Goal: Task Accomplishment & Management: Manage account settings

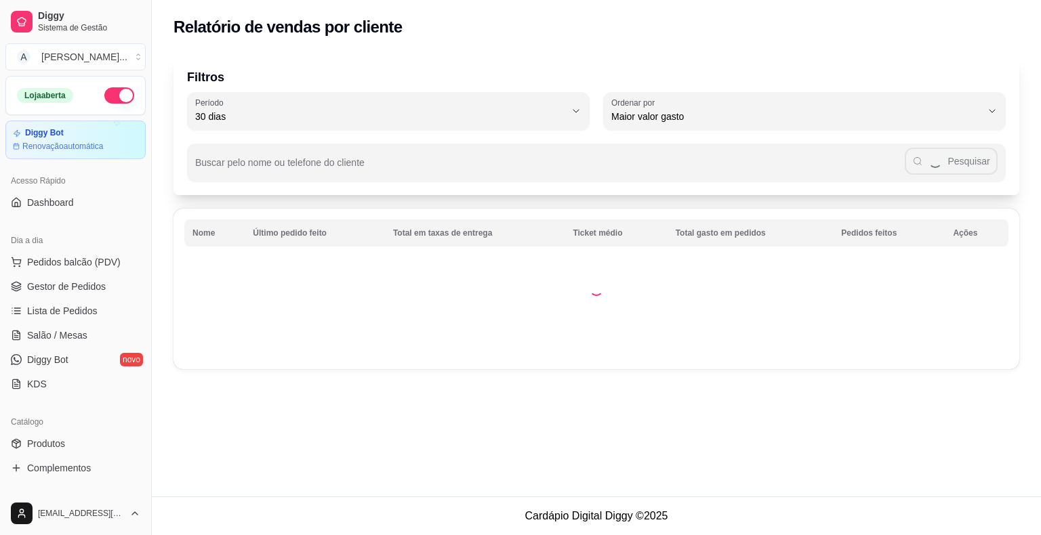
select select "30"
select select "HIGHEST_TOTAL_SPENT_WITH_ORDERS"
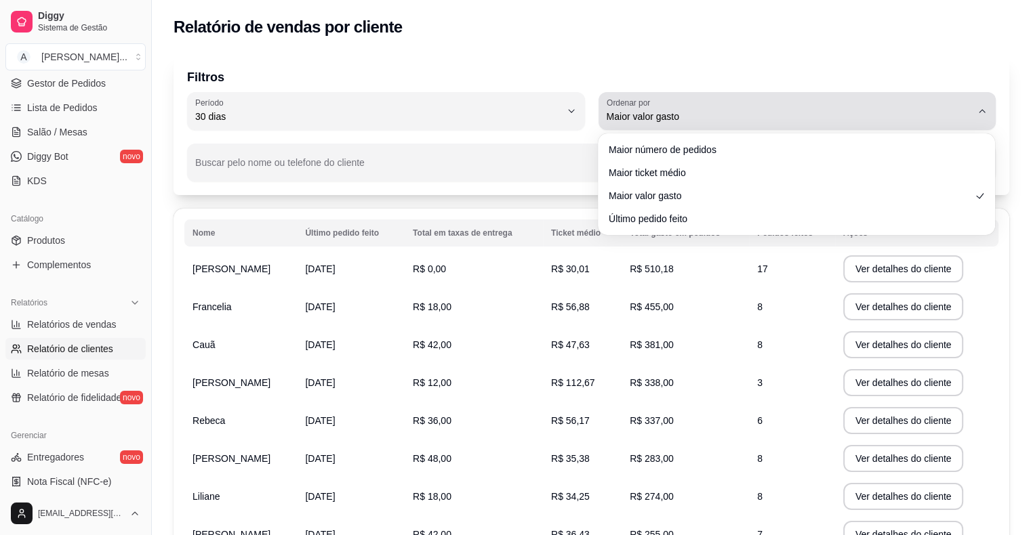
click at [919, 112] on span "Maior valor gasto" at bounding box center [789, 117] width 365 height 14
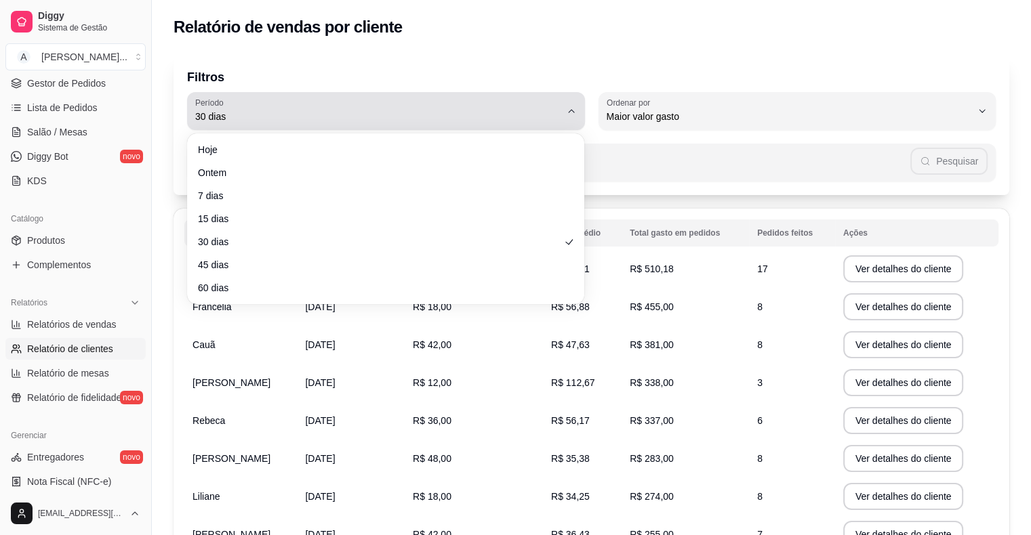
click at [409, 104] on div "30 dias" at bounding box center [377, 111] width 365 height 27
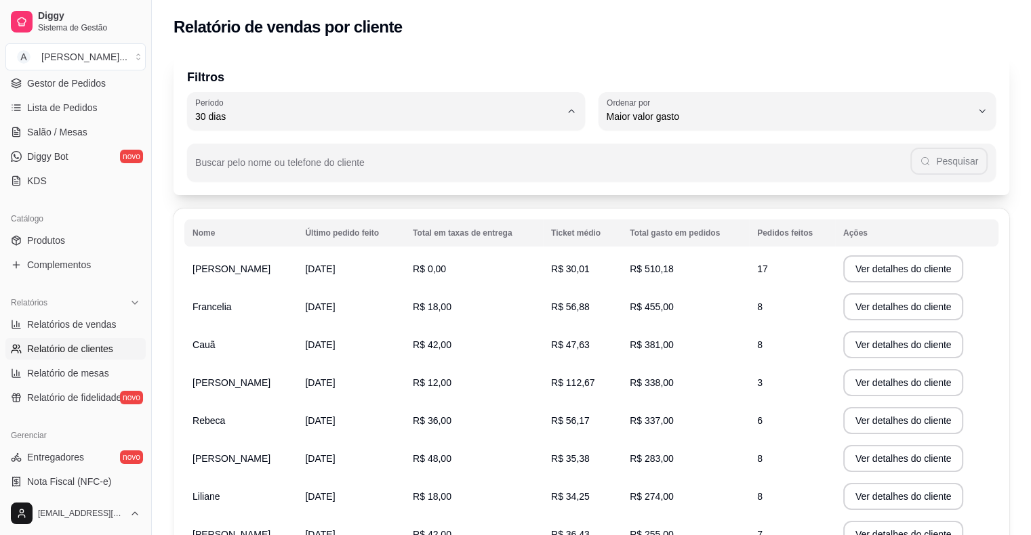
click at [216, 288] on span "60 dias" at bounding box center [379, 281] width 348 height 13
type input "60"
select select "60"
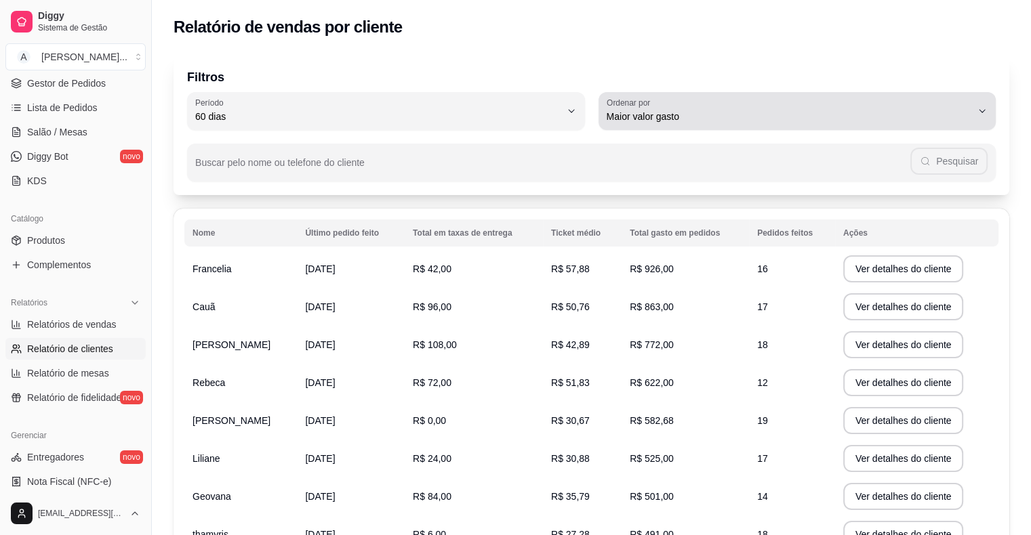
click at [760, 110] on span "Maior valor gasto" at bounding box center [789, 117] width 365 height 14
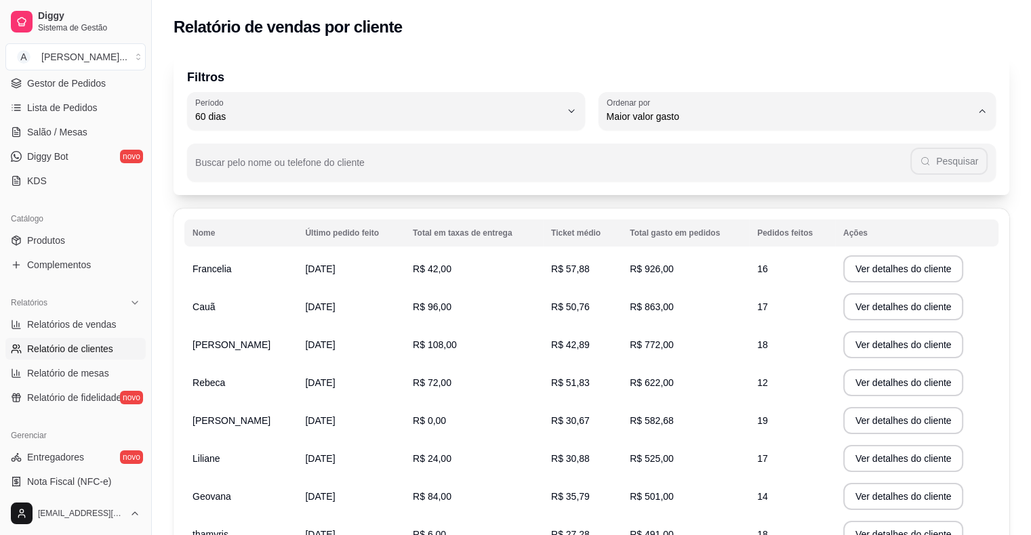
click at [708, 170] on span "Maior ticket médio" at bounding box center [790, 171] width 348 height 13
type input "HIGHEST_AVERAGE_TICKET"
select select "HIGHEST_AVERAGE_TICKET"
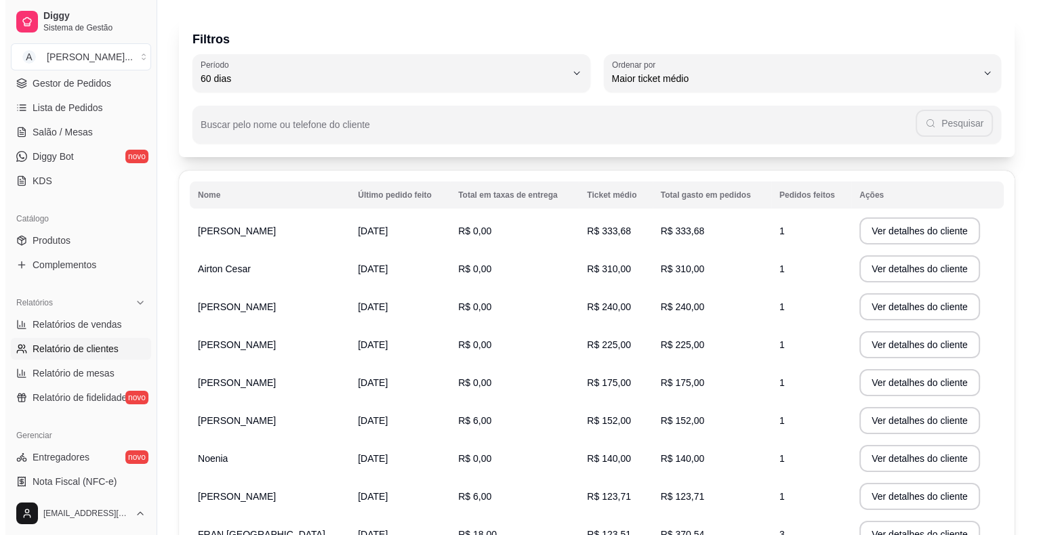
scroll to position [0, 0]
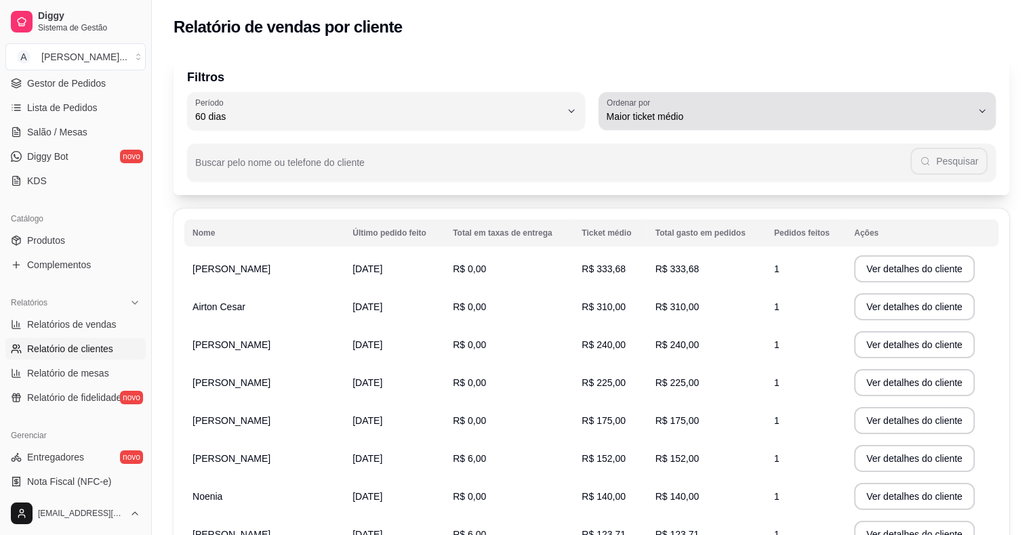
click at [678, 118] on span "Maior ticket médio" at bounding box center [789, 117] width 365 height 14
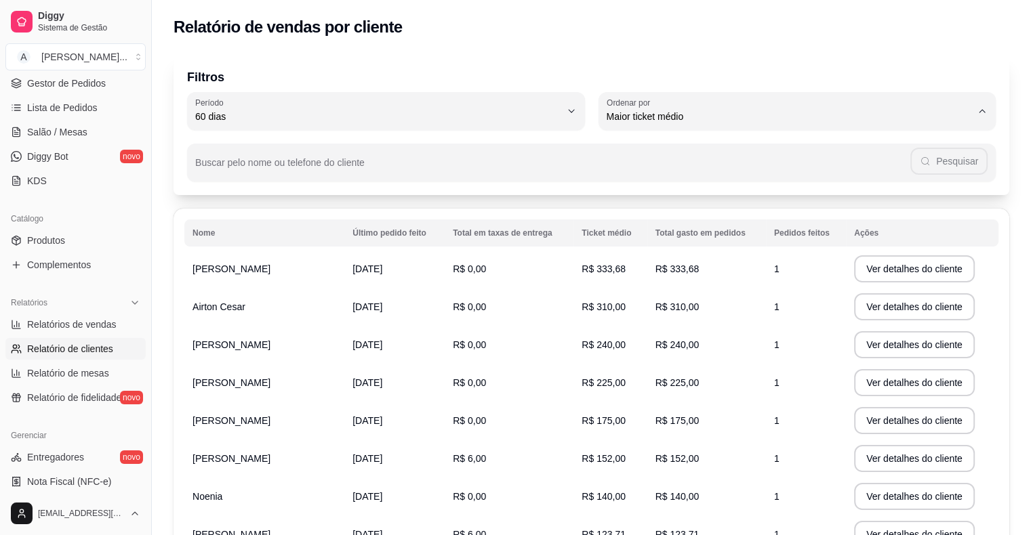
click at [667, 222] on span "Último pedido feito" at bounding box center [790, 215] width 348 height 13
type input "LAST_ORDER_MADE_AT"
select select "LAST_ORDER_MADE_AT"
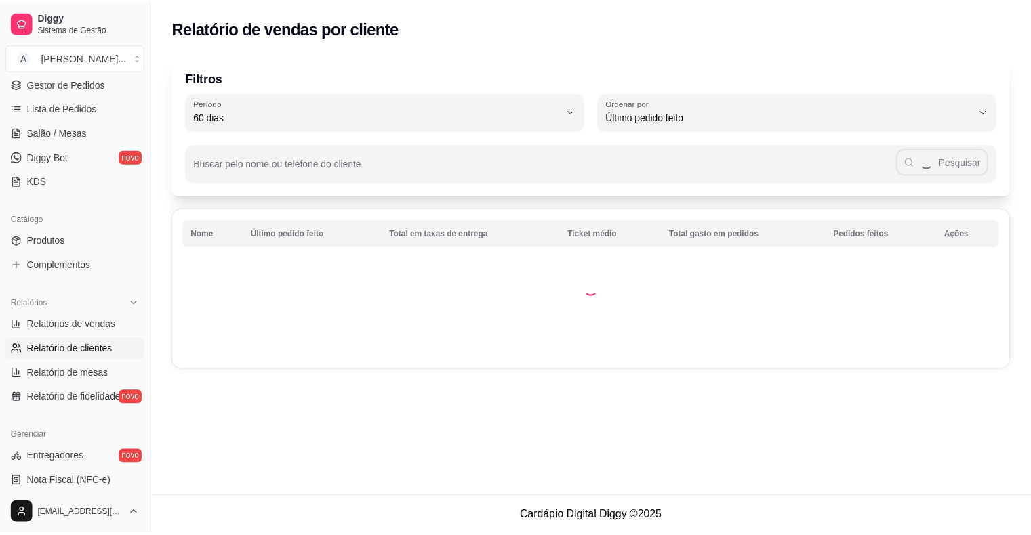
scroll to position [13, 0]
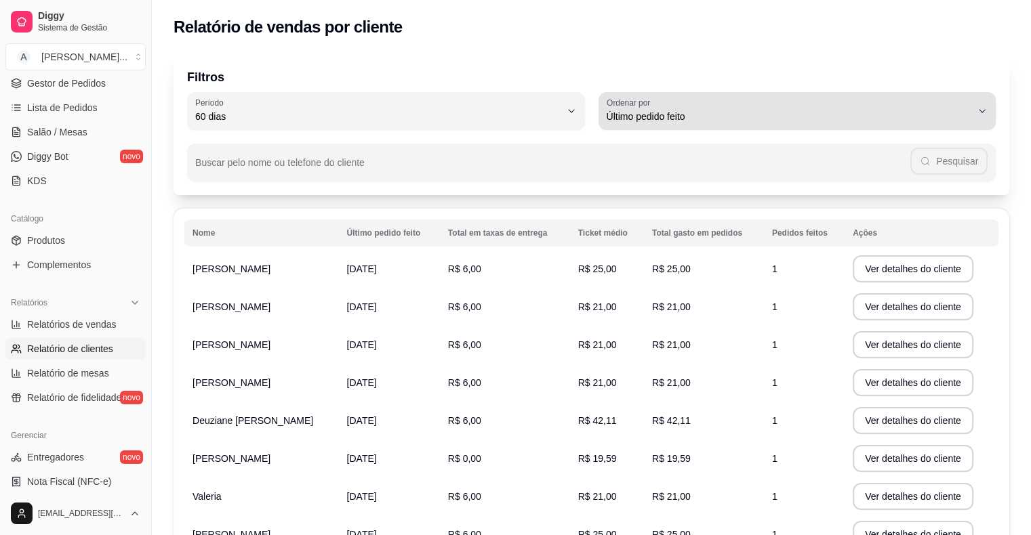
click at [678, 112] on span "Último pedido feito" at bounding box center [789, 117] width 365 height 14
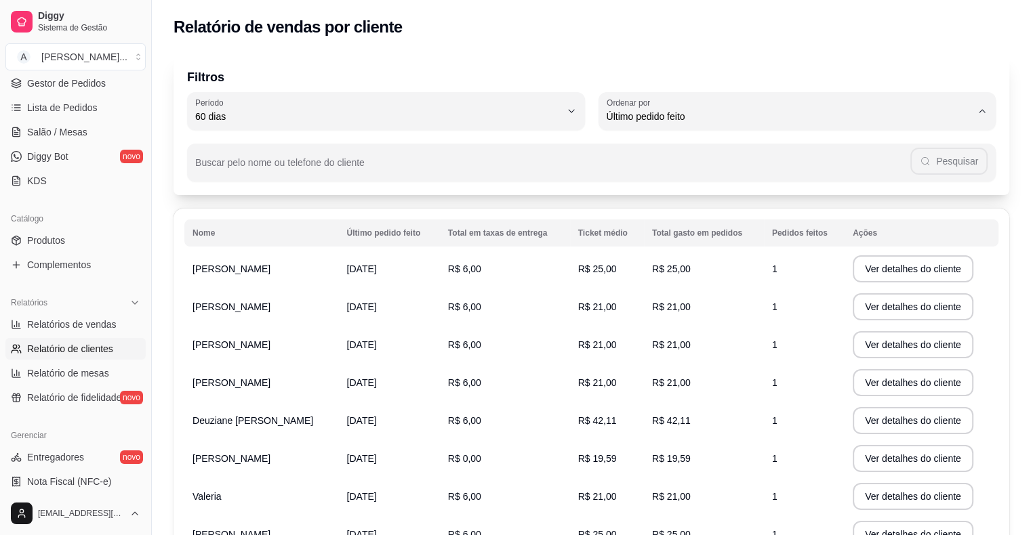
click at [667, 199] on span "Maior valor gasto" at bounding box center [790, 193] width 348 height 13
type input "HIGHEST_TOTAL_SPENT_WITH_ORDERS"
select select "HIGHEST_TOTAL_SPENT_WITH_ORDERS"
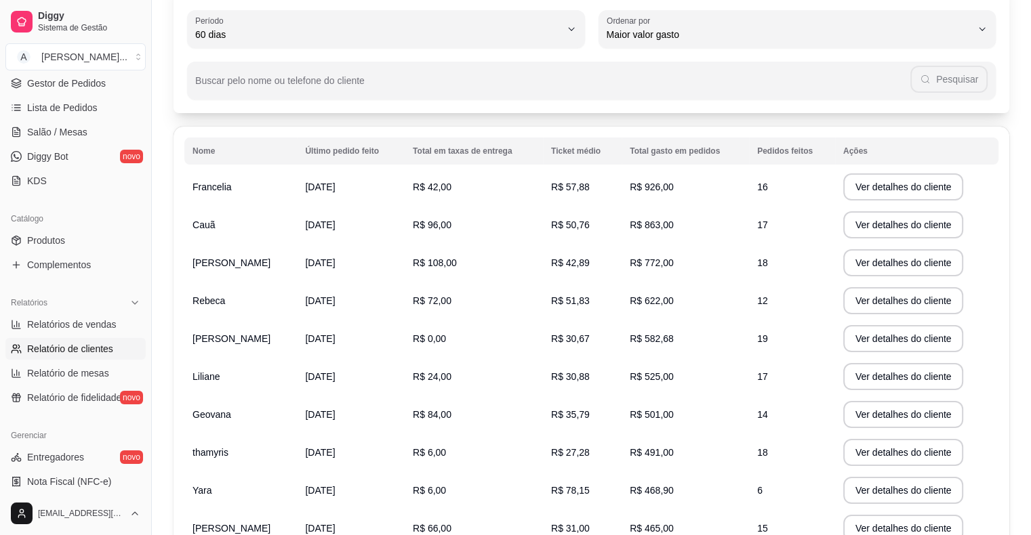
scroll to position [0, 0]
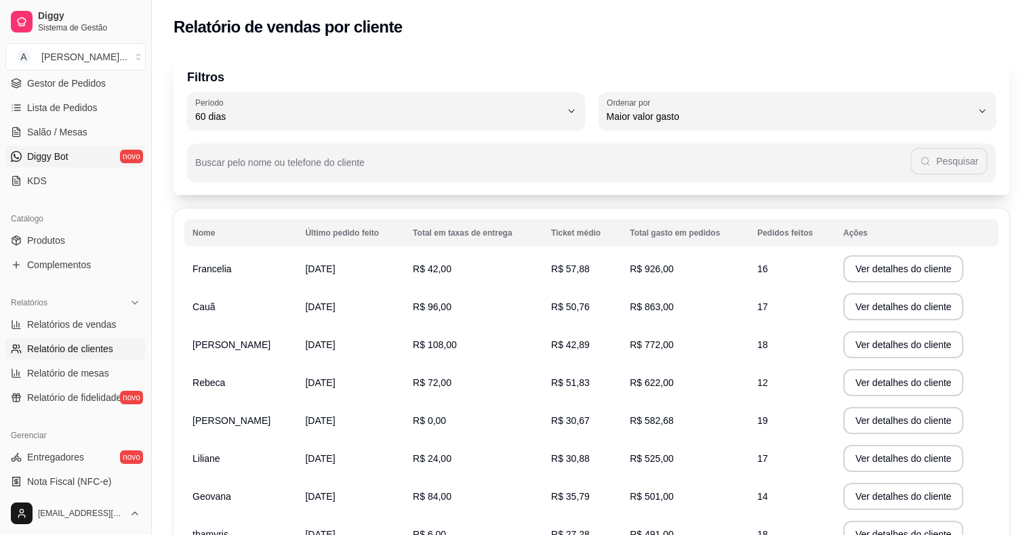
click at [22, 156] on link "Diggy Bot novo" at bounding box center [75, 157] width 140 height 22
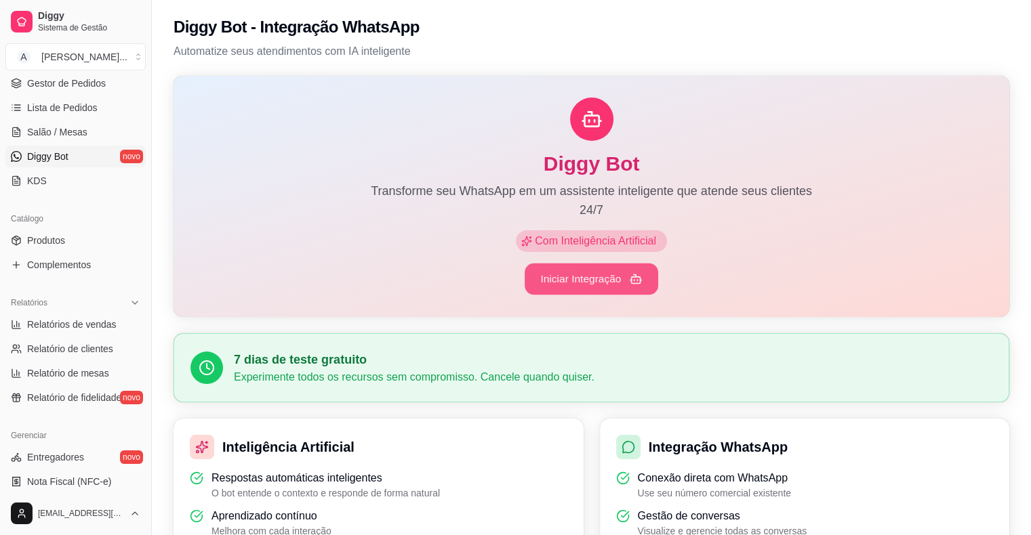
click at [598, 279] on button "Iniciar Integração" at bounding box center [592, 280] width 134 height 32
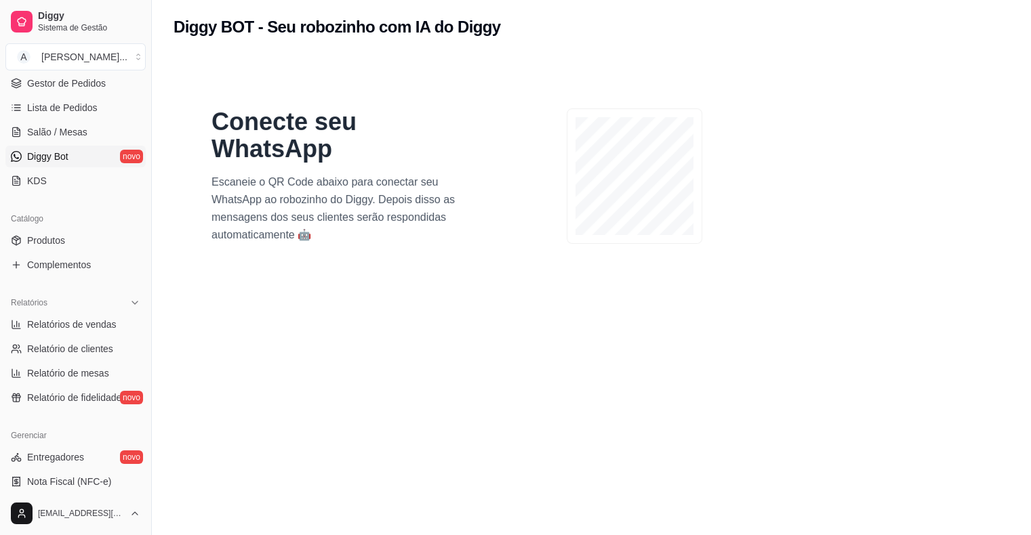
click at [716, 216] on div at bounding box center [634, 176] width 260 height 136
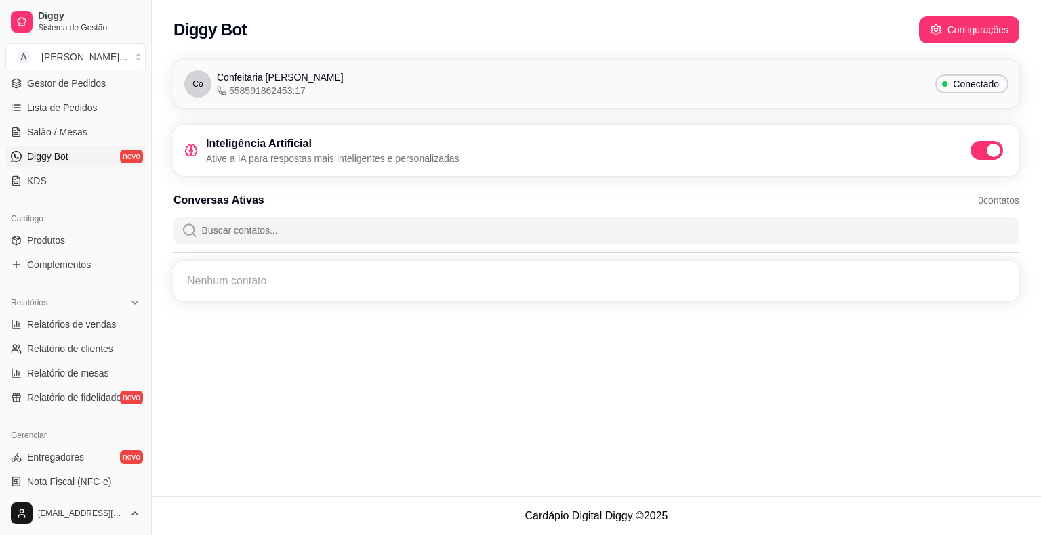
click at [299, 277] on div "Nenhum contato" at bounding box center [597, 281] width 830 height 24
click at [274, 237] on input "Buscar contatos..." at bounding box center [604, 230] width 813 height 27
click at [325, 231] on input "Buscar contatos..." at bounding box center [604, 230] width 813 height 27
type input "a"
click at [317, 281] on div "Nenhum contato" at bounding box center [597, 281] width 830 height 24
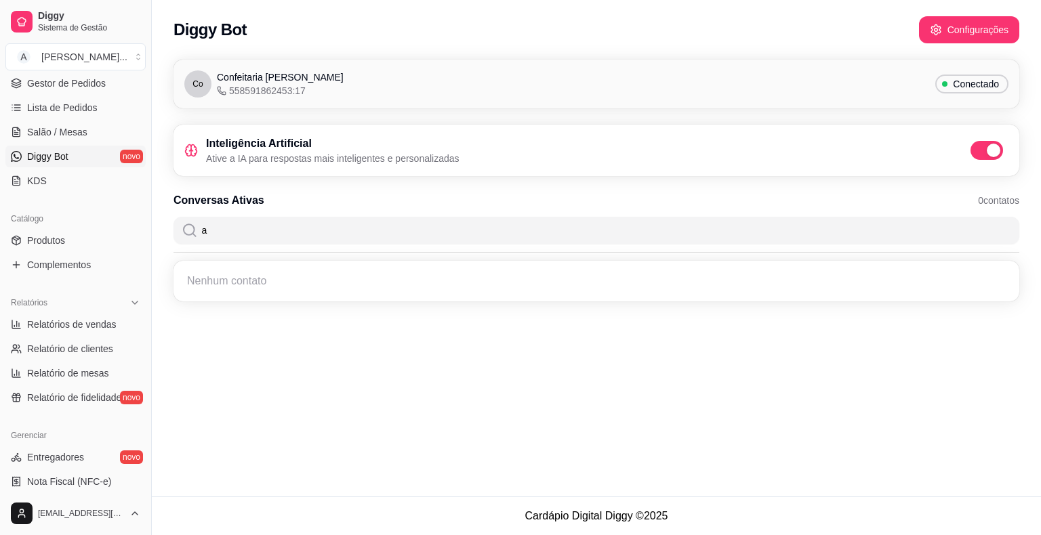
drag, startPoint x: 220, startPoint y: 228, endPoint x: 157, endPoint y: 237, distance: 63.6
click at [157, 237] on div "Co Confeitaria [PERSON_NAME] 558591862453:17 Conectado Inteligência Artificial …" at bounding box center [596, 185] width 889 height 266
click at [98, 400] on span "Relatório de fidelidade" at bounding box center [74, 398] width 94 height 14
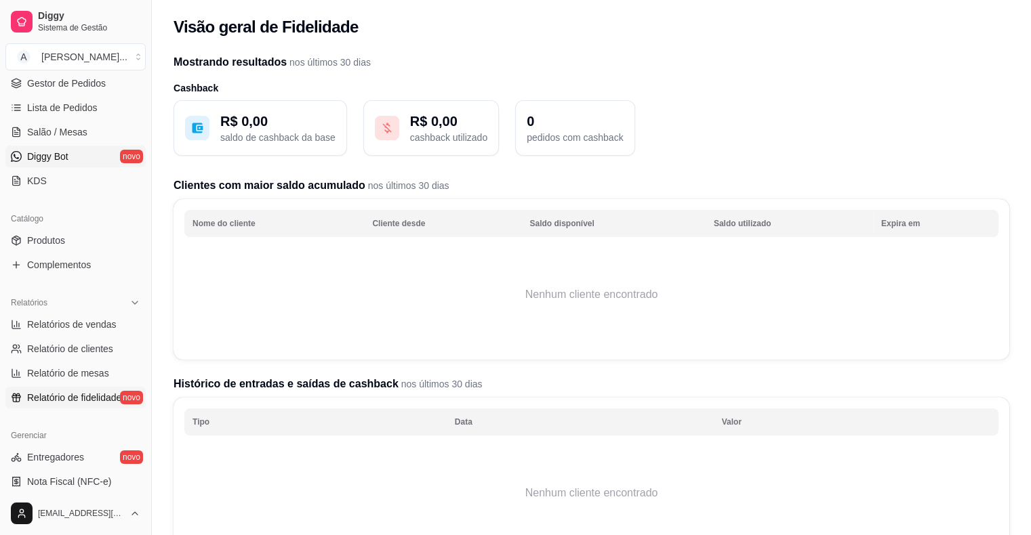
click at [81, 157] on link "Diggy Bot novo" at bounding box center [75, 157] width 140 height 22
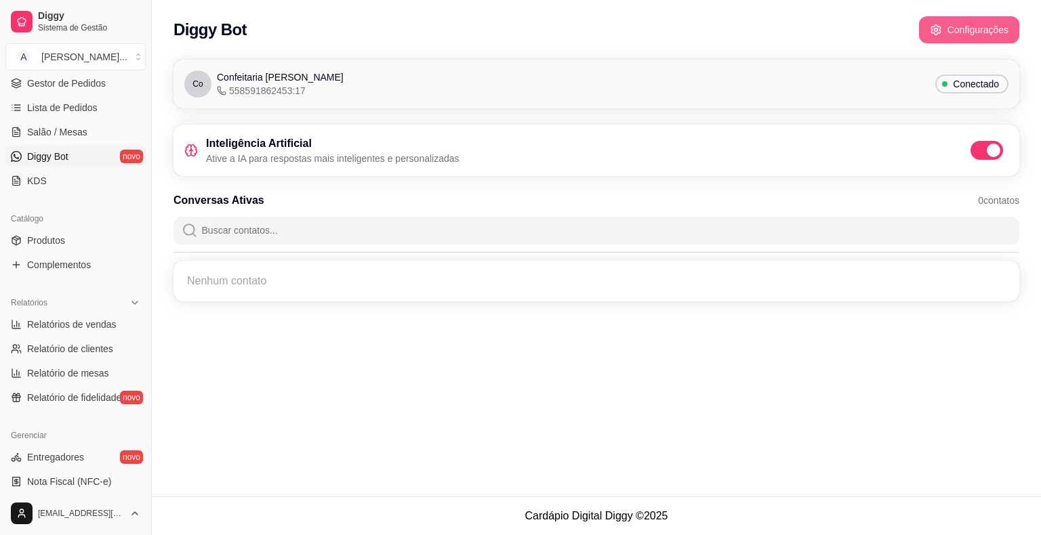
click at [977, 30] on button "Configurações" at bounding box center [969, 29] width 100 height 27
click at [87, 455] on link "Entregadores novo" at bounding box center [75, 458] width 140 height 22
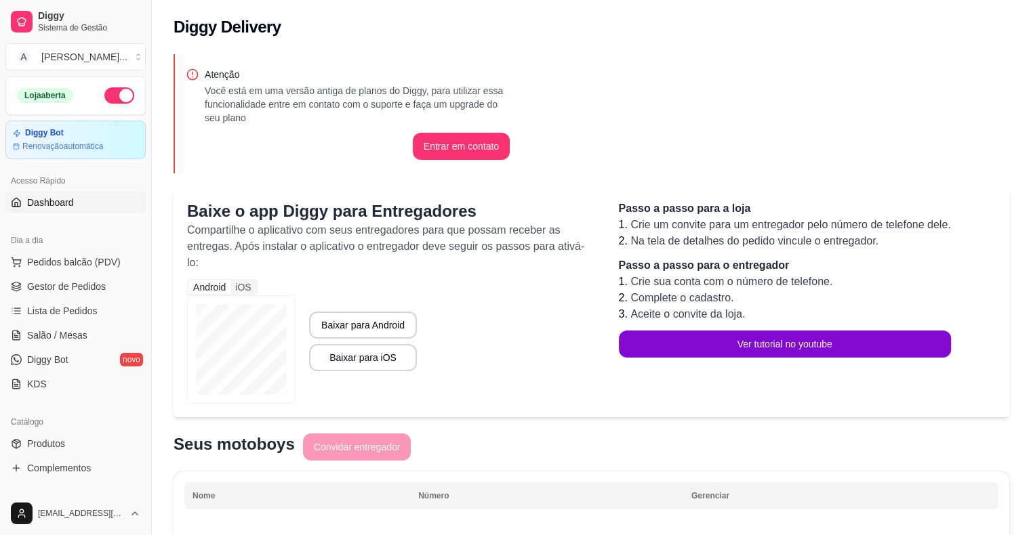
click at [57, 199] on span "Dashboard" at bounding box center [50, 203] width 47 height 14
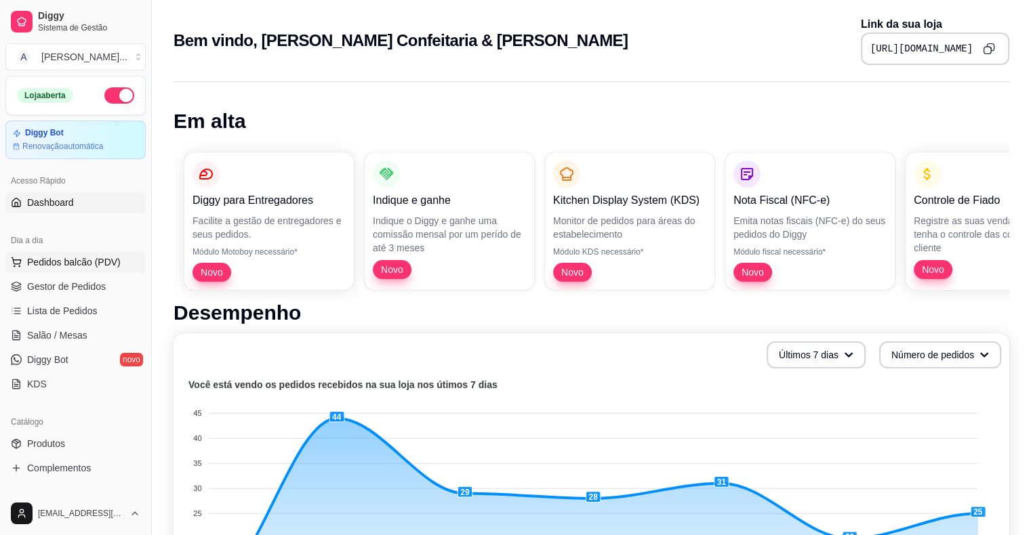
click at [88, 266] on span "Pedidos balcão (PDV)" at bounding box center [74, 262] width 94 height 14
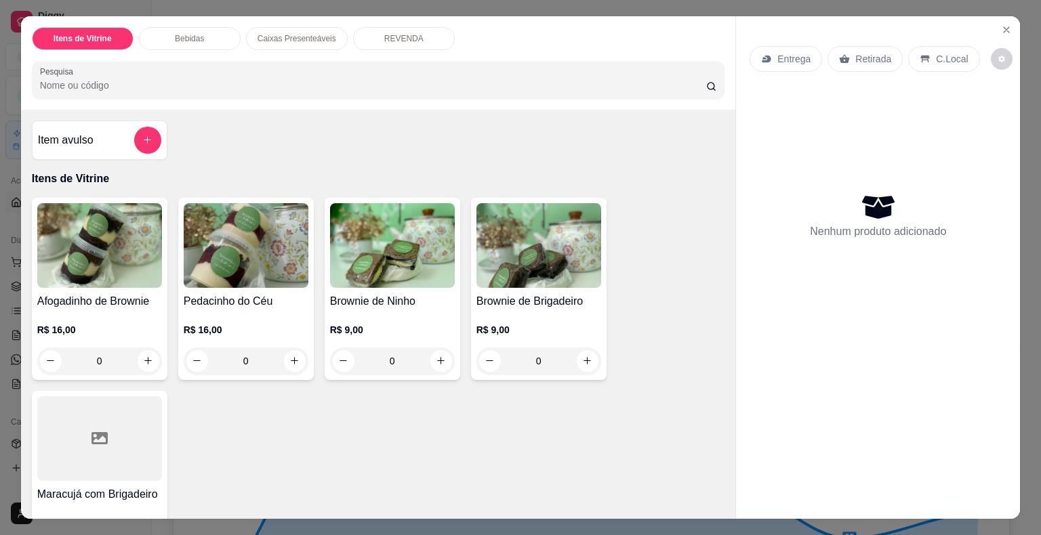
click at [11, 305] on div "Itens de Vitrine Bebidas Caixas Presenteáveis REVENDA Pesquisa Item avulso Iten…" at bounding box center [520, 267] width 1041 height 535
click at [1001, 24] on icon "Close" at bounding box center [1006, 29] width 11 height 11
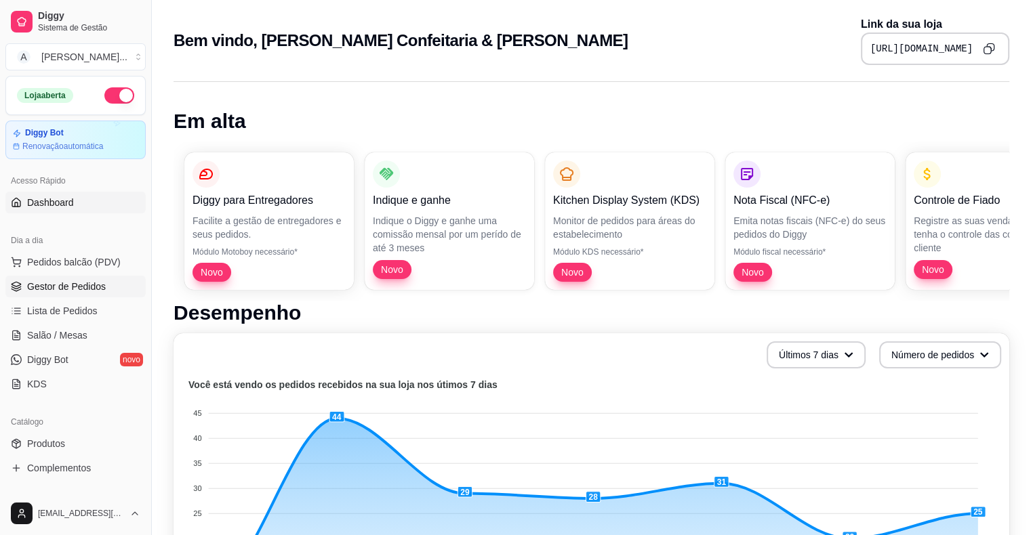
click at [94, 283] on span "Gestor de Pedidos" at bounding box center [66, 287] width 79 height 14
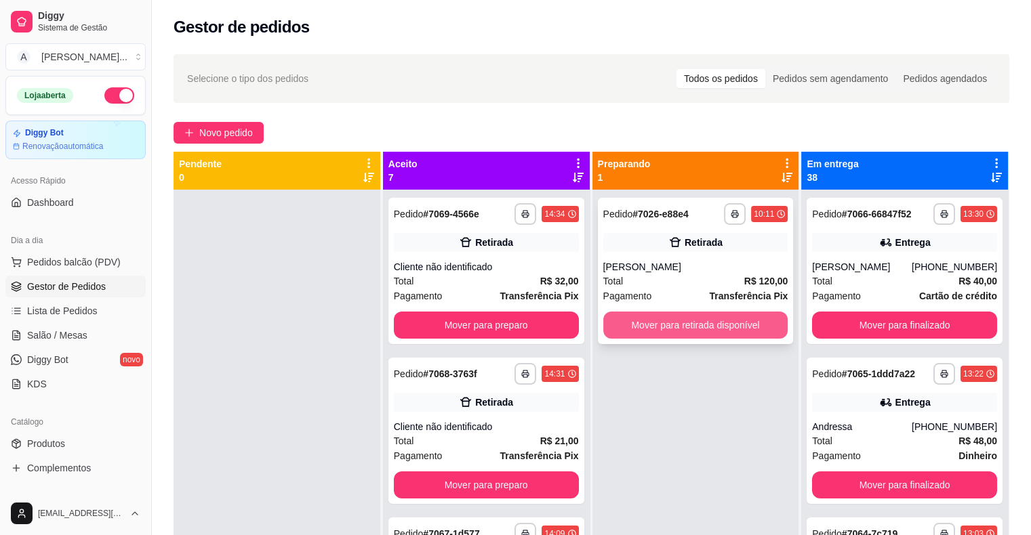
click at [703, 326] on button "Mover para retirada disponível" at bounding box center [695, 325] width 185 height 27
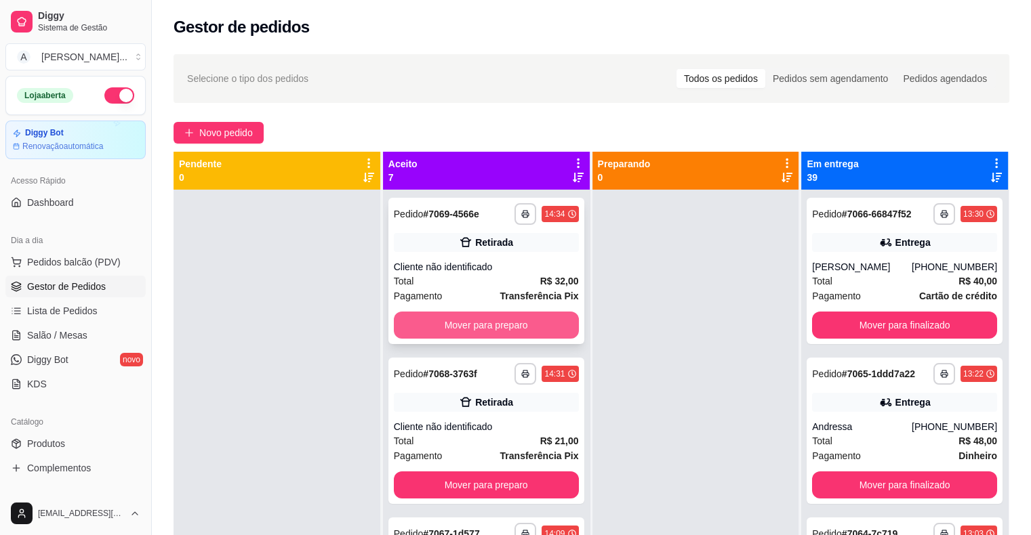
click at [530, 324] on button "Mover para preparo" at bounding box center [486, 325] width 185 height 27
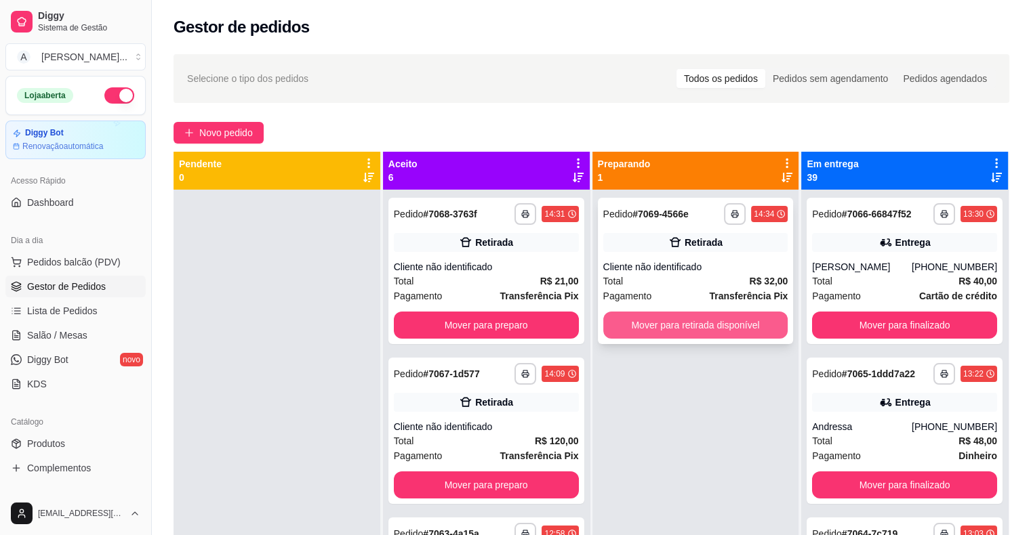
click at [699, 321] on button "Mover para retirada disponível" at bounding box center [695, 325] width 185 height 27
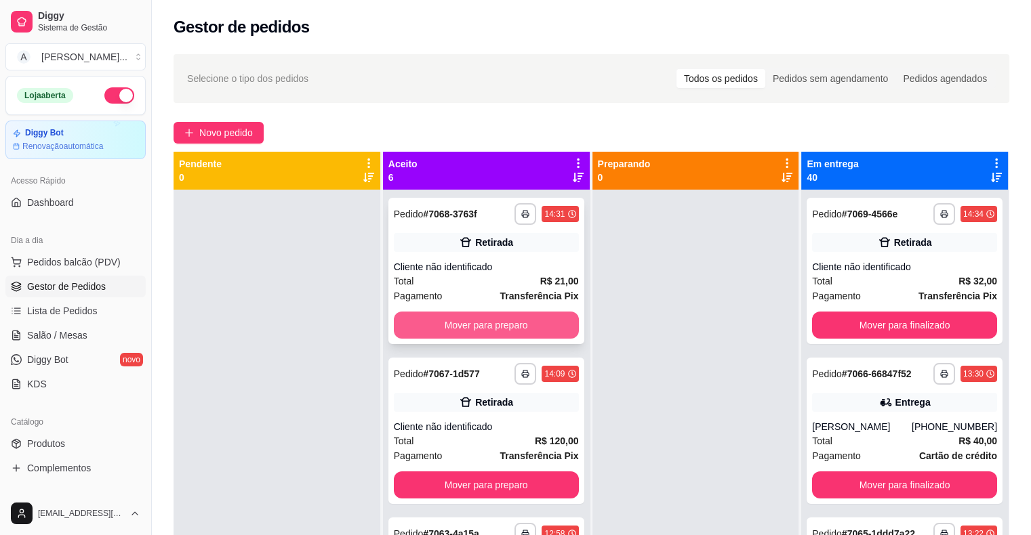
click at [491, 321] on button "Mover para preparo" at bounding box center [486, 325] width 185 height 27
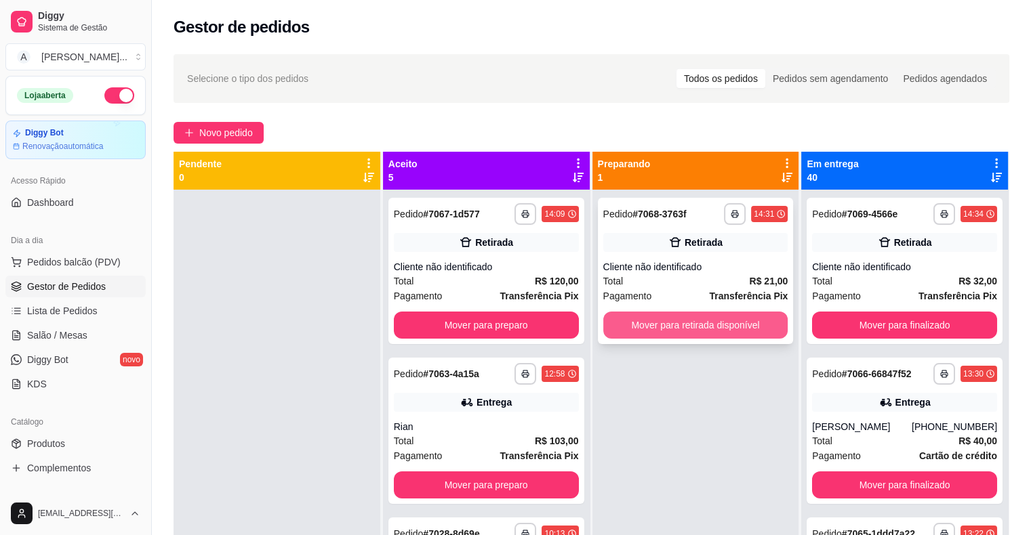
click at [675, 332] on button "Mover para retirada disponível" at bounding box center [695, 325] width 185 height 27
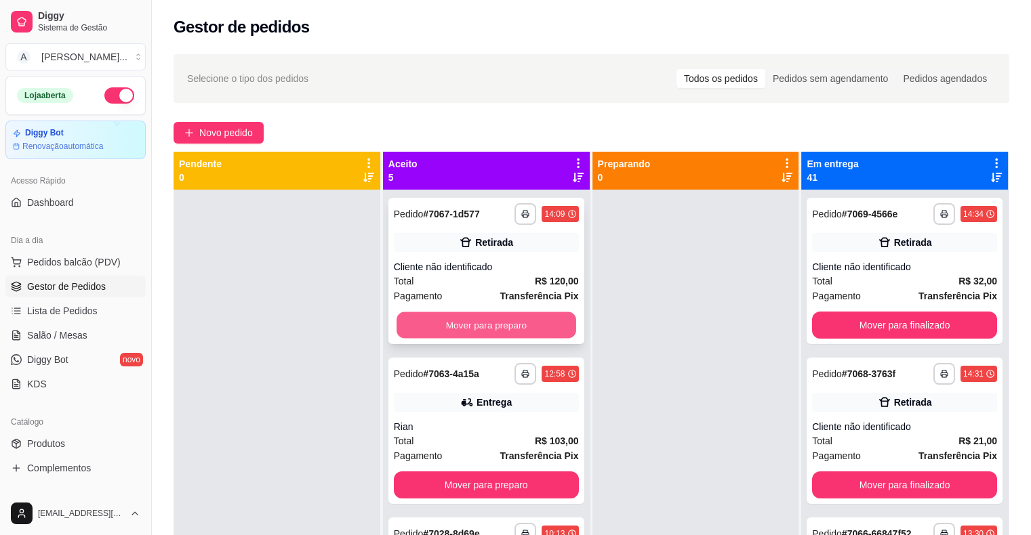
click at [512, 321] on button "Mover para preparo" at bounding box center [486, 325] width 180 height 26
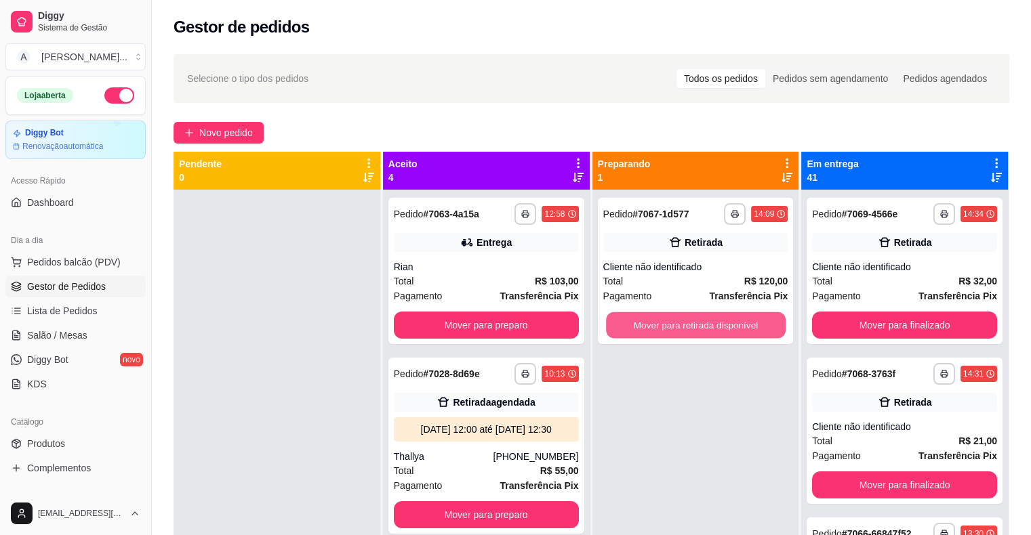
click at [693, 333] on button "Mover para retirada disponível" at bounding box center [696, 325] width 180 height 26
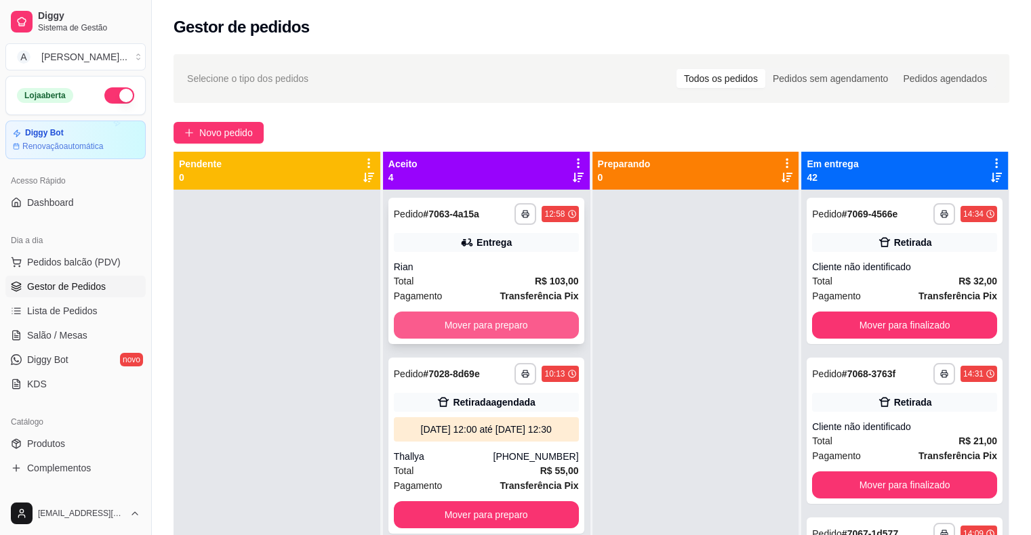
click at [485, 328] on button "Mover para preparo" at bounding box center [486, 325] width 185 height 27
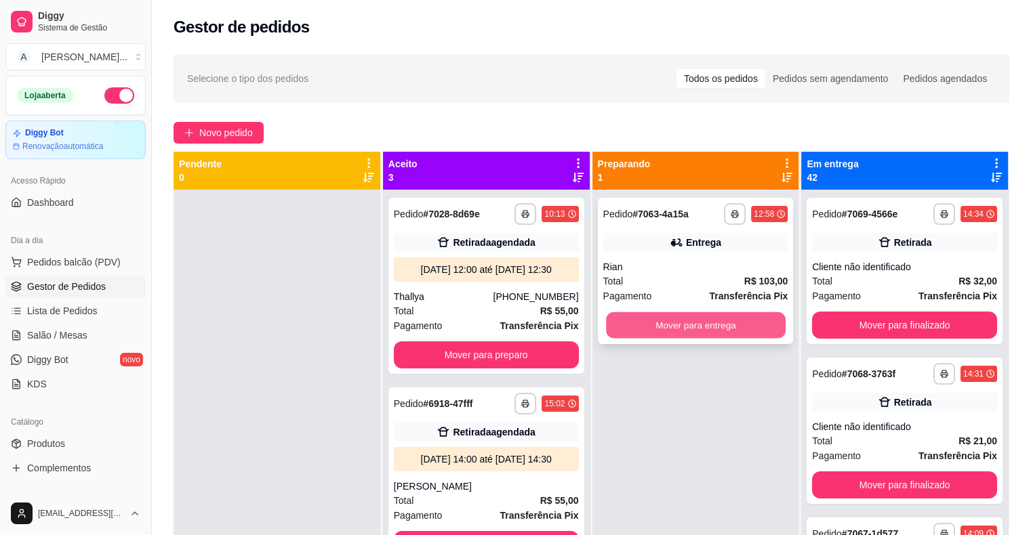
click at [642, 331] on button "Mover para entrega" at bounding box center [696, 325] width 180 height 26
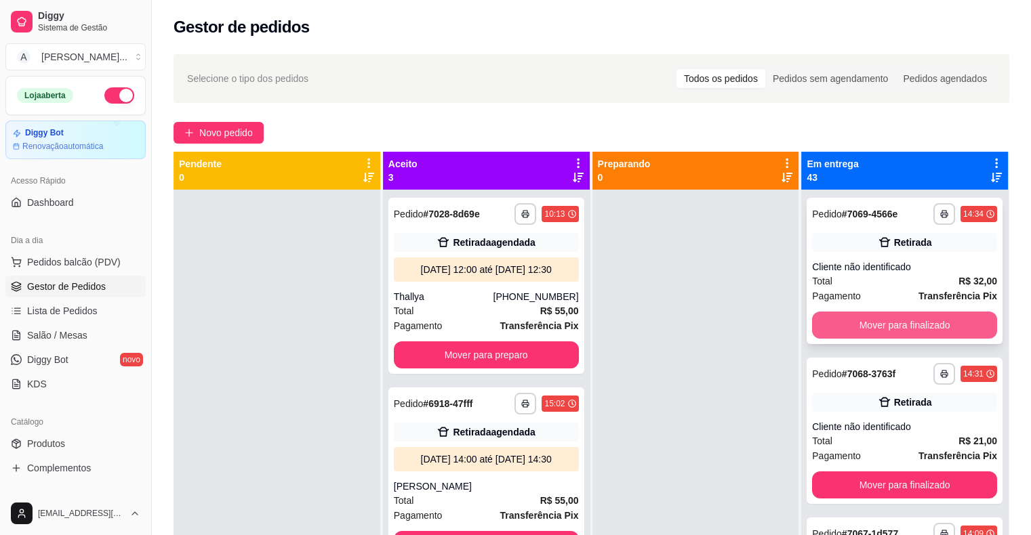
click at [874, 318] on button "Mover para finalizado" at bounding box center [904, 325] width 185 height 27
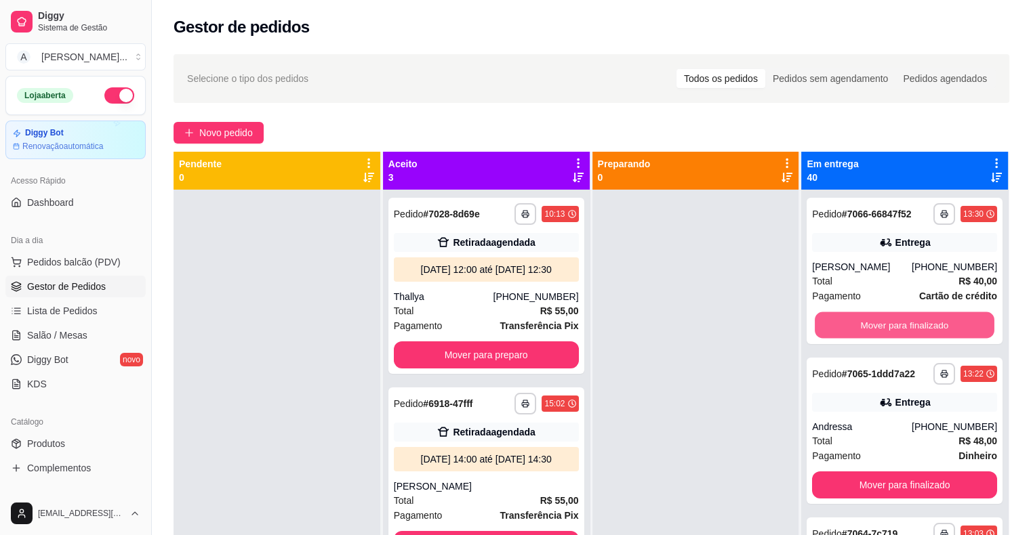
click at [874, 318] on button "Mover para finalizado" at bounding box center [905, 325] width 180 height 26
click at [874, 318] on button "Mover para finalizado" at bounding box center [904, 325] width 185 height 27
click at [874, 318] on button "Mover para finalizado" at bounding box center [905, 325] width 180 height 26
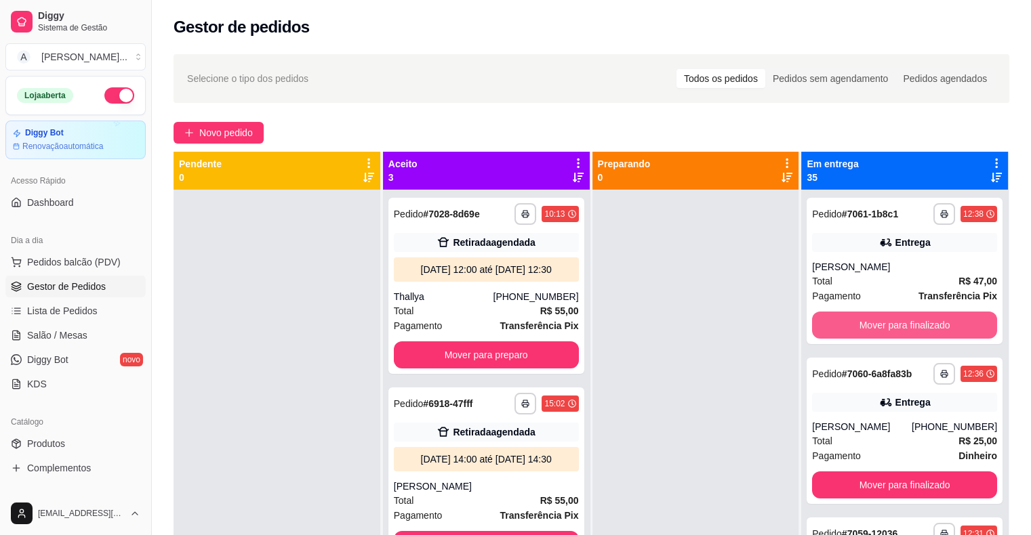
click at [874, 318] on button "Mover para finalizado" at bounding box center [904, 325] width 185 height 27
click at [874, 318] on button "Mover para finalizado" at bounding box center [905, 325] width 180 height 26
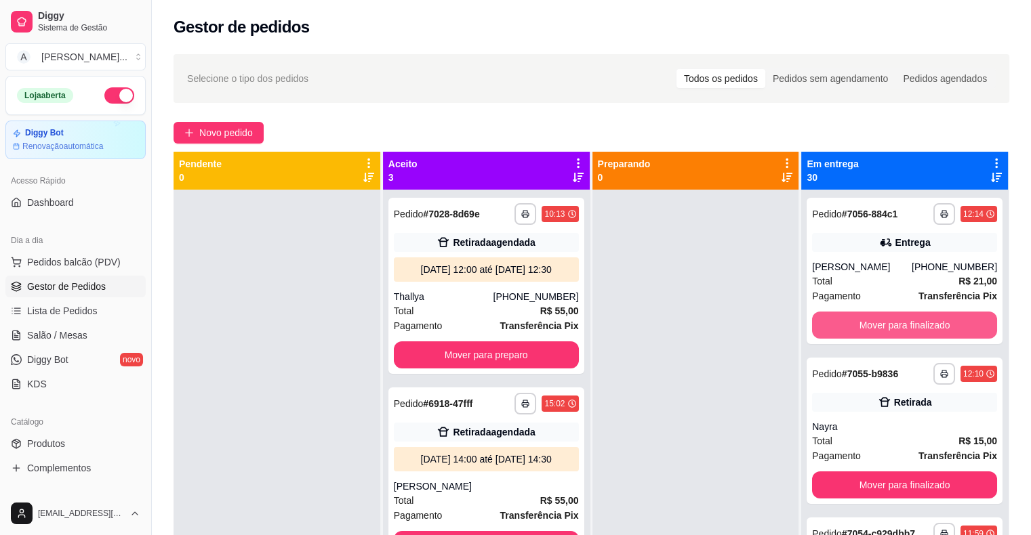
click at [874, 318] on button "Mover para finalizado" at bounding box center [904, 325] width 185 height 27
click at [874, 318] on button "Mover para finalizado" at bounding box center [905, 325] width 180 height 26
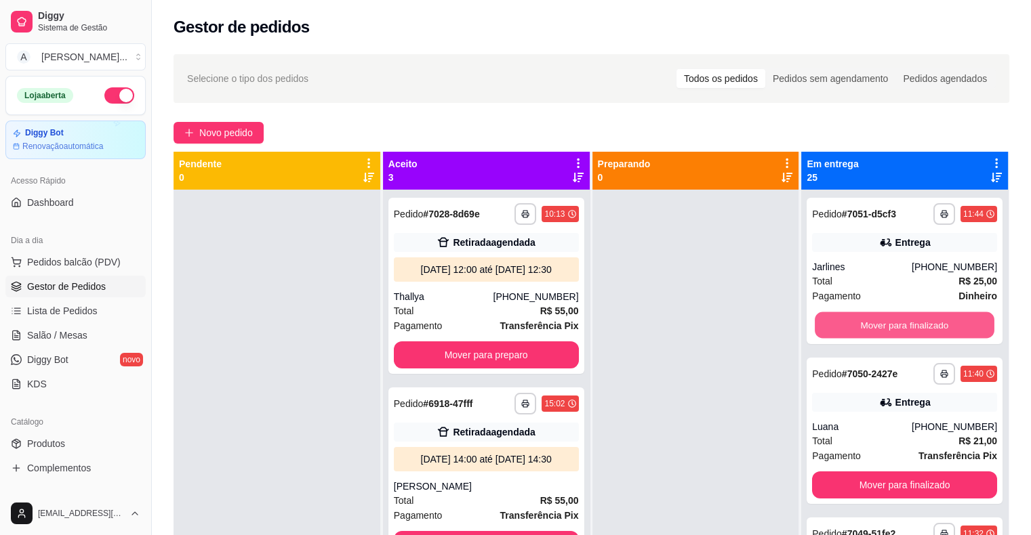
click at [874, 318] on button "Mover para finalizado" at bounding box center [905, 325] width 180 height 26
click at [874, 318] on button "Mover para finalizado" at bounding box center [904, 325] width 185 height 27
click at [874, 318] on button "Mover para finalizado" at bounding box center [905, 325] width 180 height 26
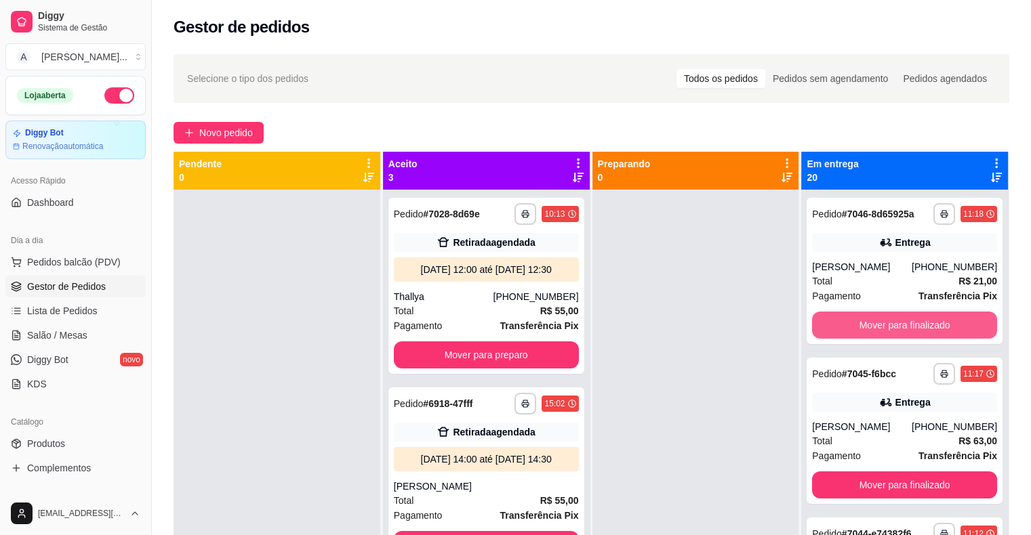
click at [874, 318] on button "Mover para finalizado" at bounding box center [904, 325] width 185 height 27
click at [874, 318] on button "Mover para finalizado" at bounding box center [905, 325] width 180 height 26
click at [874, 318] on button "Mover para finalizado" at bounding box center [904, 325] width 185 height 27
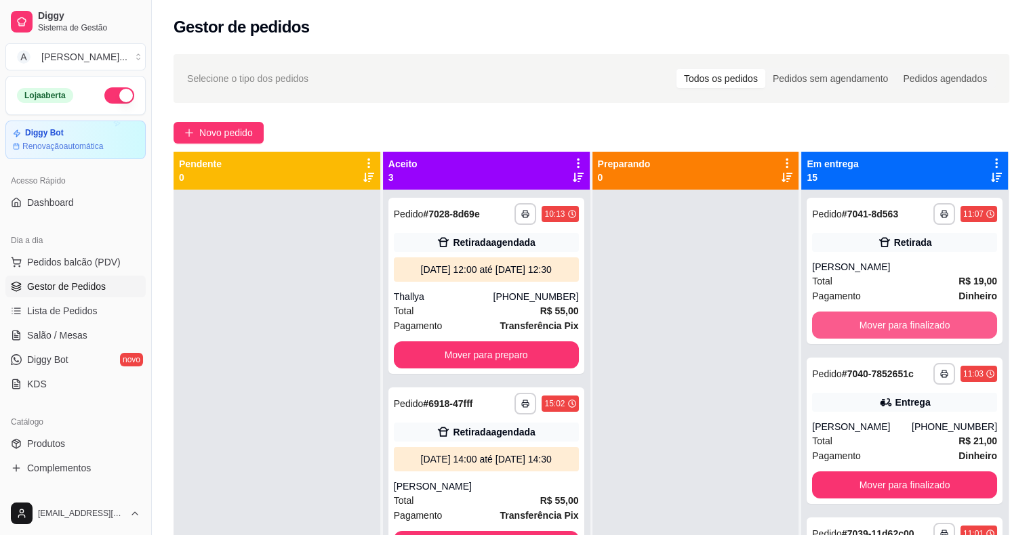
click at [874, 318] on button "Mover para finalizado" at bounding box center [904, 325] width 185 height 27
click at [874, 318] on button "Mover para finalizado" at bounding box center [905, 325] width 180 height 26
click at [874, 318] on button "Mover para finalizado" at bounding box center [904, 325] width 185 height 27
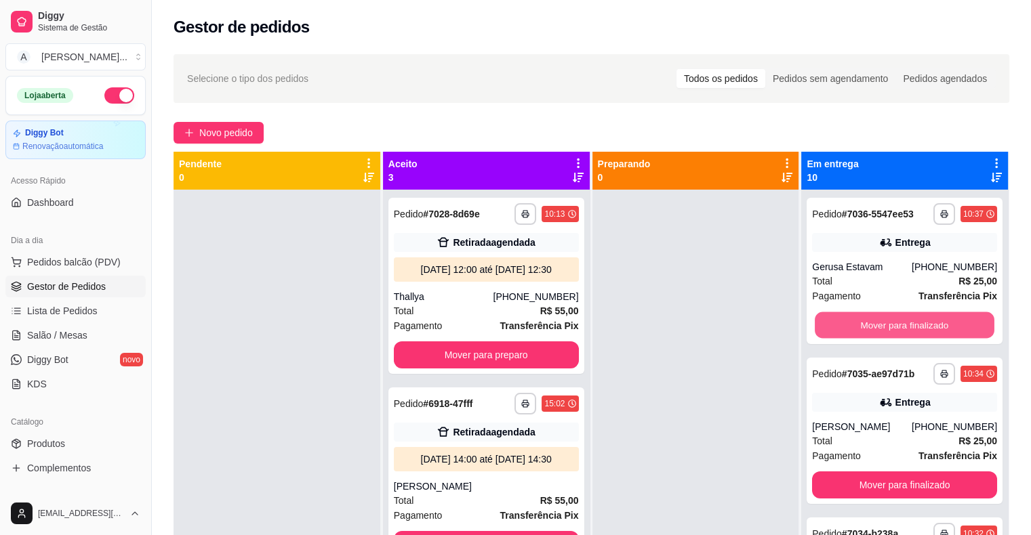
click at [874, 318] on button "Mover para finalizado" at bounding box center [905, 325] width 180 height 26
click at [874, 318] on button "Mover para finalizado" at bounding box center [904, 325] width 185 height 27
click at [874, 318] on button "Mover para finalizado" at bounding box center [905, 325] width 180 height 26
click at [874, 318] on button "Mover para finalizado" at bounding box center [904, 325] width 185 height 27
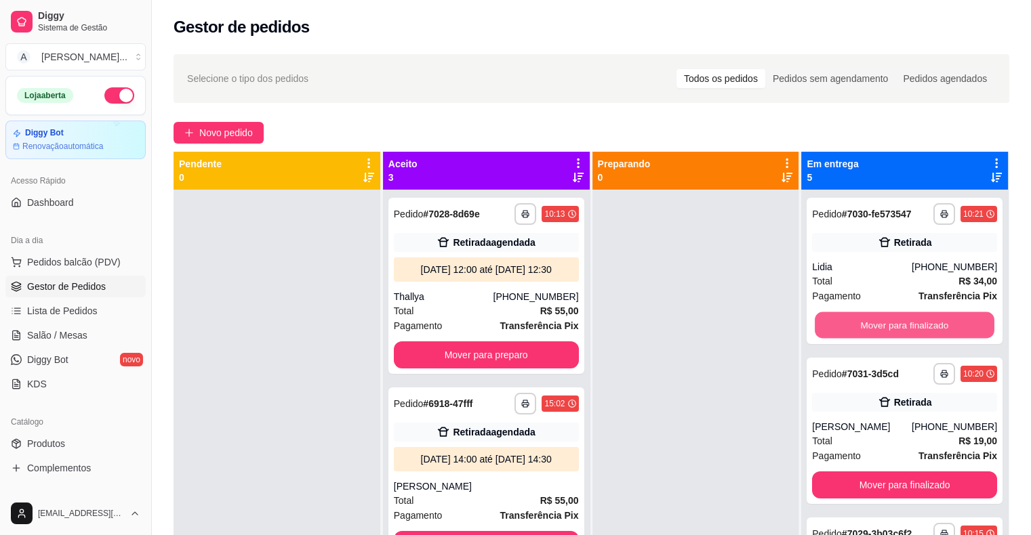
click at [874, 318] on button "Mover para finalizado" at bounding box center [905, 325] width 180 height 26
click at [874, 318] on button "Mover para finalizado" at bounding box center [904, 325] width 185 height 27
click at [874, 318] on button "Mover para finalizado" at bounding box center [905, 325] width 180 height 26
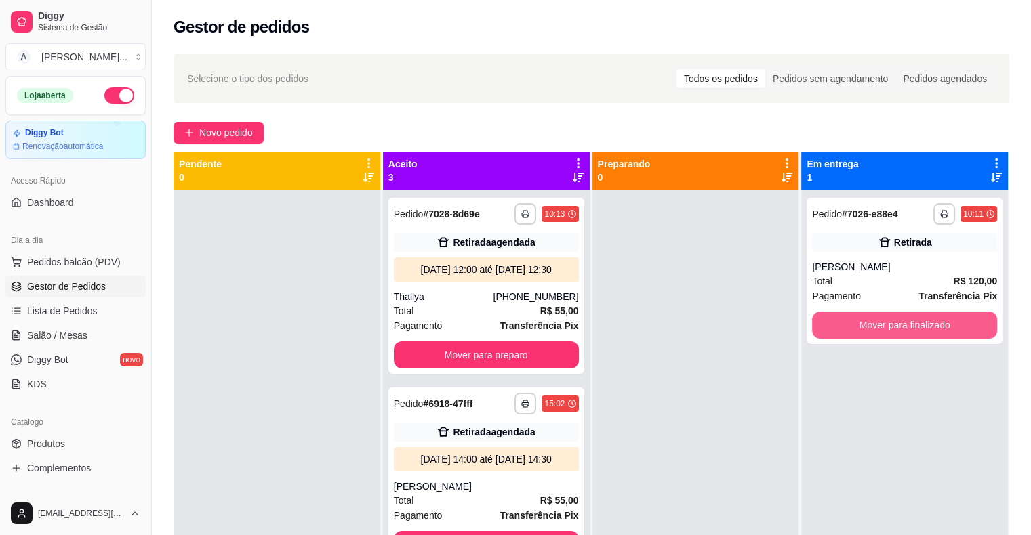
click at [874, 318] on button "Mover para finalizado" at bounding box center [904, 325] width 185 height 27
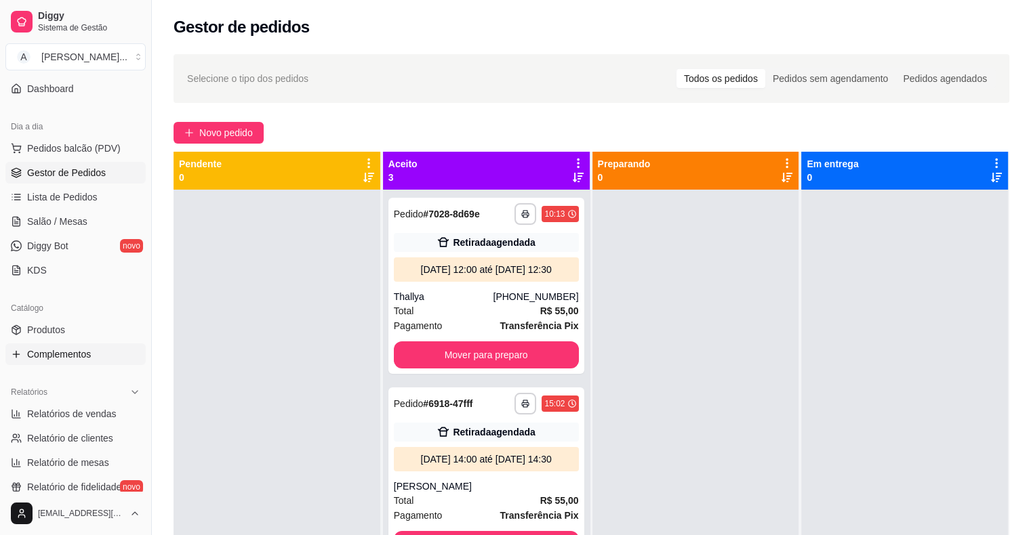
scroll to position [136, 0]
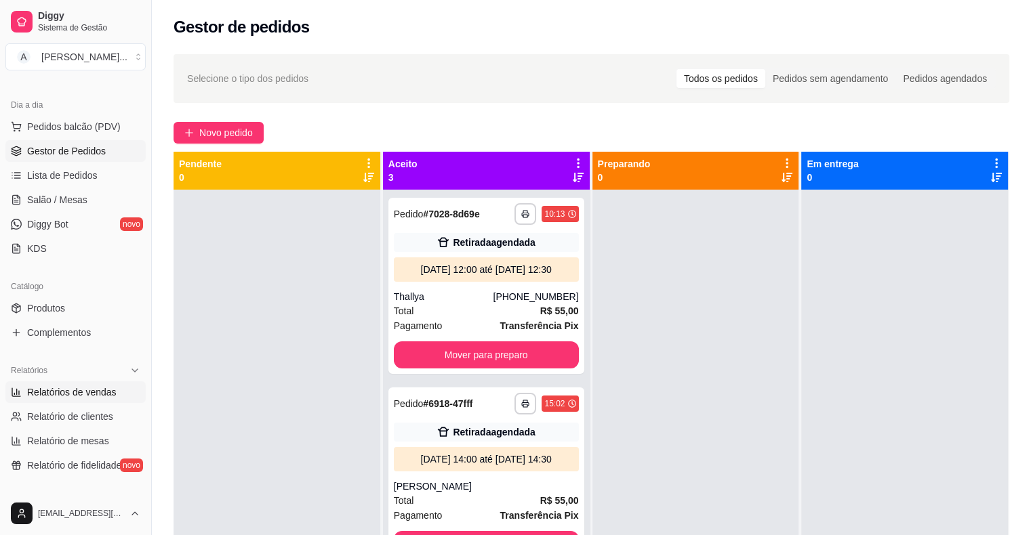
click at [92, 398] on span "Relatórios de vendas" at bounding box center [71, 393] width 89 height 14
select select "ALL"
select select "0"
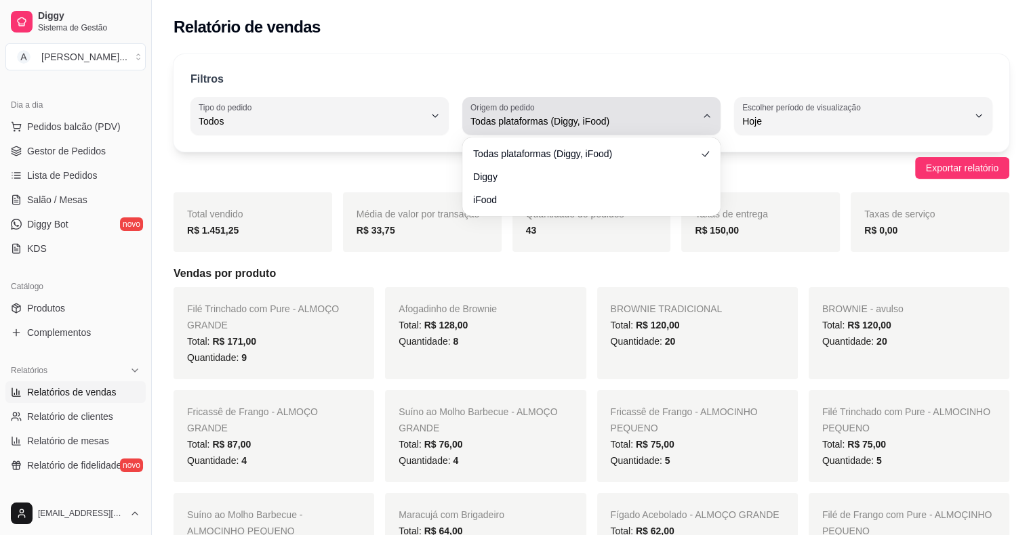
click at [652, 115] on span "Todas plataformas (Diggy, iFood)" at bounding box center [583, 122] width 226 height 14
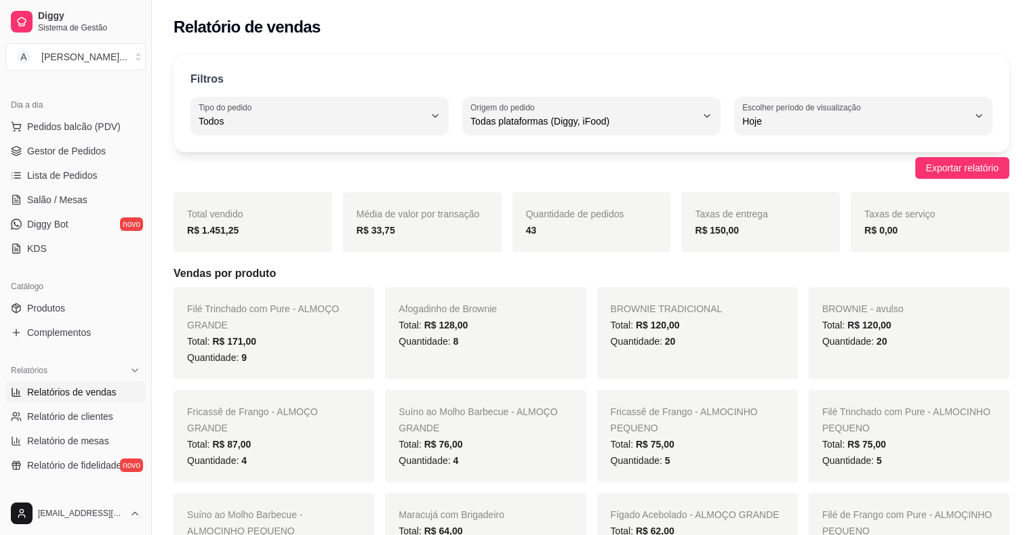
drag, startPoint x: 394, startPoint y: 170, endPoint x: 374, endPoint y: 136, distance: 40.1
click at [395, 170] on div "Exportar relatório" at bounding box center [591, 168] width 836 height 22
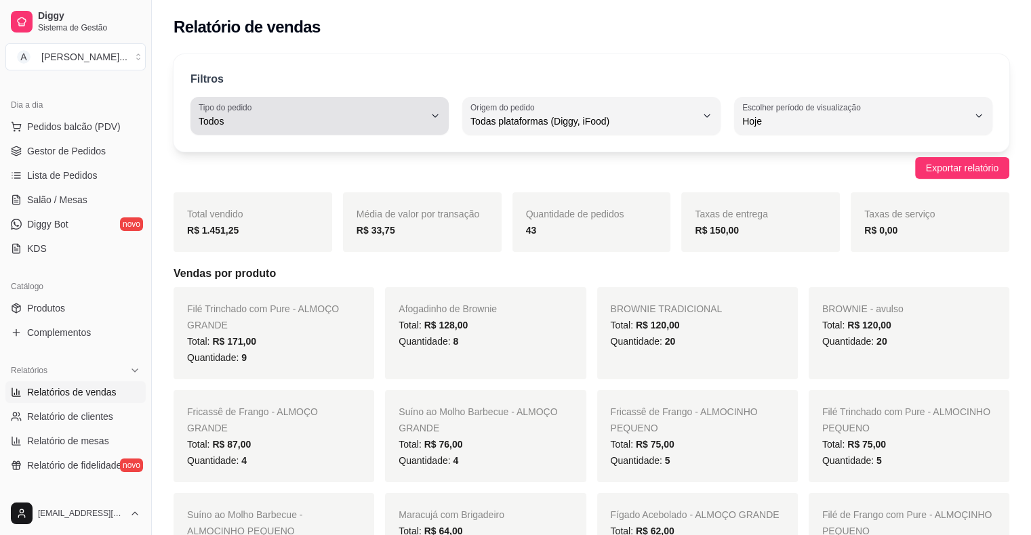
click at [376, 134] on button "Tipo do pedido Todos" at bounding box center [319, 116] width 258 height 38
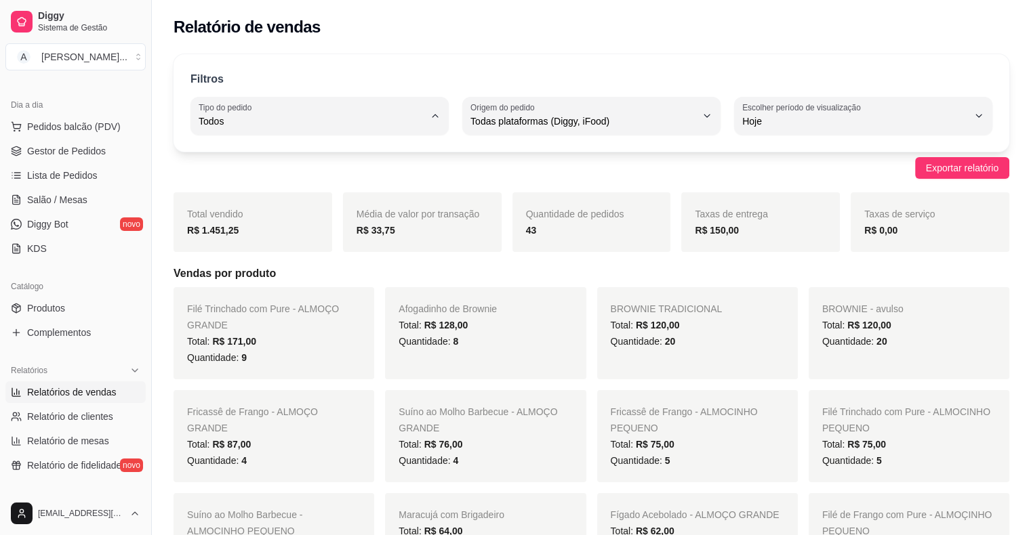
click at [384, 176] on span "Entrega" at bounding box center [313, 175] width 214 height 13
type input "DELIVERY"
select select "DELIVERY"
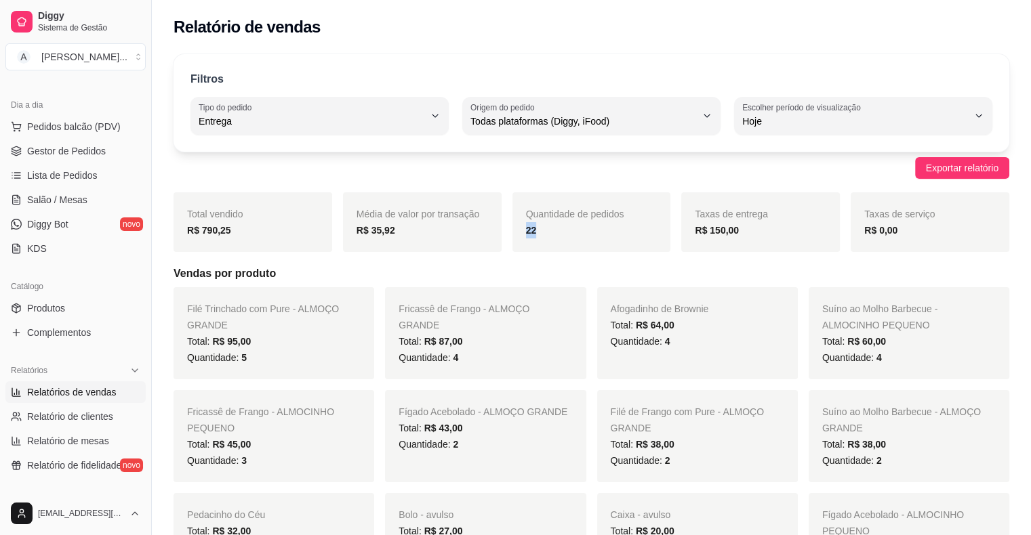
drag, startPoint x: 575, startPoint y: 231, endPoint x: 504, endPoint y: 232, distance: 70.5
click at [517, 232] on div "Quantidade de pedidos 22" at bounding box center [591, 222] width 159 height 60
drag, startPoint x: 430, startPoint y: 234, endPoint x: 376, endPoint y: 236, distance: 54.2
click at [376, 236] on div "R$ 35,92" at bounding box center [421, 230] width 131 height 16
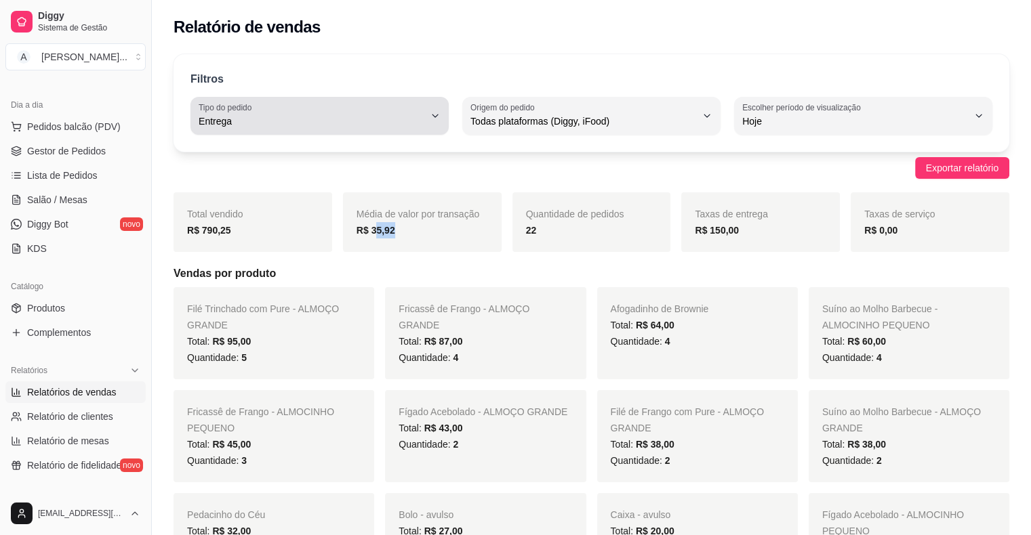
click at [304, 112] on div "Entrega" at bounding box center [312, 115] width 226 height 27
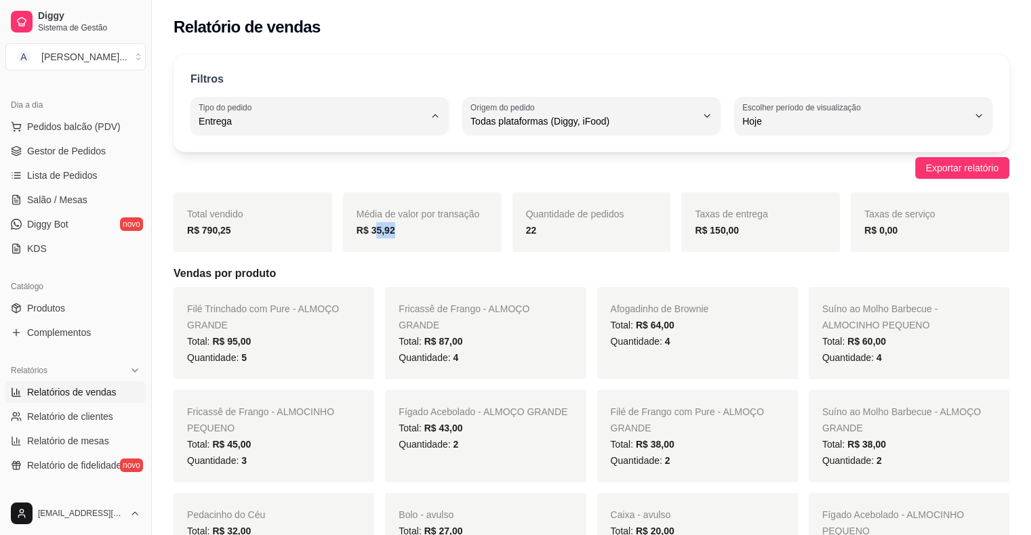
click at [275, 147] on span "Todos" at bounding box center [313, 152] width 214 height 13
type input "ALL"
select select "ALL"
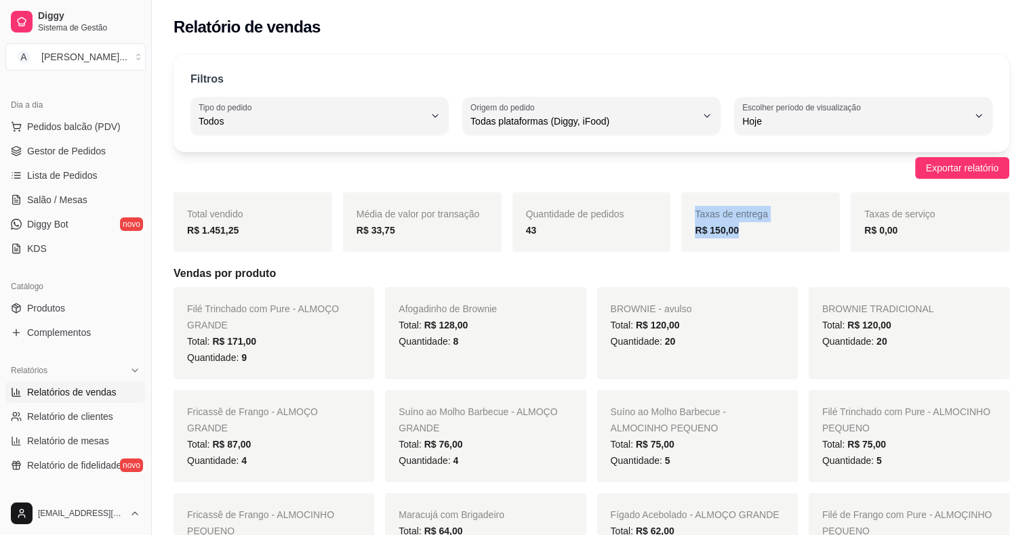
drag, startPoint x: 758, startPoint y: 224, endPoint x: 674, endPoint y: 246, distance: 87.0
click at [674, 246] on div "Total vendido R$ 1.451,25 Média de valor por transação R$ 33,75 Quantidade de p…" at bounding box center [591, 222] width 836 height 60
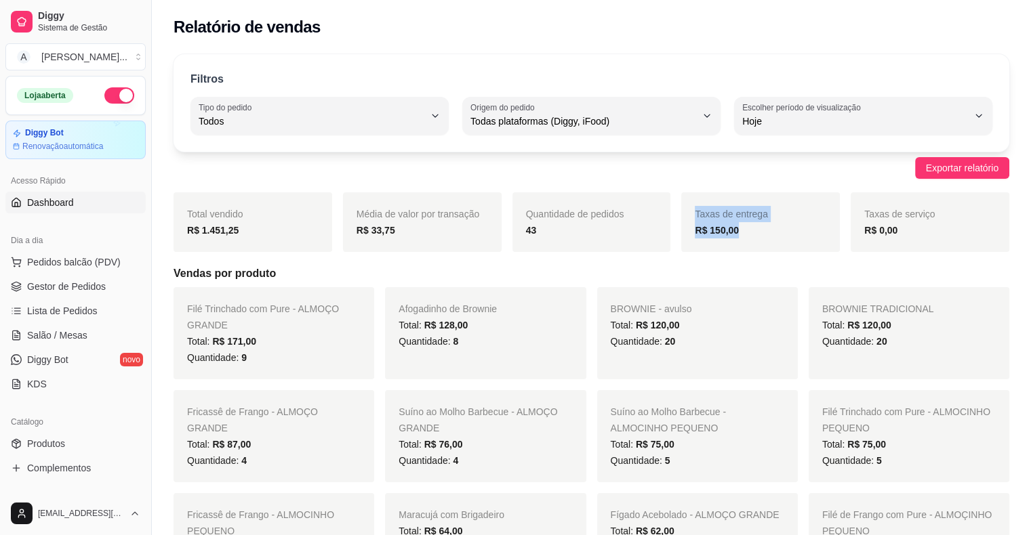
click at [24, 207] on link "Dashboard" at bounding box center [75, 203] width 140 height 22
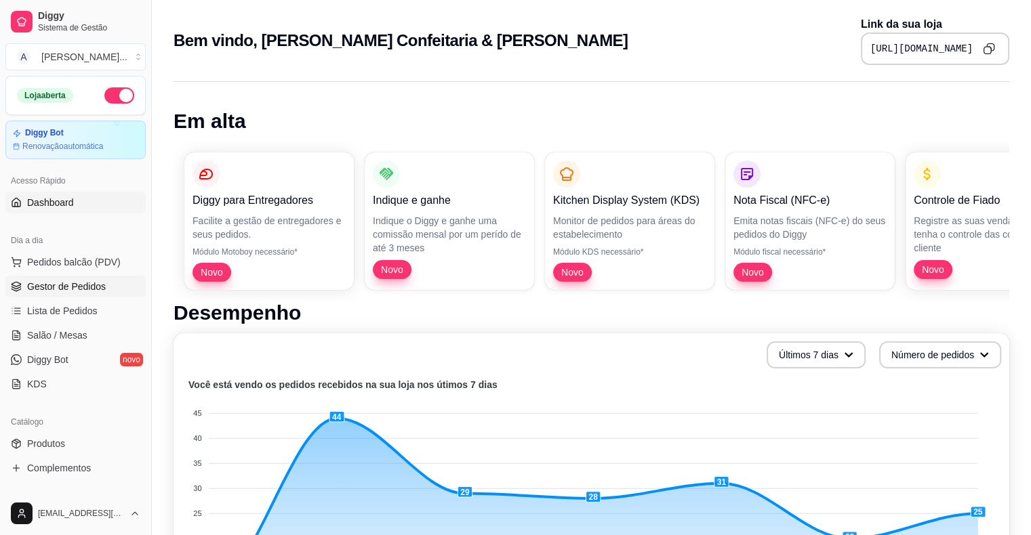
click at [76, 289] on span "Gestor de Pedidos" at bounding box center [66, 287] width 79 height 14
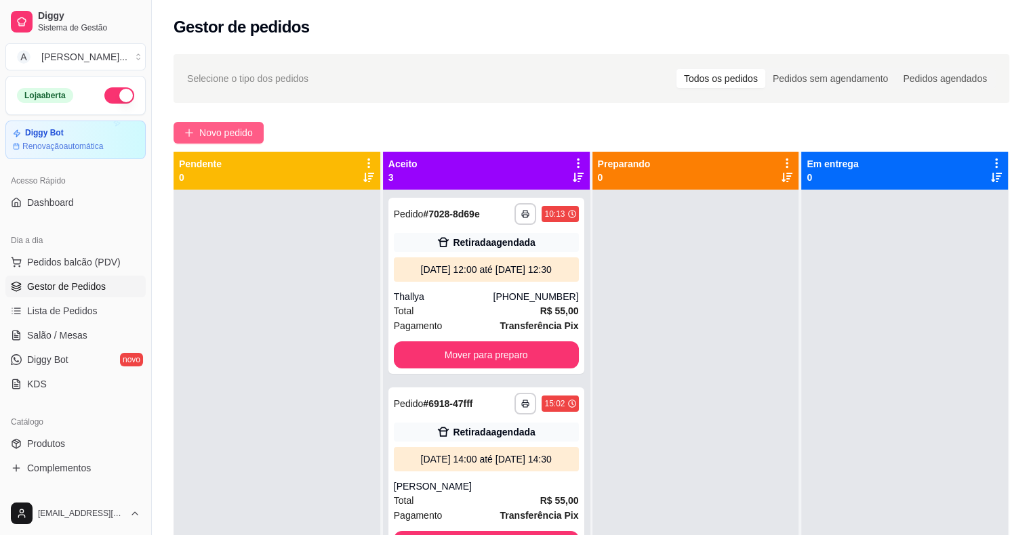
click at [211, 129] on span "Novo pedido" at bounding box center [226, 132] width 54 height 15
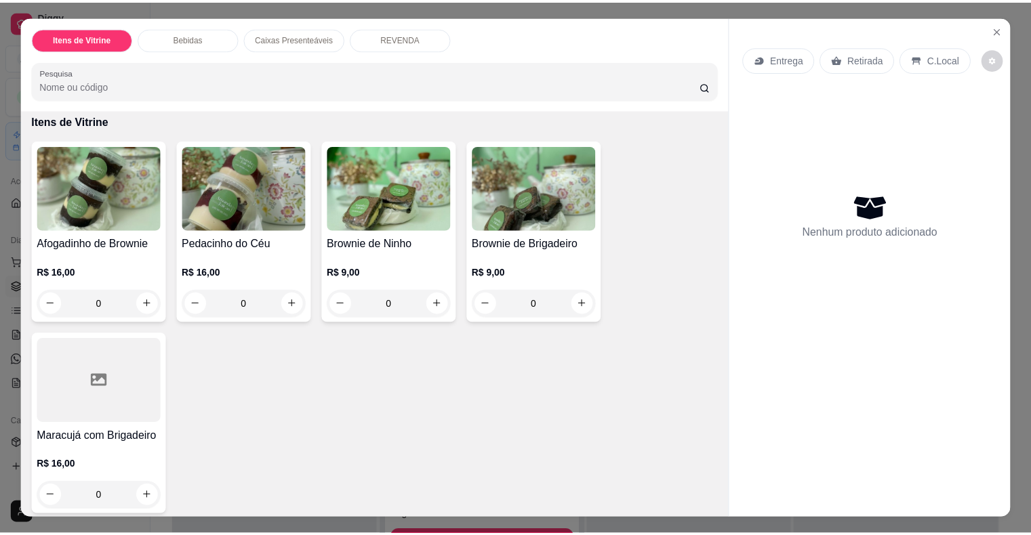
scroll to position [203, 0]
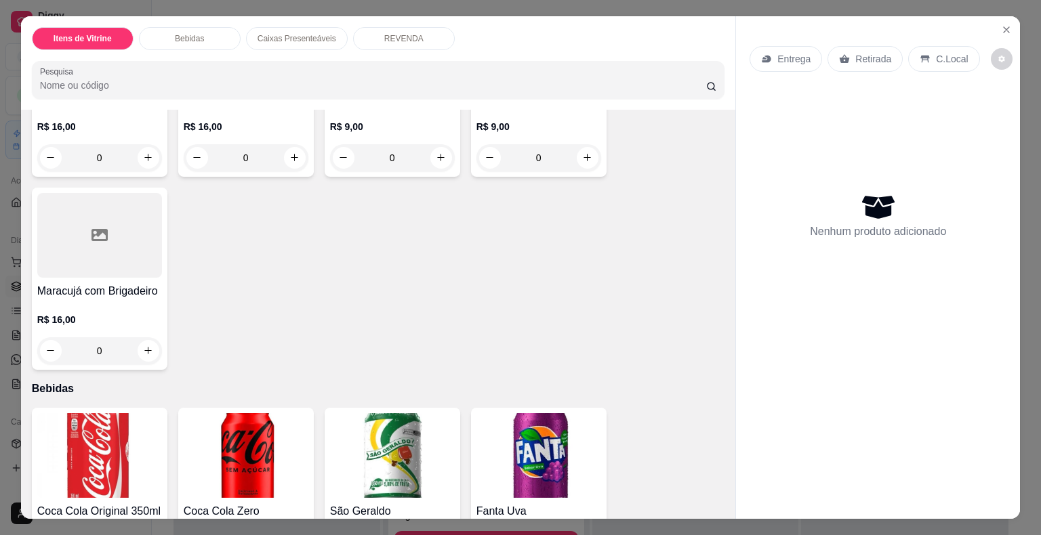
click at [1012, 16] on div "Entrega Retirada C.Local Nenhum produto adicionado" at bounding box center [878, 257] width 284 height 482
click at [1006, 25] on icon "Close" at bounding box center [1006, 29] width 11 height 11
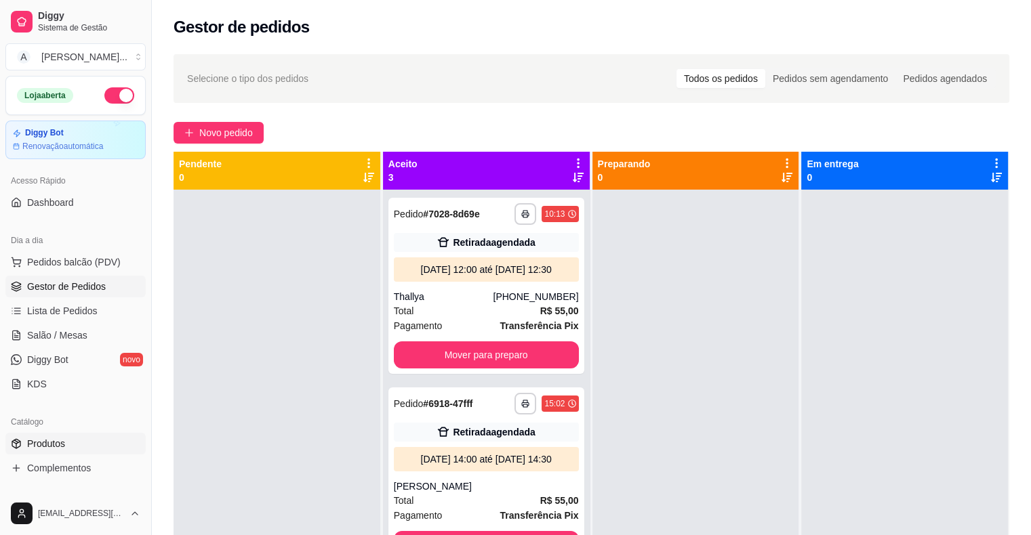
click at [75, 447] on link "Produtos" at bounding box center [75, 444] width 140 height 22
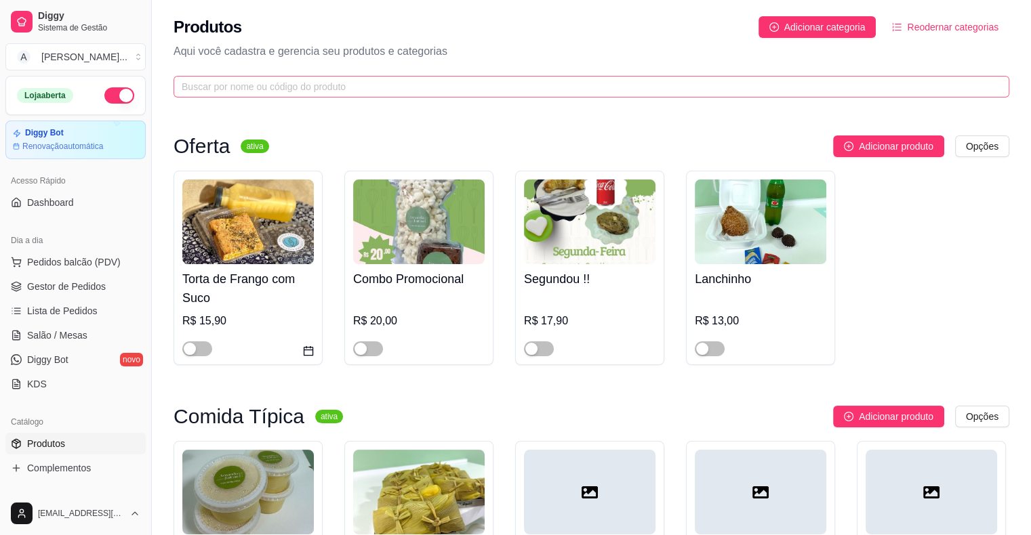
click at [356, 96] on span at bounding box center [591, 87] width 836 height 22
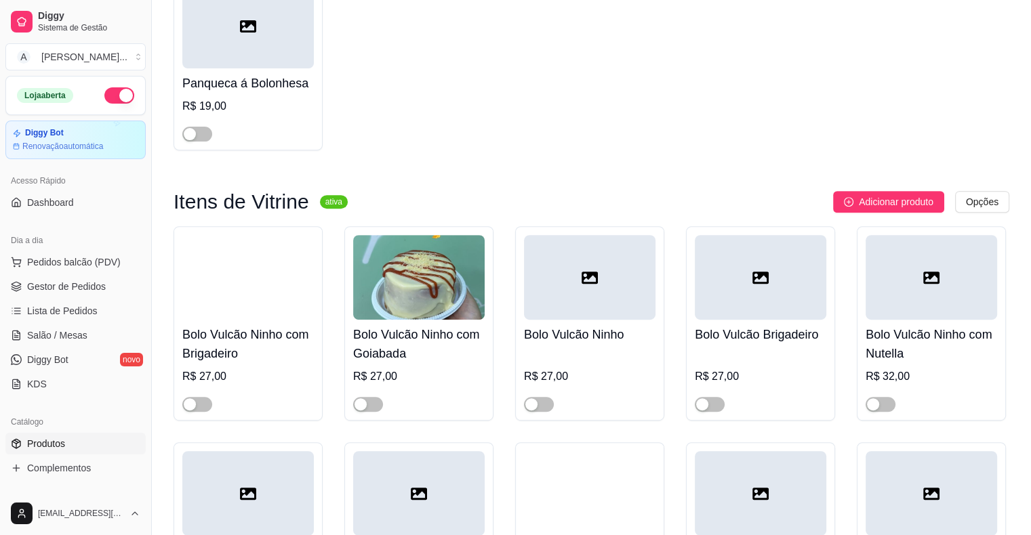
scroll to position [542, 0]
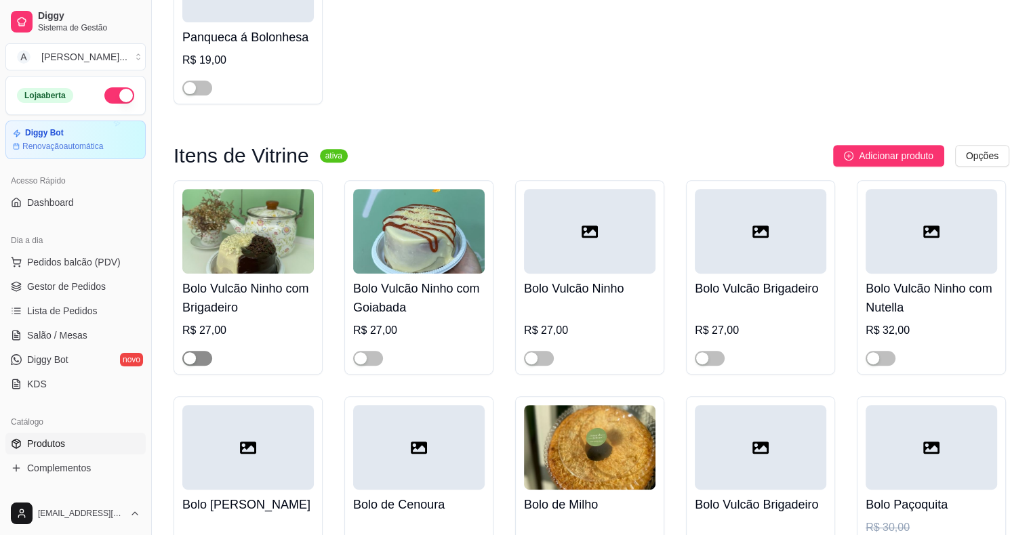
type input "bolo"
click at [198, 357] on span "button" at bounding box center [197, 358] width 30 height 15
click at [261, 302] on h4 "Bolo Vulcão Ninho com Brigadeiro" at bounding box center [247, 298] width 131 height 38
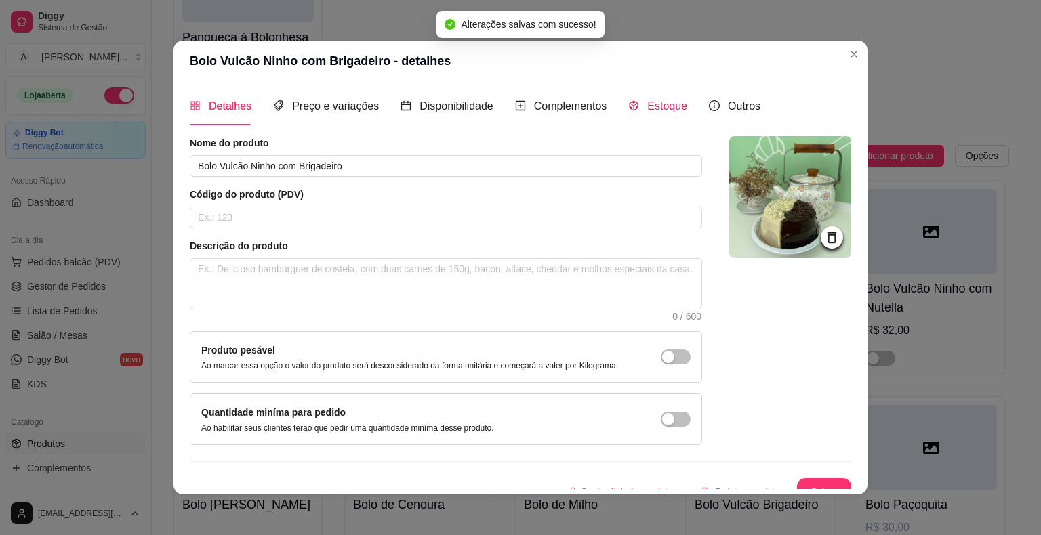
click at [651, 110] on span "Estoque" at bounding box center [667, 106] width 40 height 12
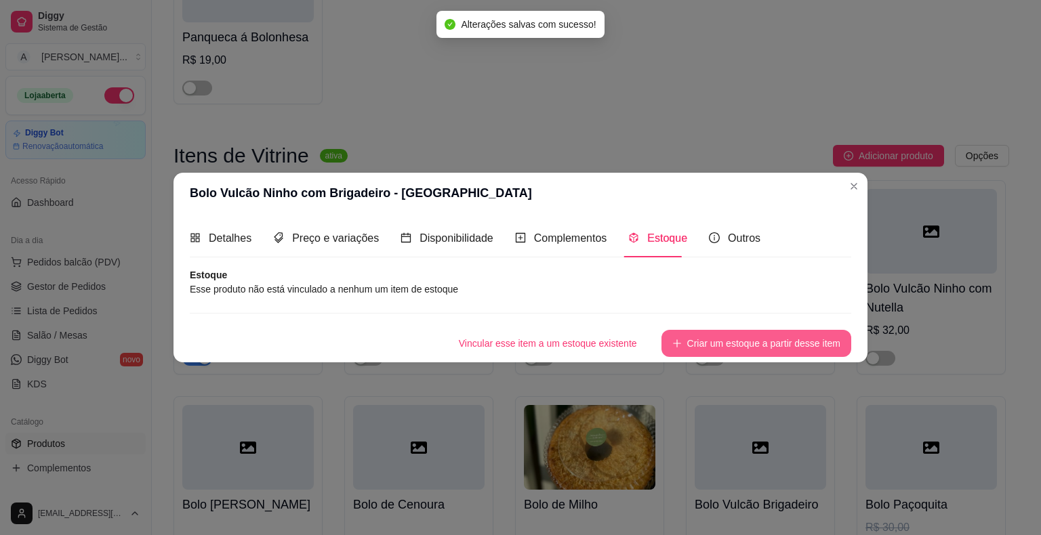
click at [741, 348] on button "Criar um estoque a partir desse item" at bounding box center [756, 343] width 190 height 27
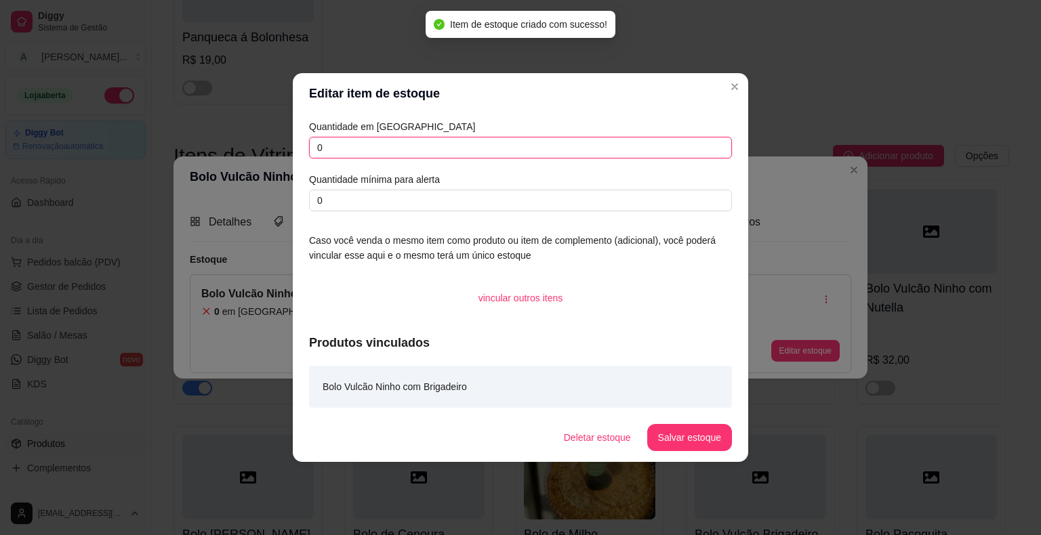
click at [648, 150] on input "0" at bounding box center [520, 148] width 423 height 22
type input "3"
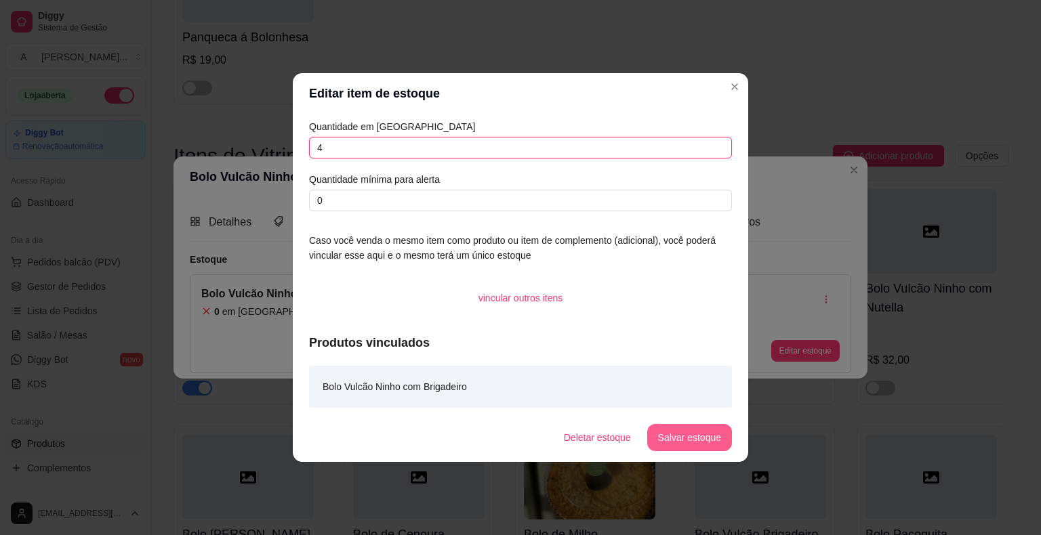
type input "4"
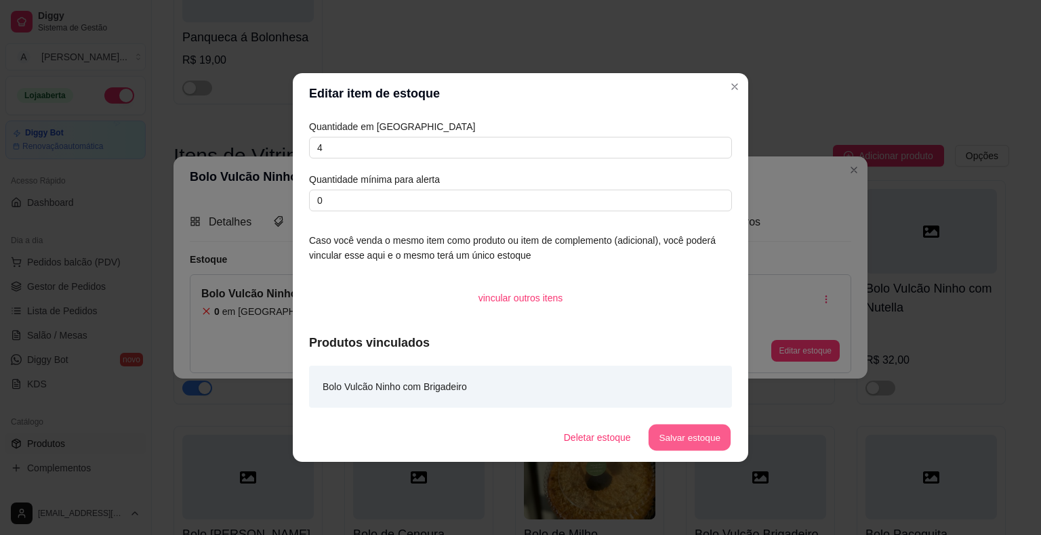
click at [682, 440] on button "Salvar estoque" at bounding box center [689, 438] width 83 height 26
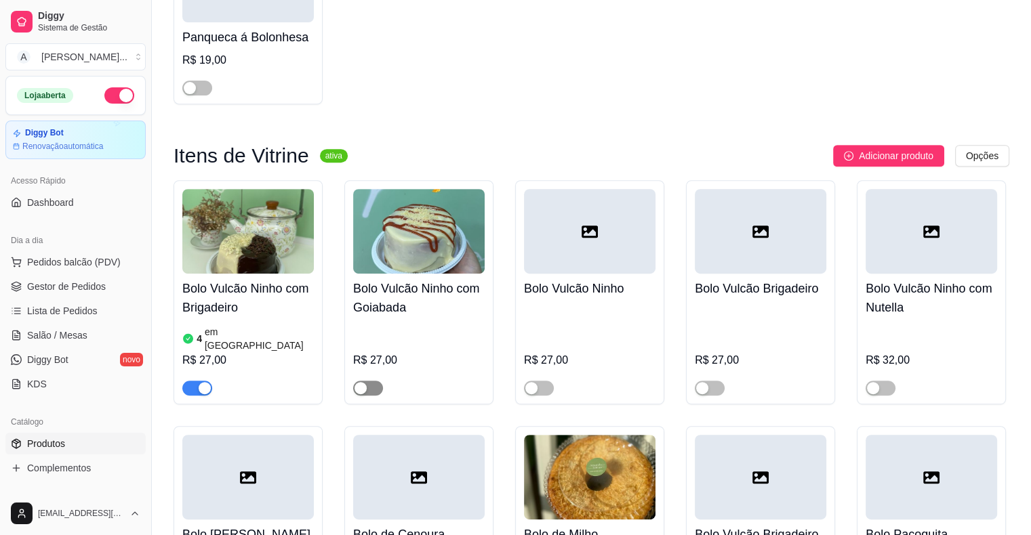
click at [375, 381] on span "button" at bounding box center [368, 388] width 30 height 15
click at [413, 316] on h4 "Bolo Vulcão Ninho com Goiabada" at bounding box center [418, 298] width 131 height 38
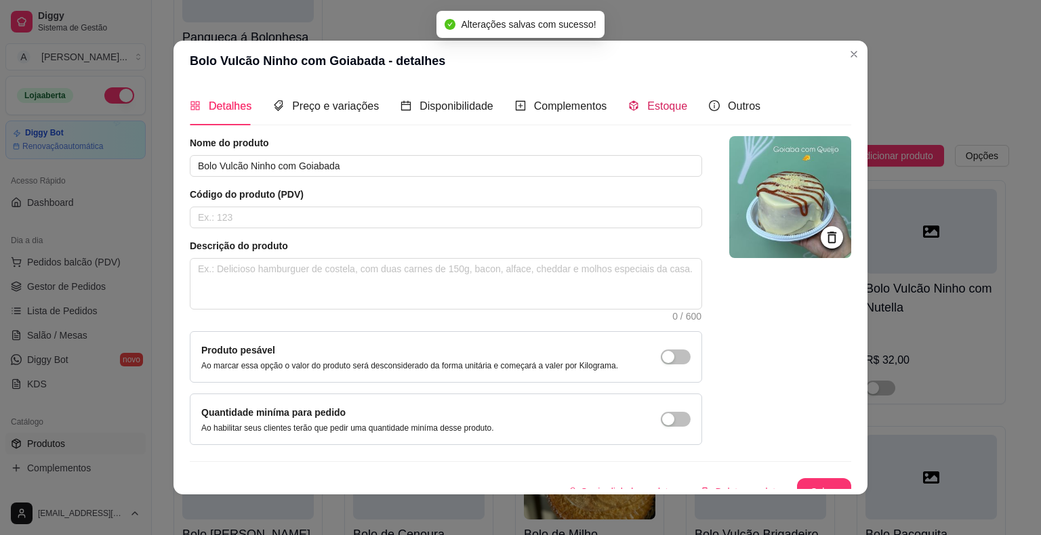
click at [661, 108] on span "Estoque" at bounding box center [667, 106] width 40 height 12
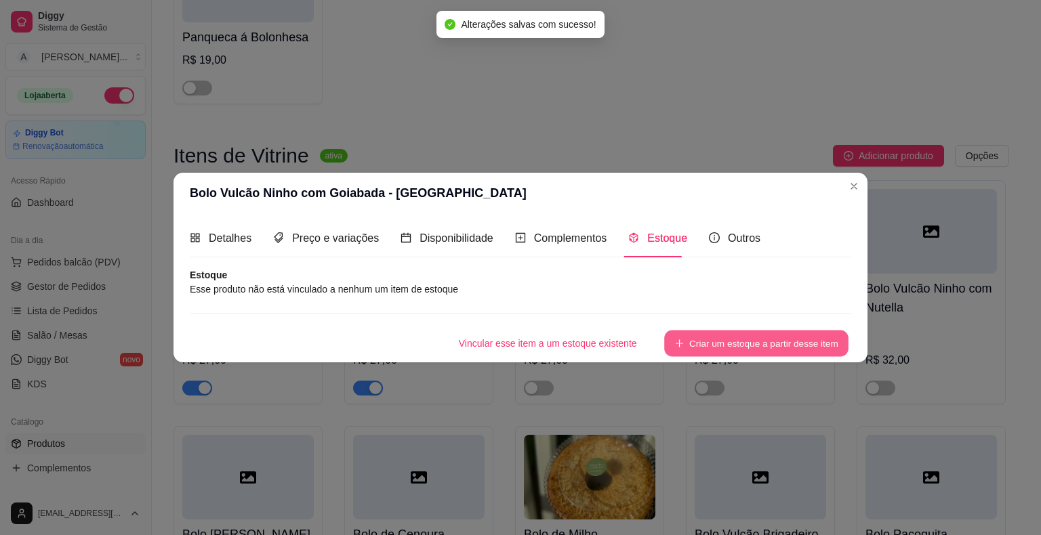
click at [777, 334] on button "Criar um estoque a partir desse item" at bounding box center [756, 344] width 184 height 26
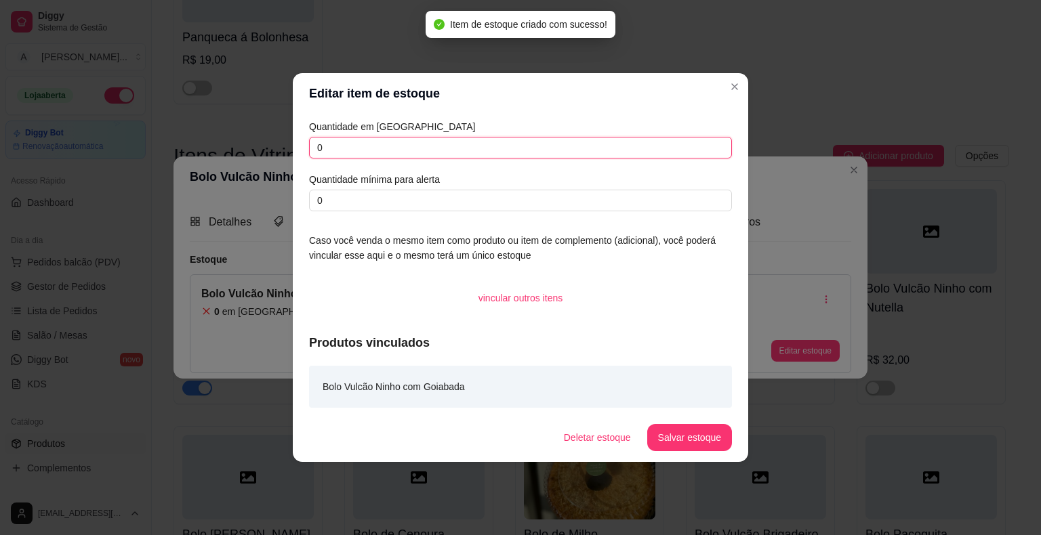
click at [495, 143] on input "0" at bounding box center [520, 148] width 423 height 22
type input "1"
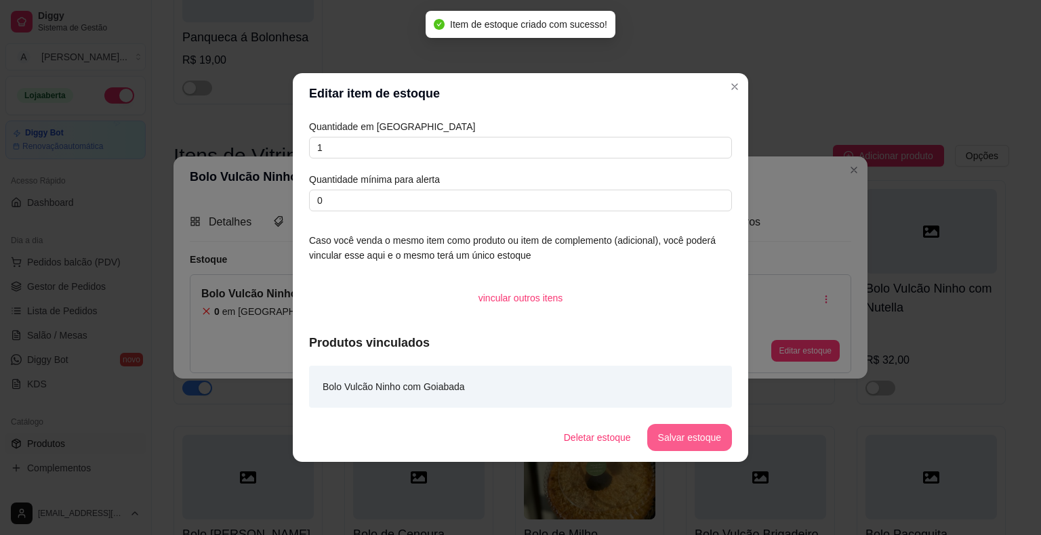
click at [687, 438] on button "Salvar estoque" at bounding box center [689, 437] width 85 height 27
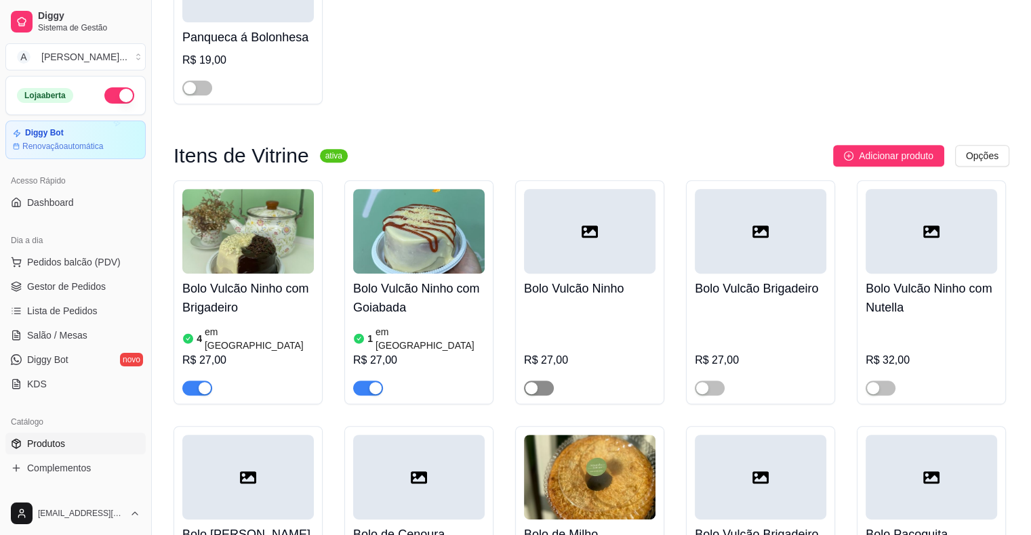
click at [542, 381] on span "button" at bounding box center [539, 388] width 30 height 15
click at [574, 306] on div "R$ 27,00" at bounding box center [589, 350] width 131 height 92
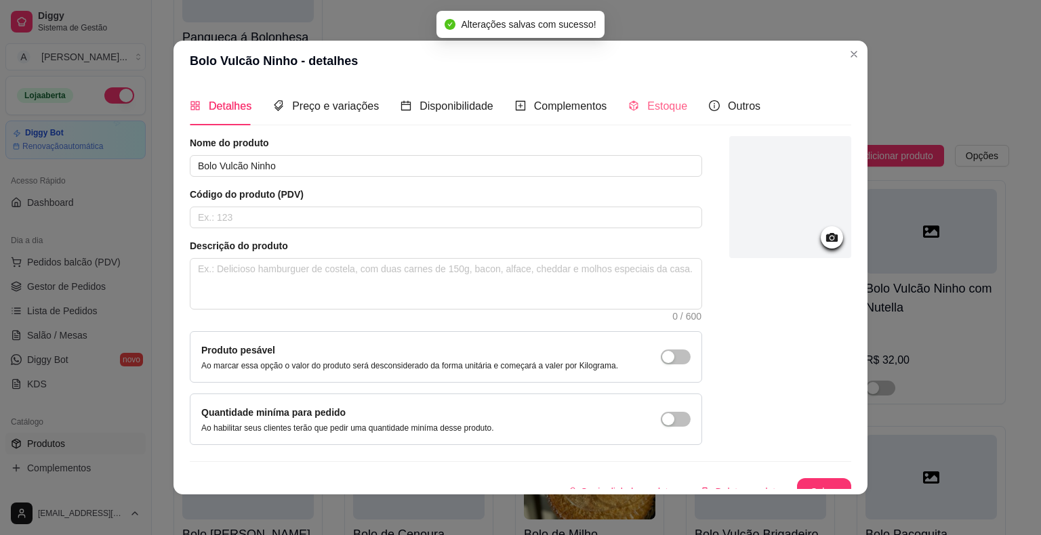
click at [663, 115] on div "Estoque" at bounding box center [657, 106] width 59 height 39
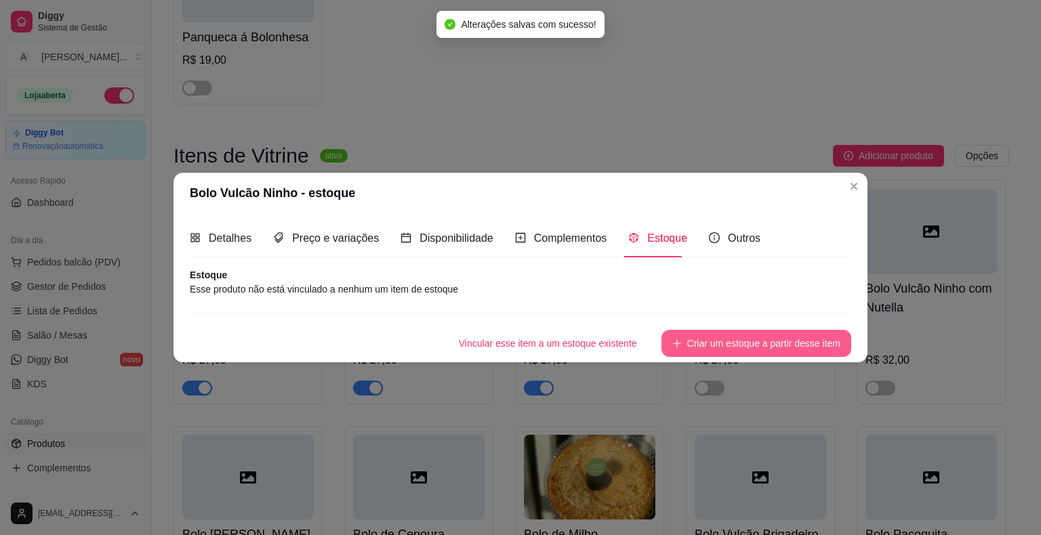
click at [765, 337] on button "Criar um estoque a partir desse item" at bounding box center [756, 343] width 190 height 27
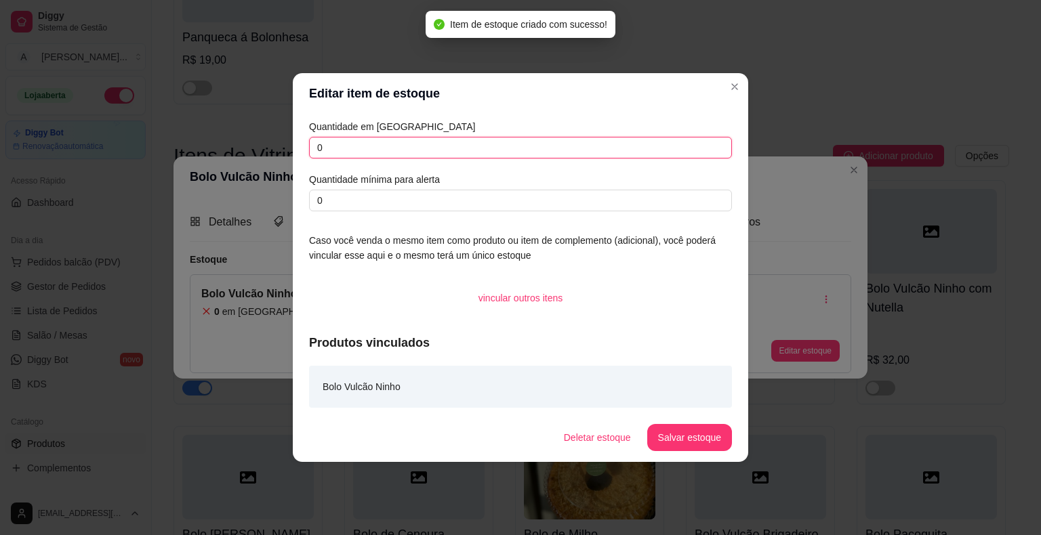
click at [451, 150] on input "0" at bounding box center [520, 148] width 423 height 22
type input "1"
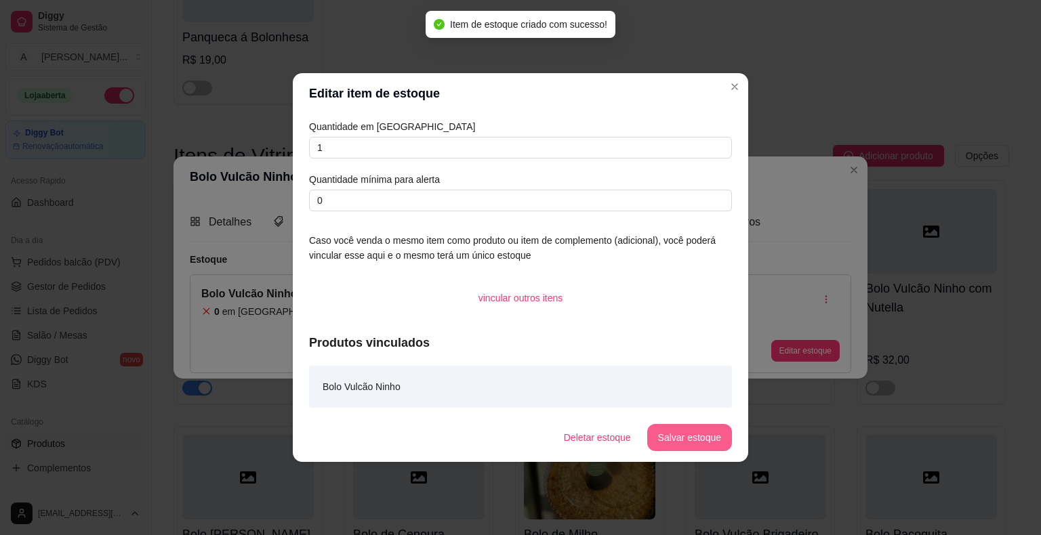
click at [687, 417] on footer "Deletar estoque Salvar estoque" at bounding box center [520, 437] width 455 height 49
click at [687, 429] on button "Salvar estoque" at bounding box center [689, 438] width 83 height 26
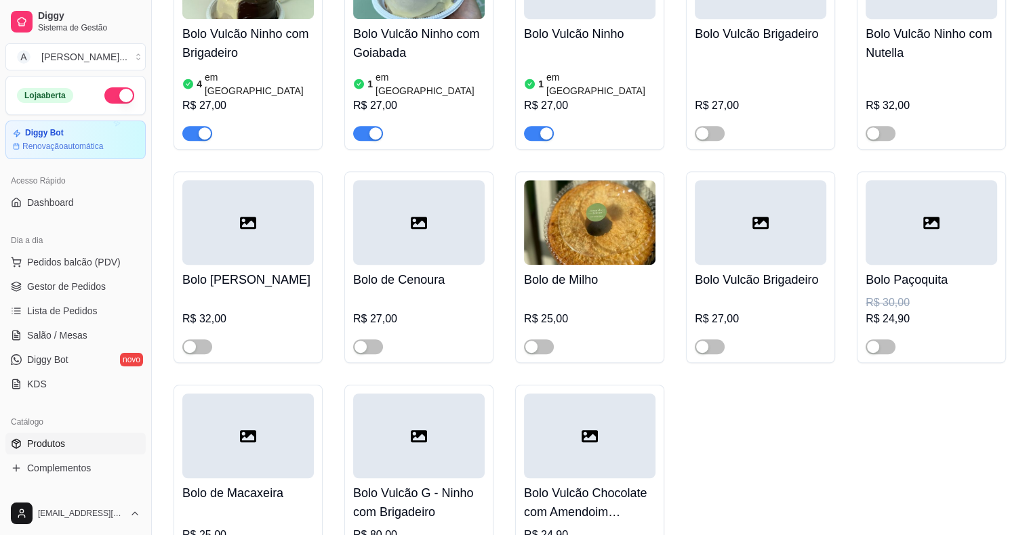
scroll to position [813, 0]
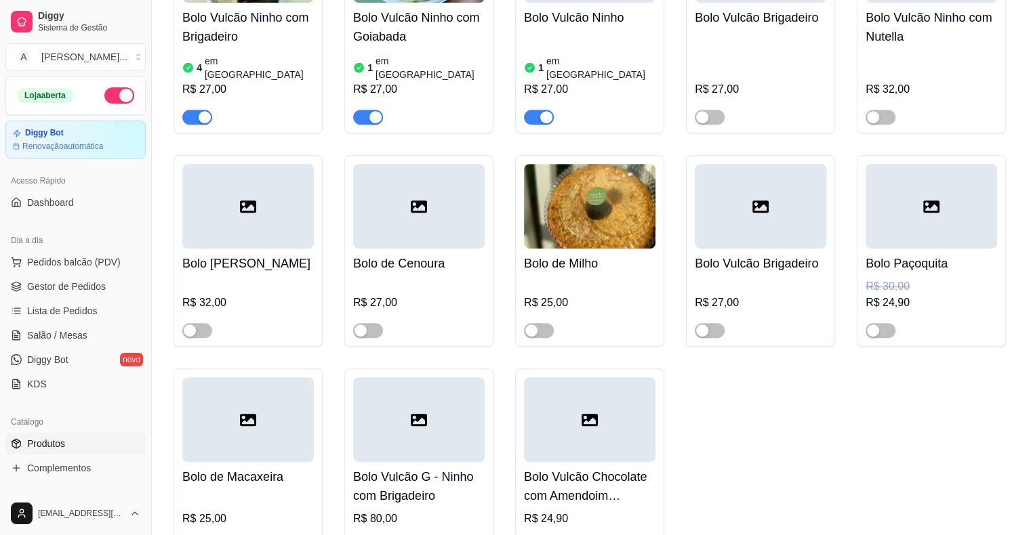
click at [905, 264] on div "Bolo Paçoquita R$ 30,00 R$ 24,90" at bounding box center [930, 293] width 131 height 89
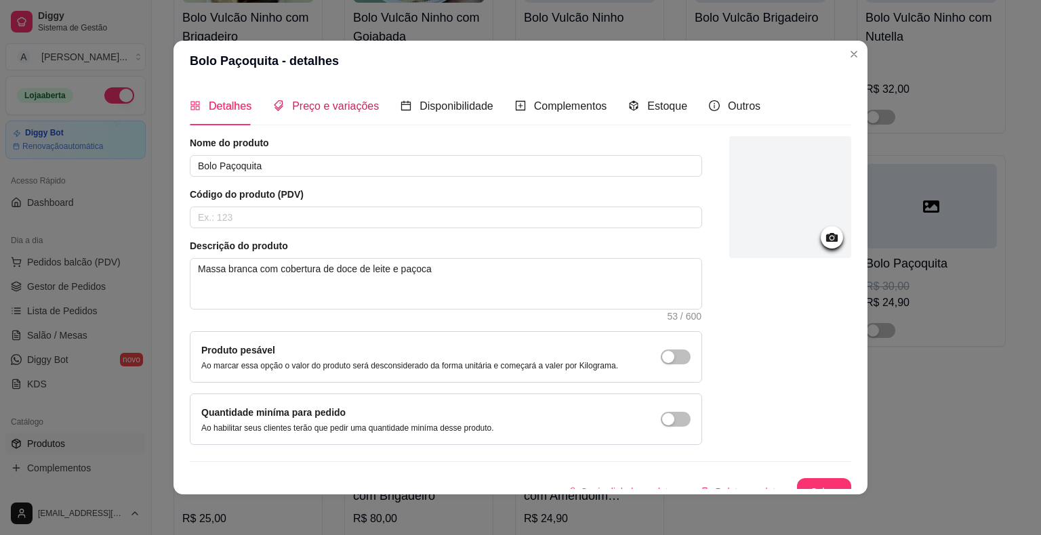
click at [308, 107] on span "Preço e variações" at bounding box center [335, 106] width 87 height 12
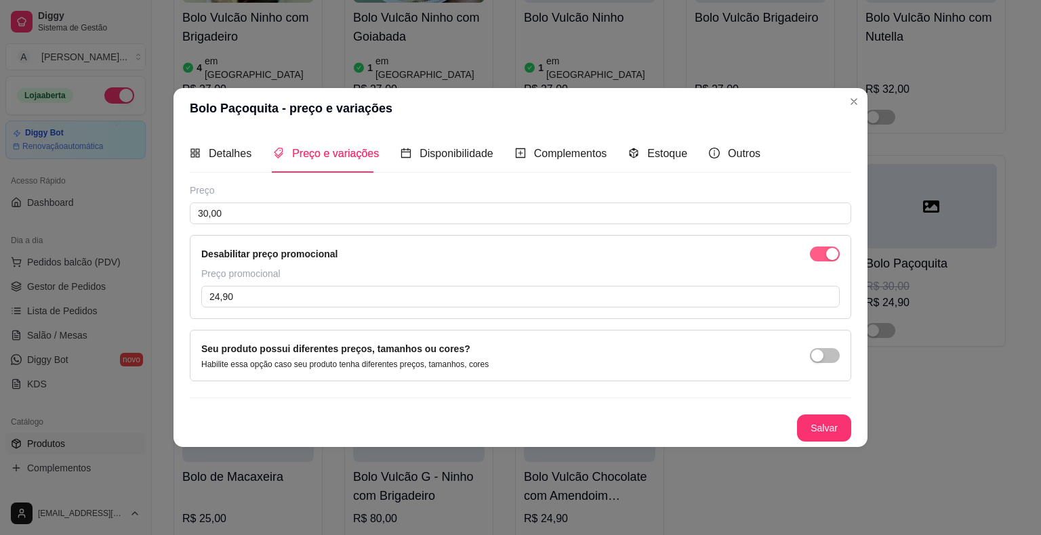
click at [821, 251] on span "button" at bounding box center [825, 254] width 30 height 15
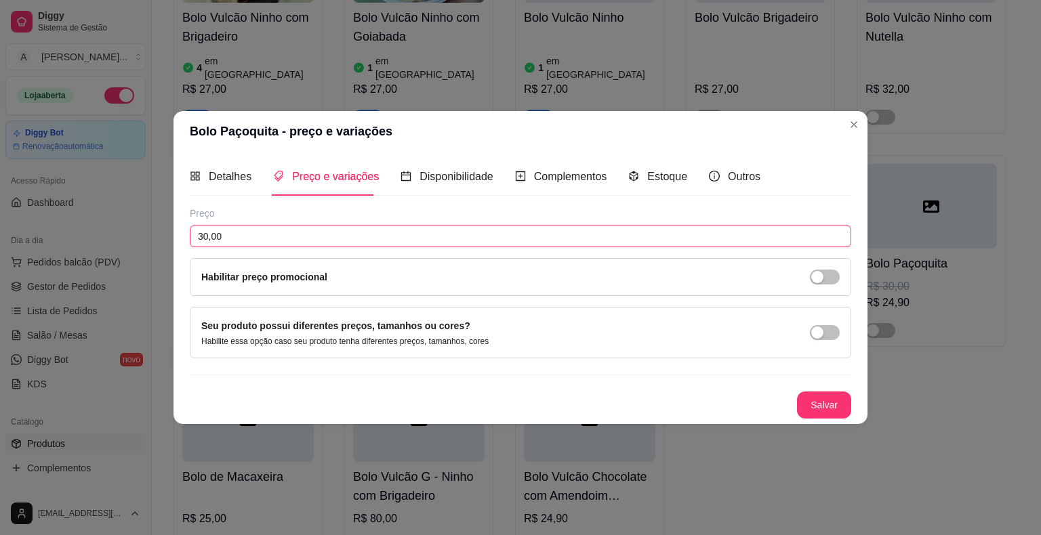
click at [413, 237] on input "30,00" at bounding box center [520, 237] width 661 height 22
type input "32,00"
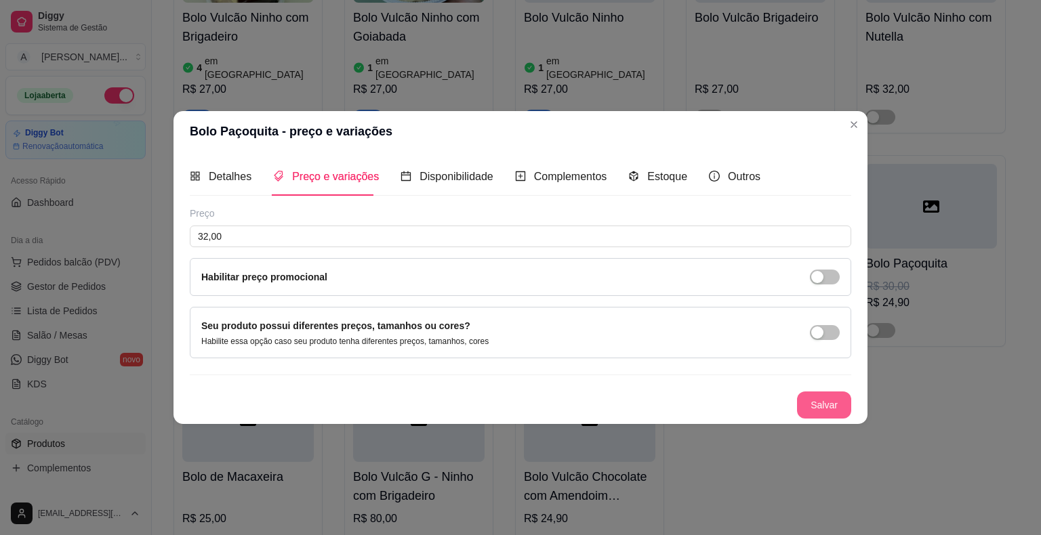
click at [829, 400] on button "Salvar" at bounding box center [824, 405] width 54 height 27
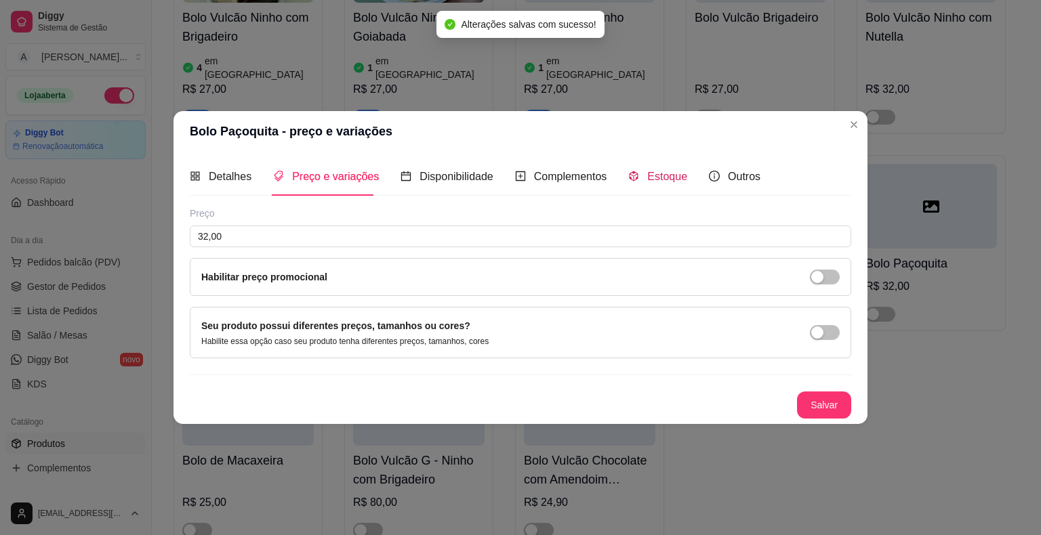
click at [665, 179] on span "Estoque" at bounding box center [667, 177] width 40 height 12
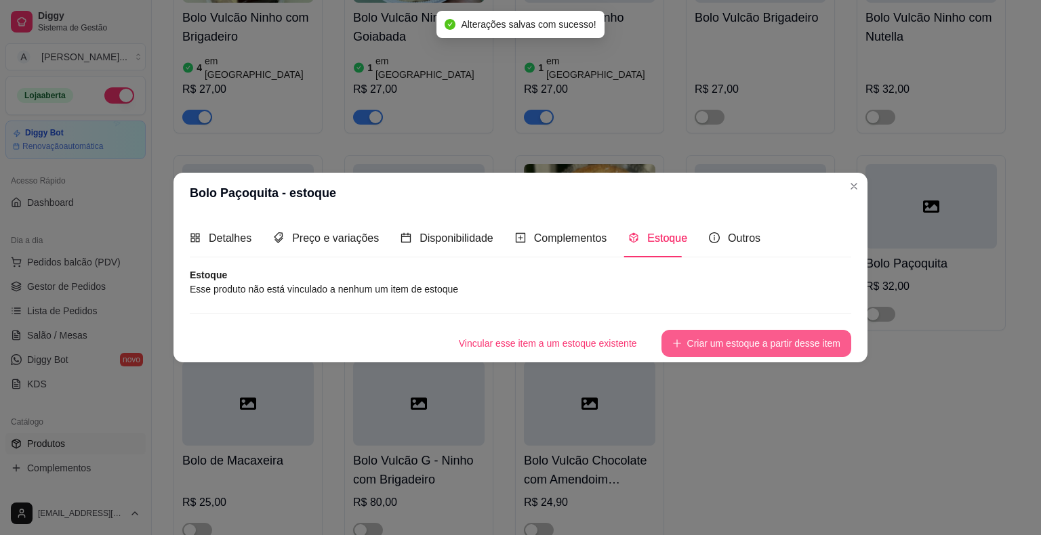
click at [793, 351] on button "Criar um estoque a partir desse item" at bounding box center [756, 343] width 190 height 27
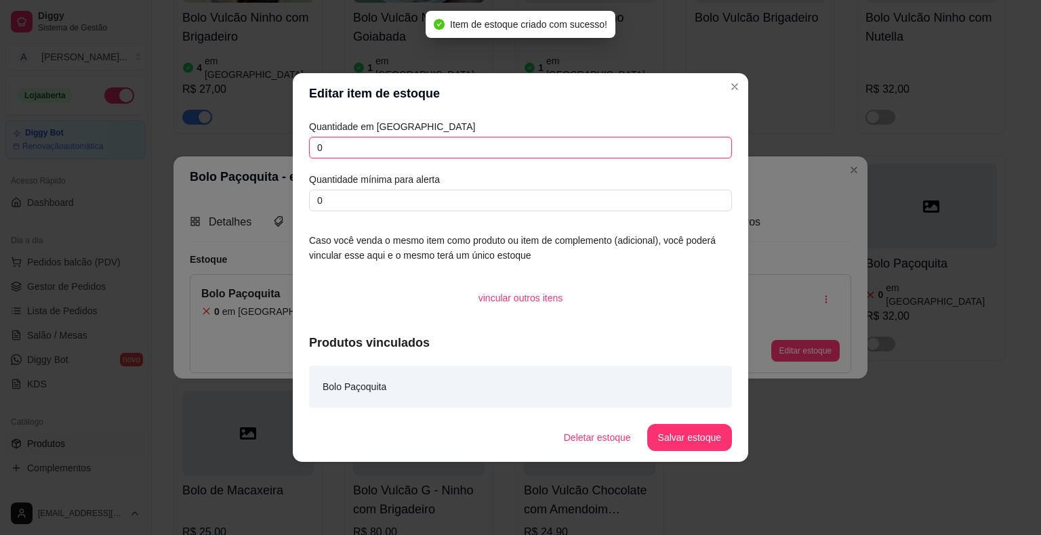
click at [565, 146] on input "0" at bounding box center [520, 148] width 423 height 22
type input "1"
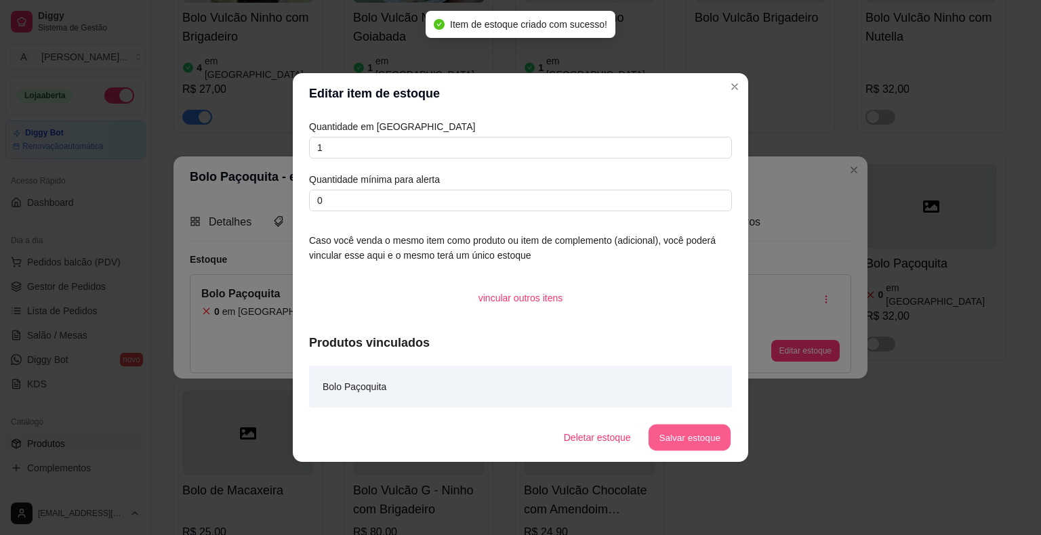
click at [678, 436] on button "Salvar estoque" at bounding box center [689, 438] width 83 height 26
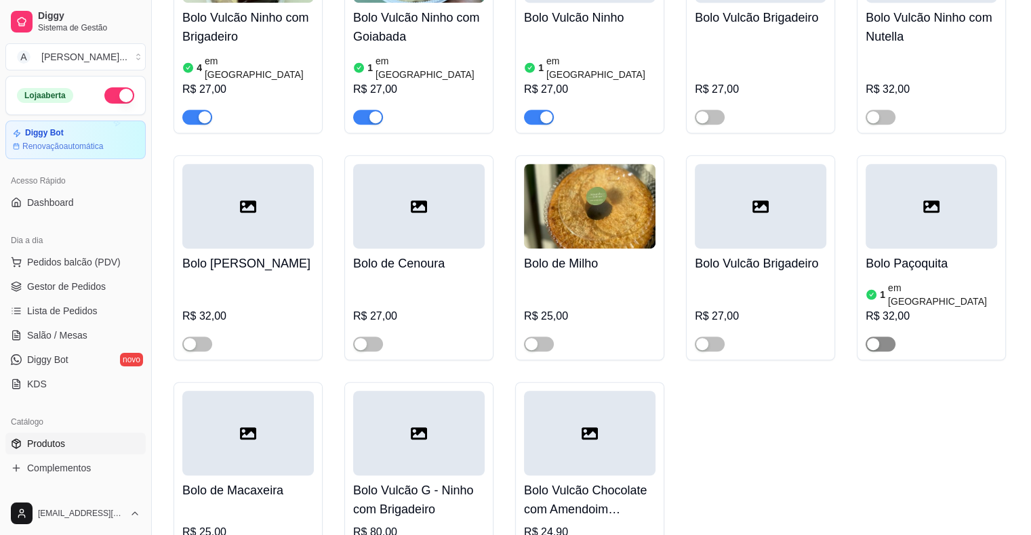
click at [874, 338] on div "button" at bounding box center [873, 344] width 12 height 12
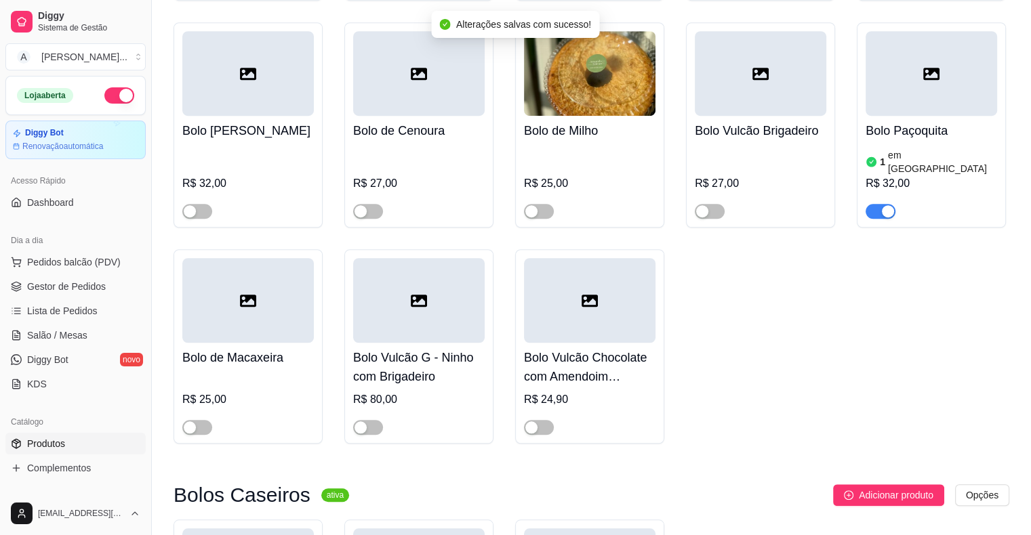
scroll to position [949, 0]
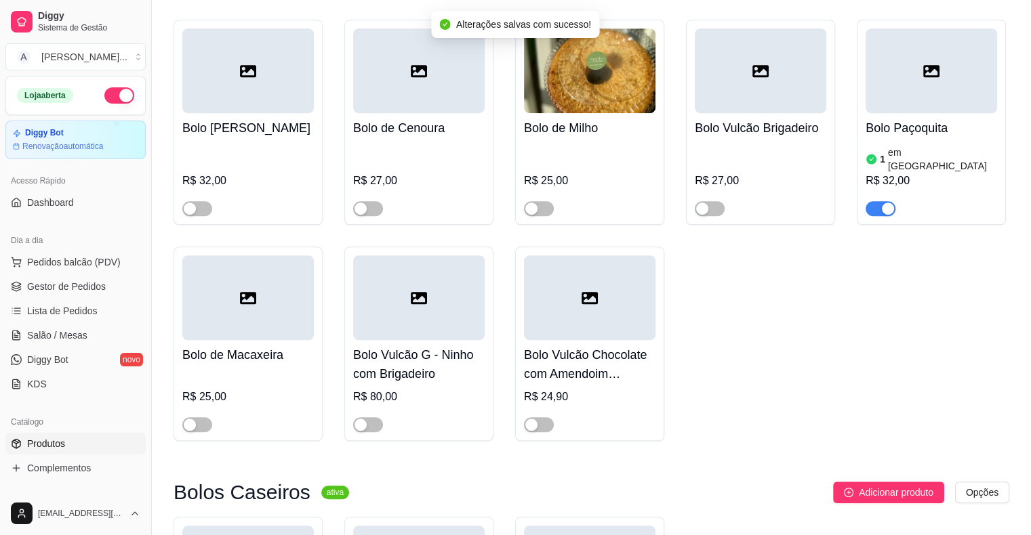
click at [575, 346] on h4 "Bolo Vulcão Chocolate com Amendoim Crocante" at bounding box center [589, 365] width 131 height 38
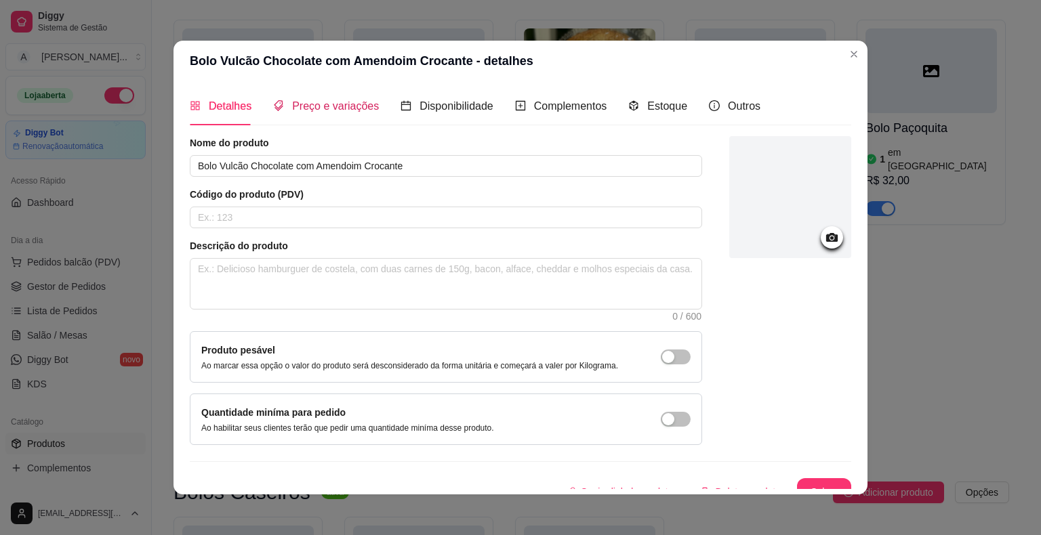
click at [317, 109] on span "Preço e variações" at bounding box center [335, 106] width 87 height 12
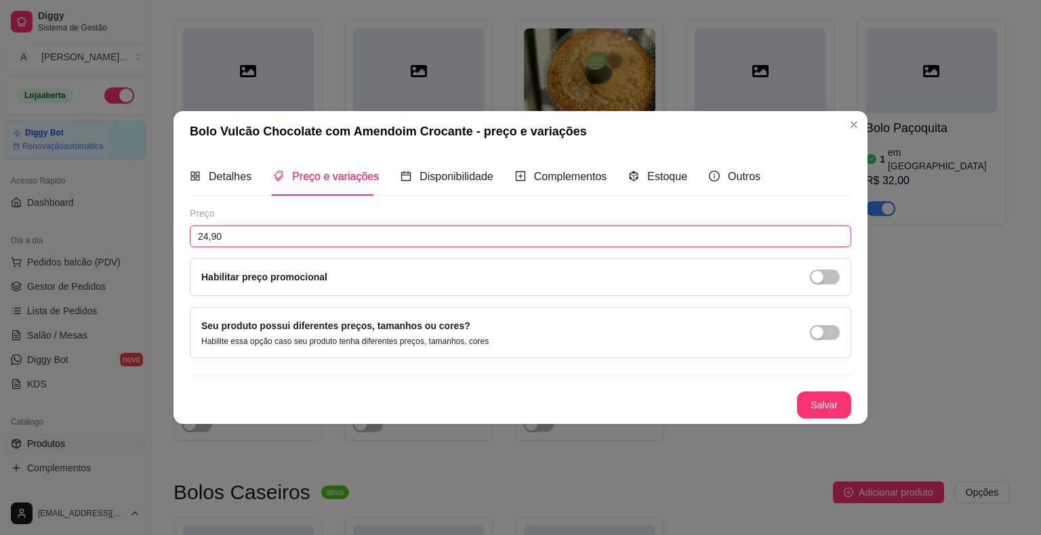
click at [295, 240] on input "24,90" at bounding box center [520, 237] width 661 height 22
type input "32,00"
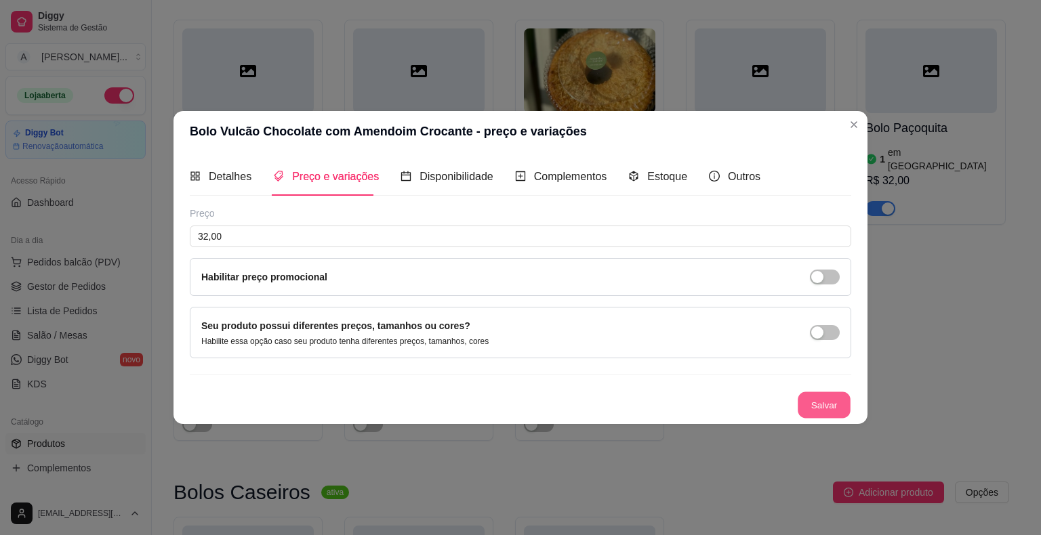
click at [815, 405] on button "Salvar" at bounding box center [824, 405] width 53 height 26
click at [220, 178] on span "Detalhes" at bounding box center [230, 177] width 43 height 12
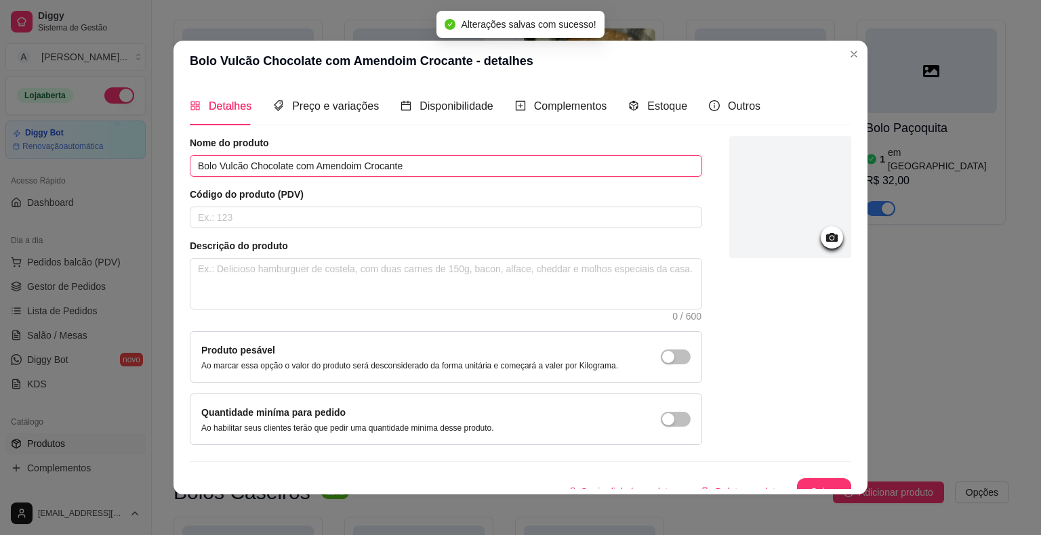
click at [453, 169] on input "Bolo Vulcão Chocolate com Amendoim Crocante" at bounding box center [446, 166] width 512 height 22
click at [632, 99] on div "Estoque" at bounding box center [657, 106] width 59 height 17
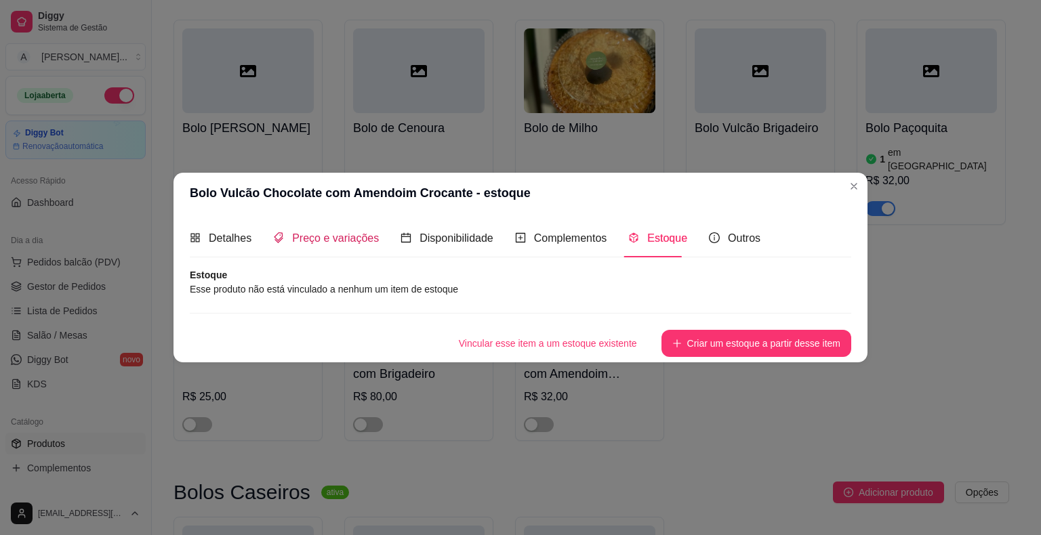
click at [340, 244] on span "Preço e variações" at bounding box center [335, 238] width 87 height 12
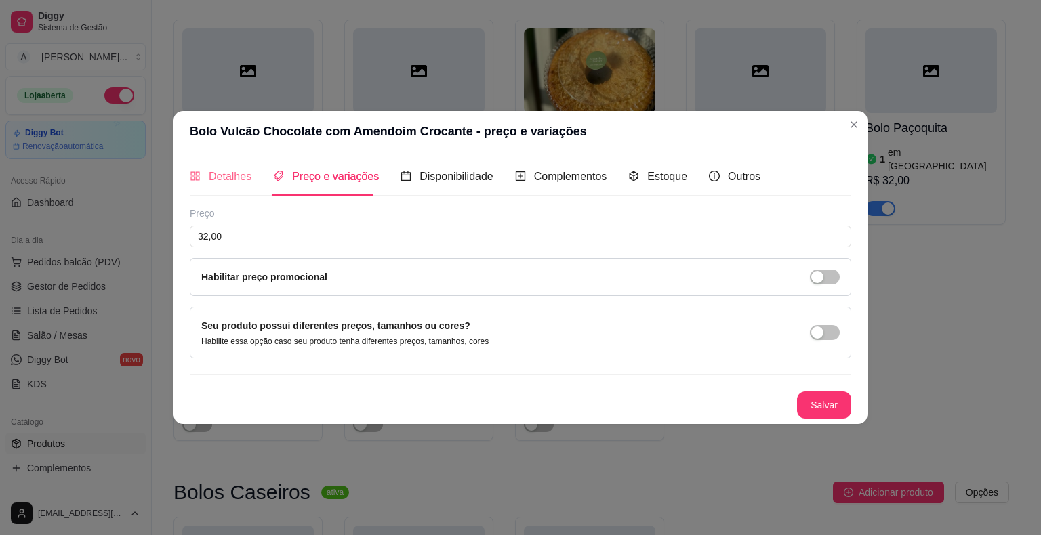
click at [238, 186] on div "Detalhes" at bounding box center [221, 176] width 62 height 39
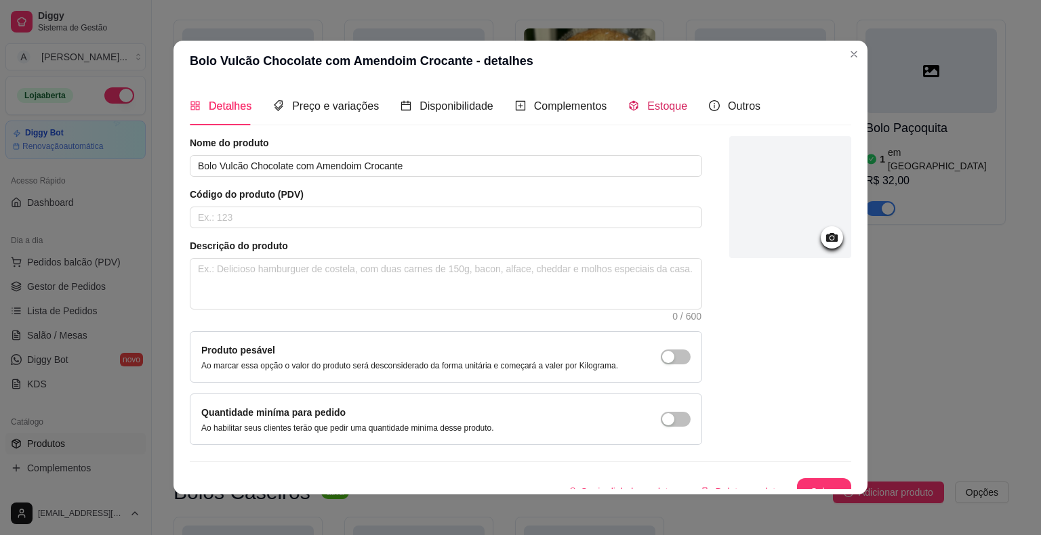
click at [649, 107] on span "Estoque" at bounding box center [667, 106] width 40 height 12
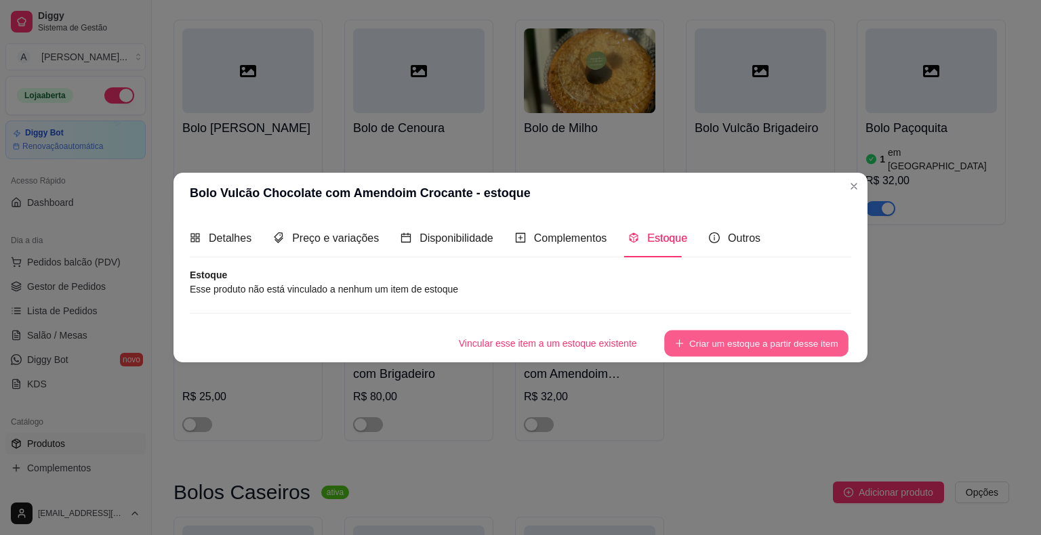
click at [808, 340] on button "Criar um estoque a partir desse item" at bounding box center [756, 344] width 184 height 26
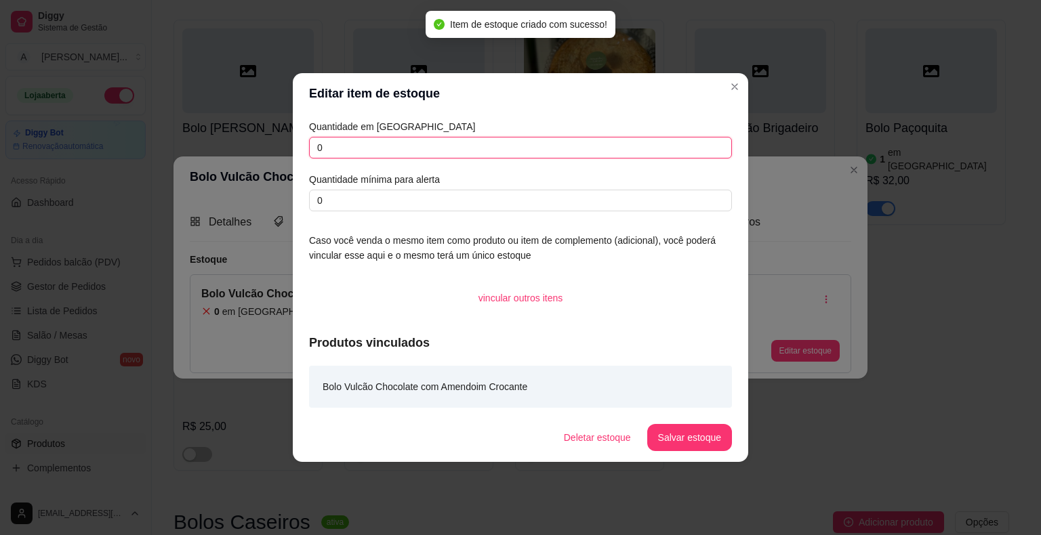
click at [488, 153] on input "0" at bounding box center [520, 148] width 423 height 22
click at [488, 152] on input "0" at bounding box center [520, 148] width 423 height 22
type input "2"
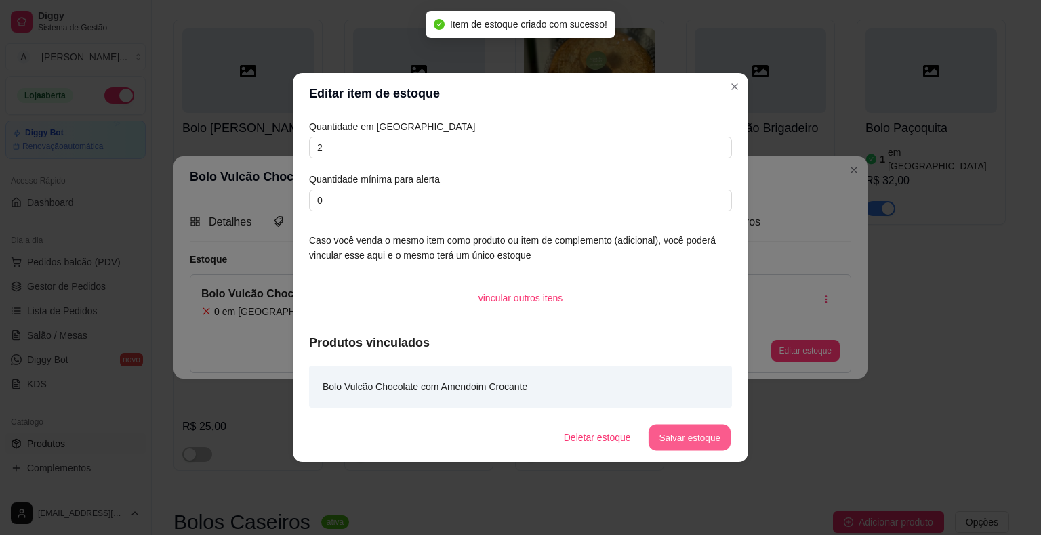
click at [678, 432] on button "Salvar estoque" at bounding box center [689, 438] width 83 height 26
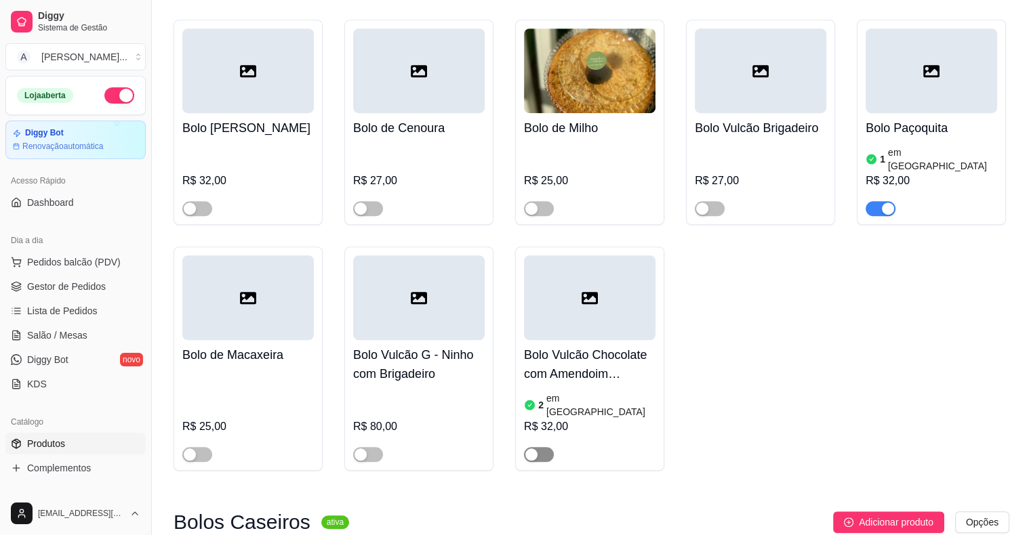
click at [532, 449] on div "button" at bounding box center [531, 455] width 12 height 12
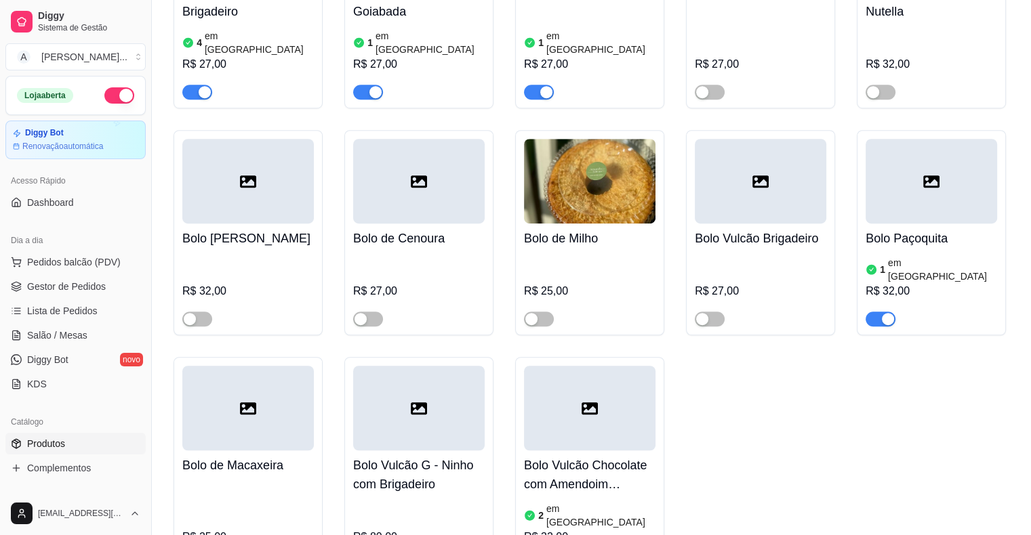
scroll to position [813, 0]
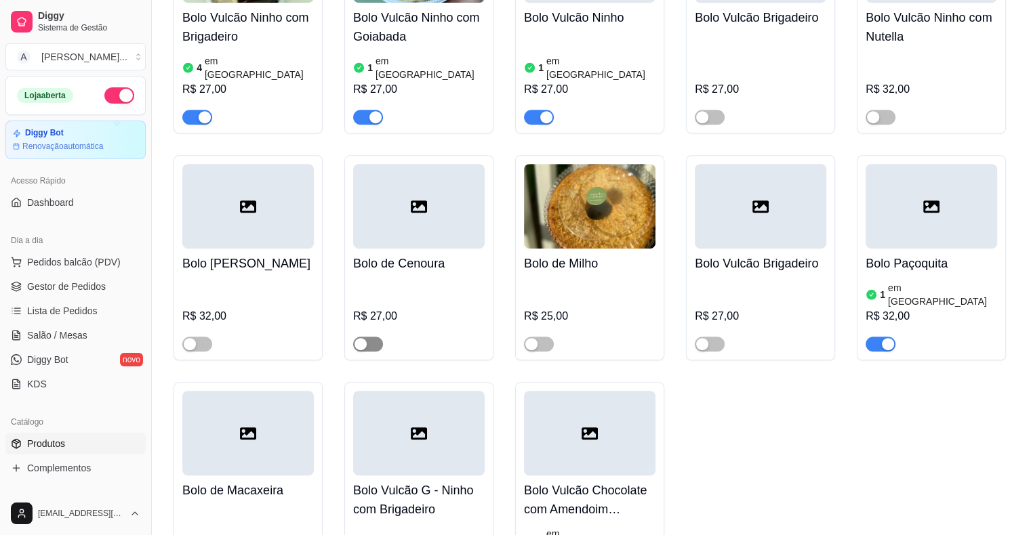
click at [359, 338] on div "button" at bounding box center [360, 344] width 12 height 12
click at [381, 279] on div "R$ 27,00" at bounding box center [418, 315] width 131 height 73
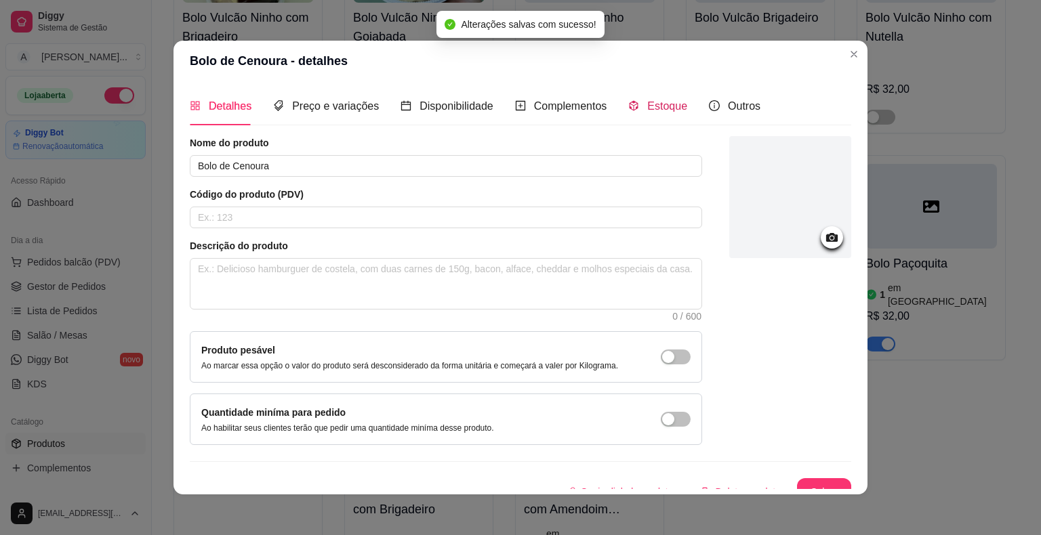
click at [647, 104] on span "Estoque" at bounding box center [667, 106] width 40 height 12
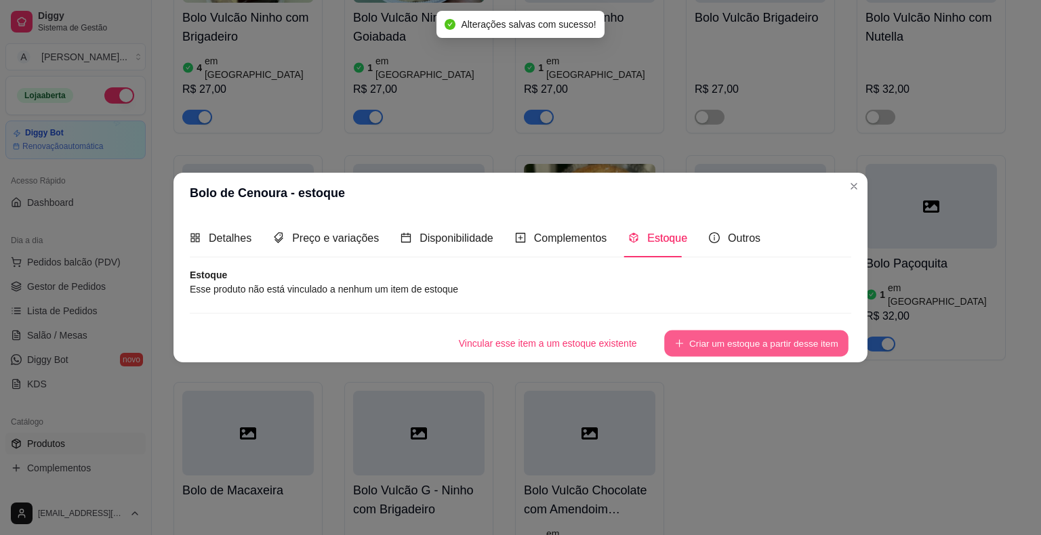
click at [816, 349] on button "Criar um estoque a partir desse item" at bounding box center [756, 344] width 184 height 26
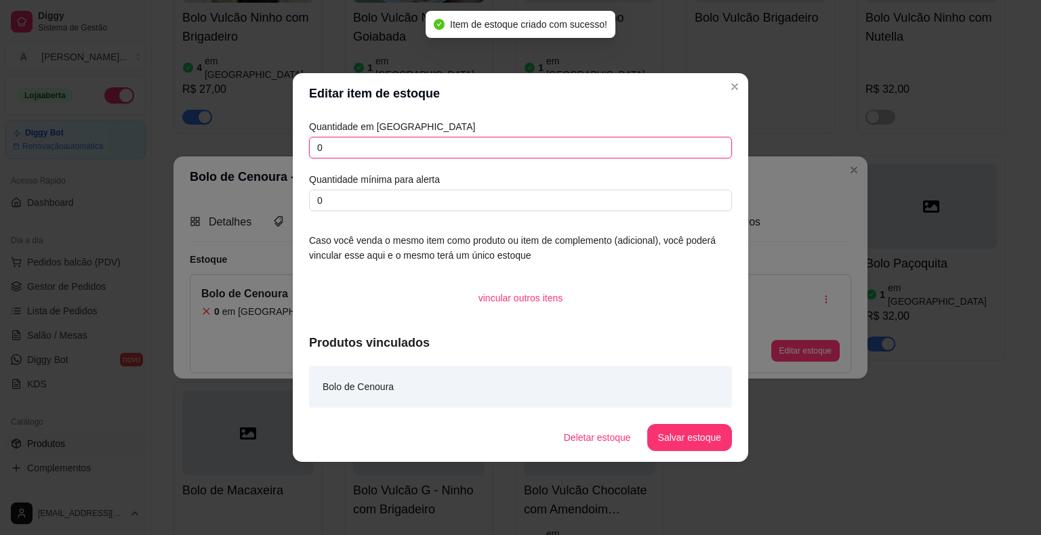
click at [547, 148] on input "0" at bounding box center [520, 148] width 423 height 22
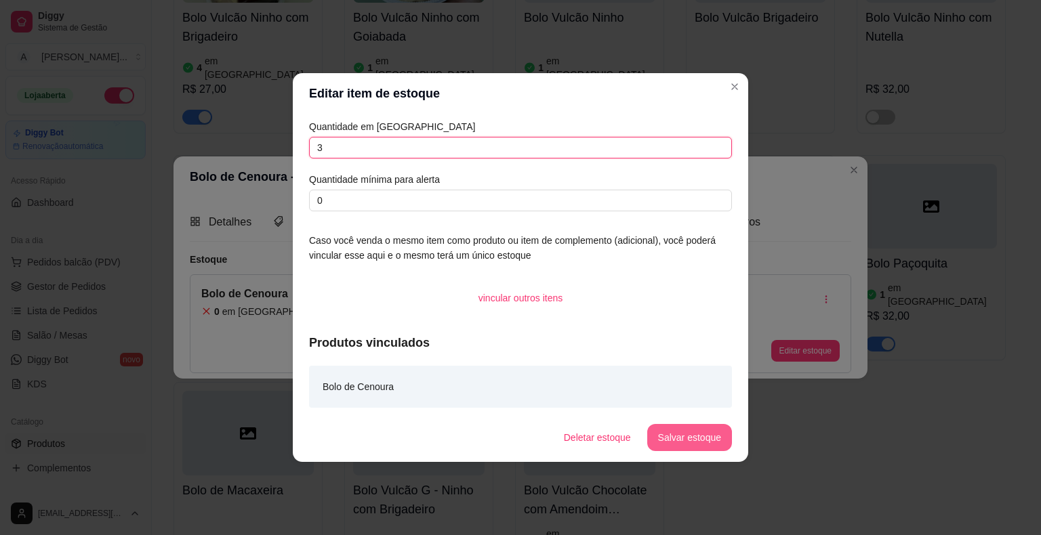
type input "3"
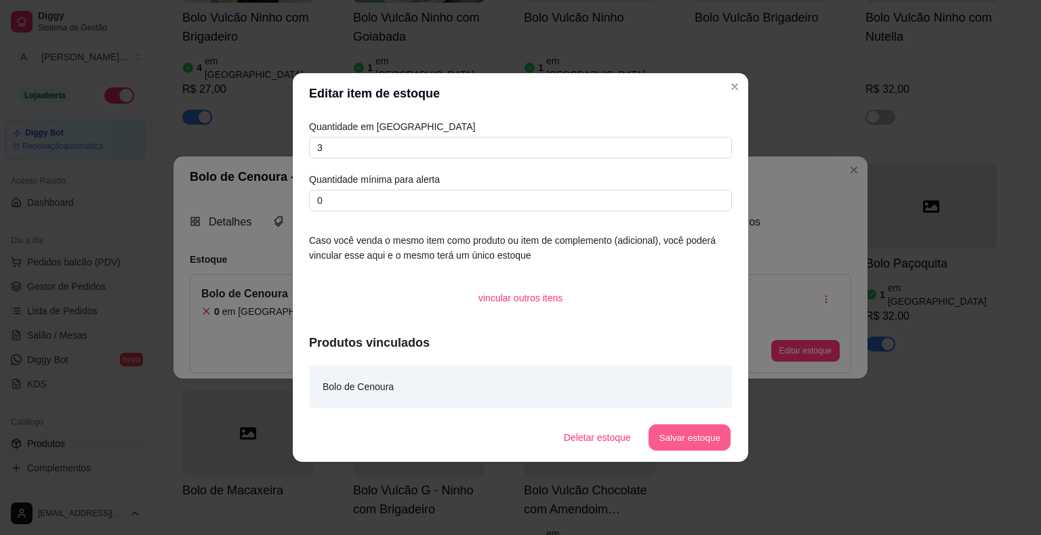
click at [694, 439] on button "Salvar estoque" at bounding box center [689, 438] width 83 height 26
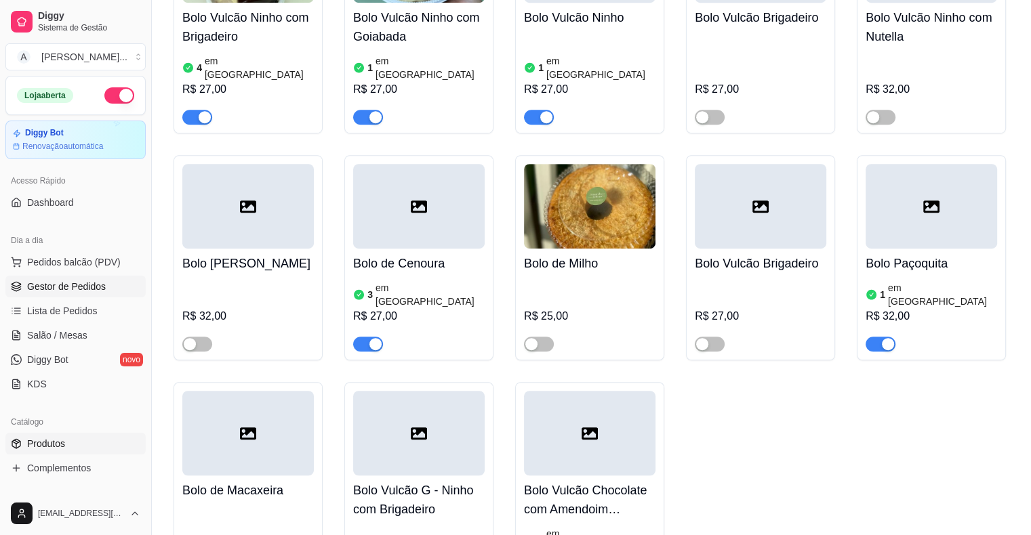
click at [57, 287] on span "Gestor de Pedidos" at bounding box center [66, 287] width 79 height 14
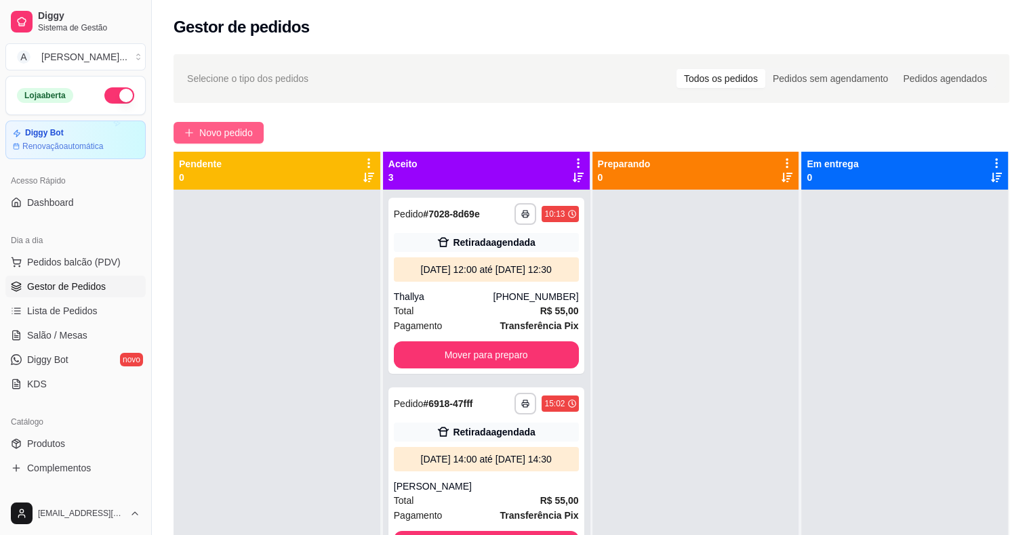
click at [206, 142] on button "Novo pedido" at bounding box center [218, 133] width 90 height 22
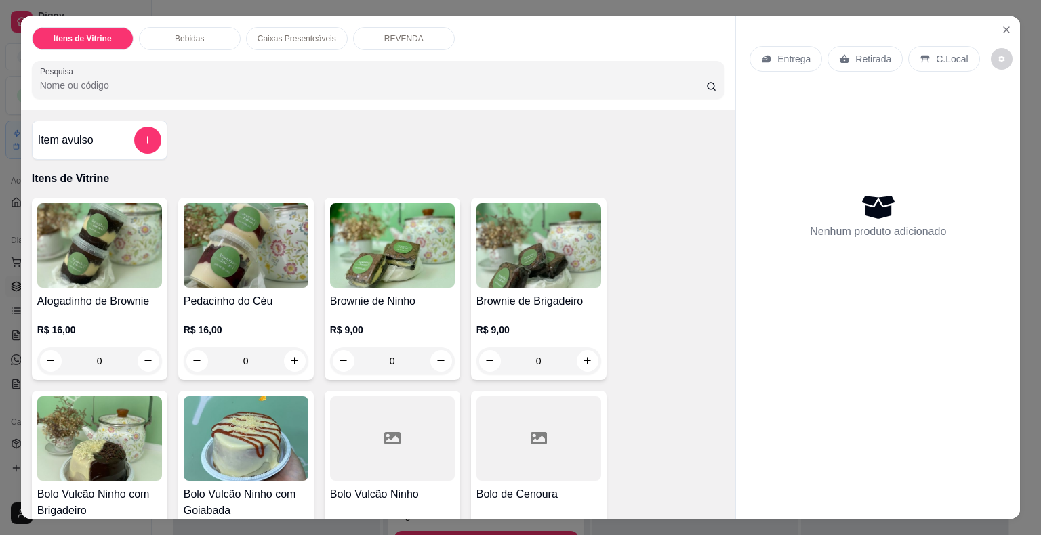
click at [133, 456] on img at bounding box center [99, 438] width 125 height 85
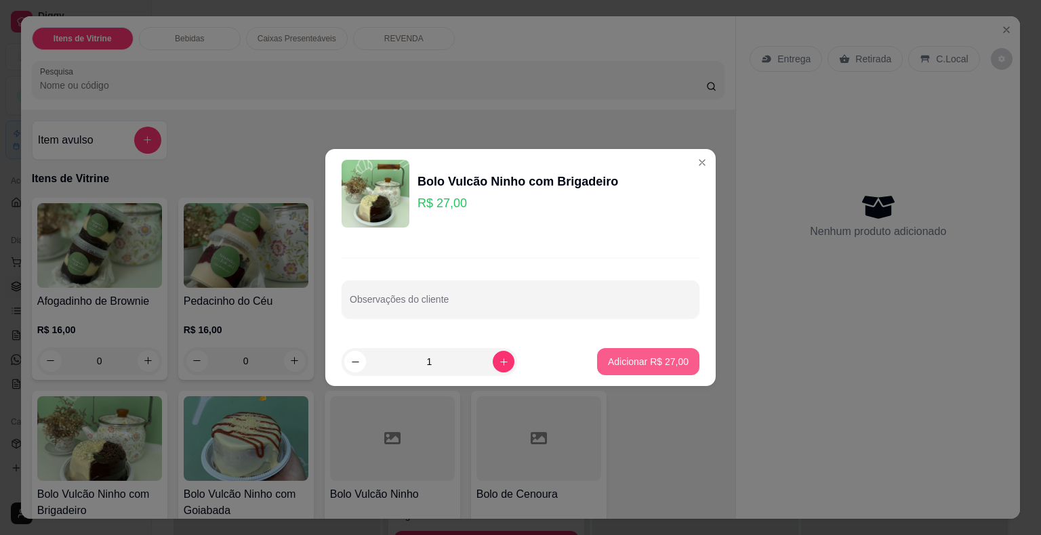
click at [615, 357] on p "Adicionar R$ 27,00" at bounding box center [648, 362] width 81 height 14
type input "1"
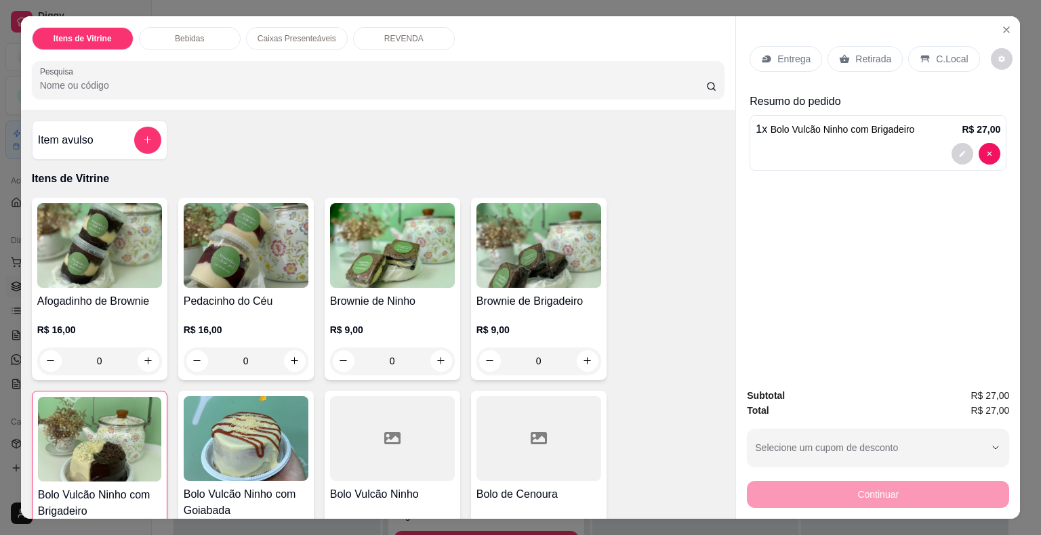
click at [785, 52] on p "Entrega" at bounding box center [793, 59] width 33 height 14
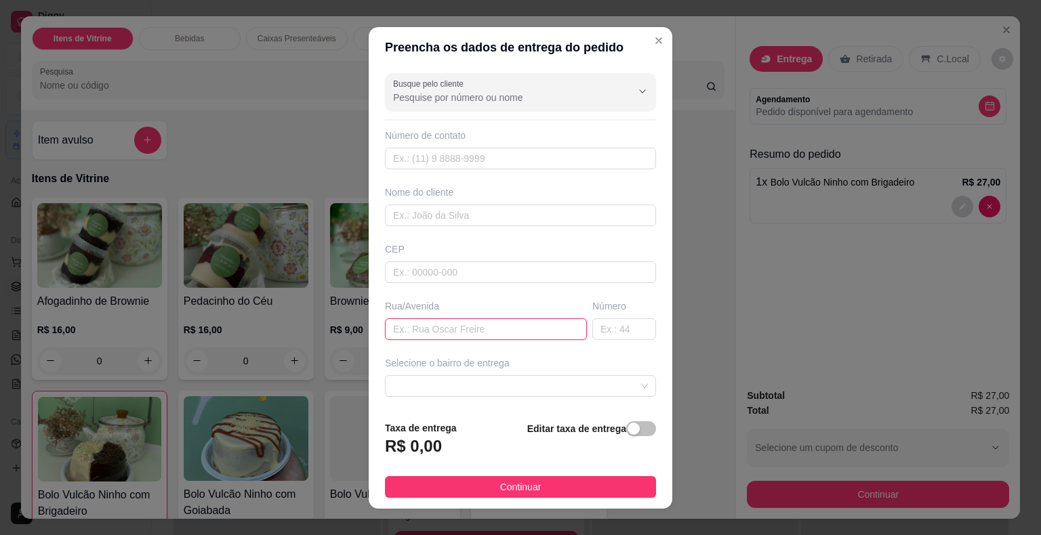
click at [420, 332] on input "text" at bounding box center [486, 330] width 202 height 22
paste input "ua. [PERSON_NAME], 761,"
type input "ua. [PERSON_NAME], 761,"
click at [600, 332] on input "text" at bounding box center [624, 330] width 64 height 22
type input "761"
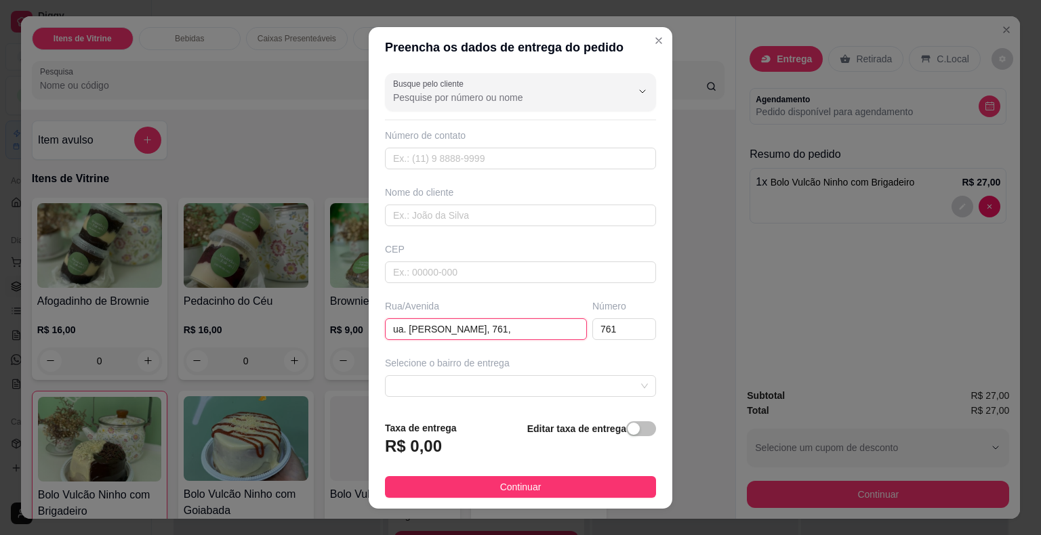
click at [540, 329] on input "ua. [PERSON_NAME], 761," at bounding box center [486, 330] width 202 height 22
type input "Tabelião [PERSON_NAME]"
click at [509, 216] on input "text" at bounding box center [520, 216] width 271 height 22
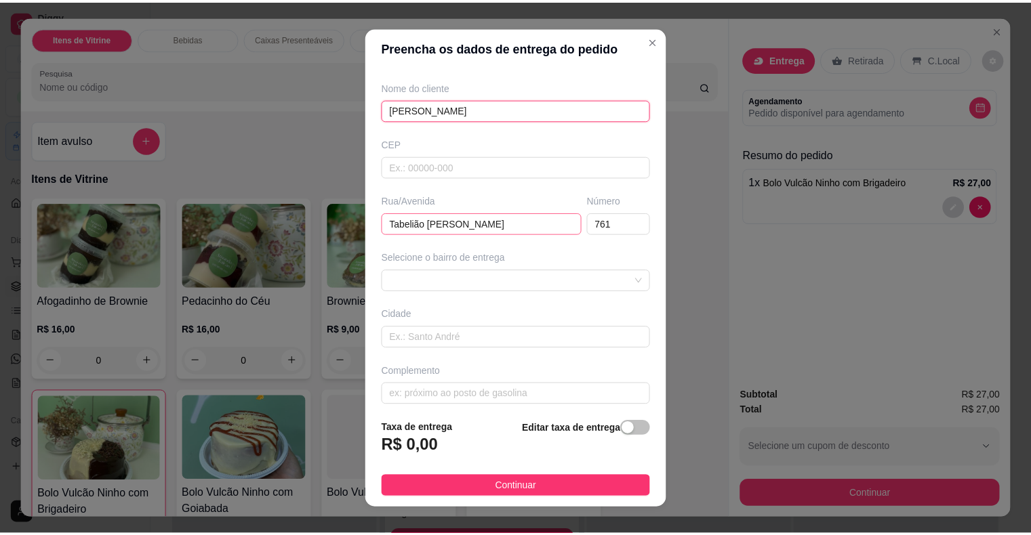
scroll to position [112, 0]
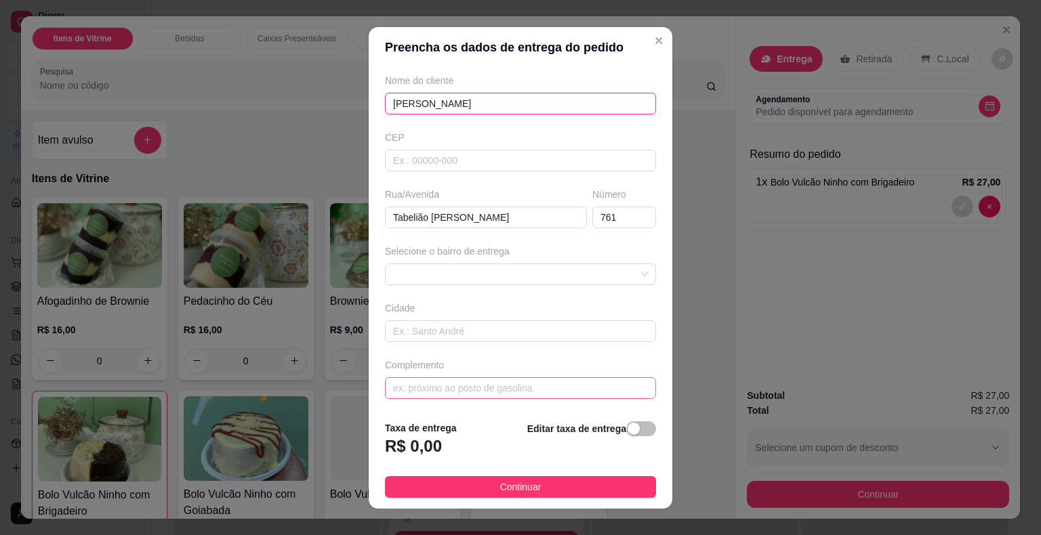
type input "[PERSON_NAME]"
click at [512, 390] on input "text" at bounding box center [520, 388] width 271 height 22
paste input "loja Dom Pet Ração"
type input "loja Dom Pet Ração"
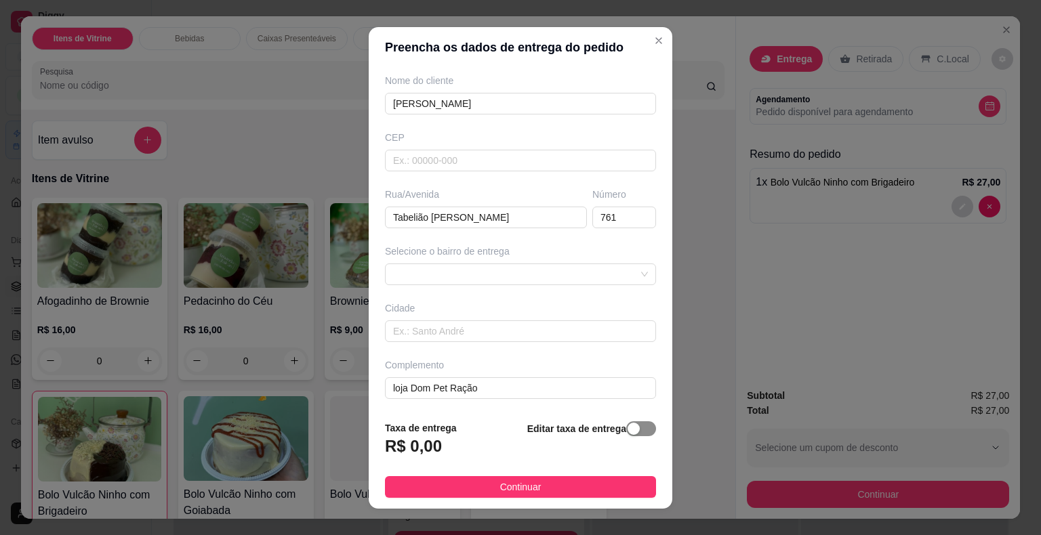
click at [626, 436] on span "button" at bounding box center [641, 429] width 30 height 15
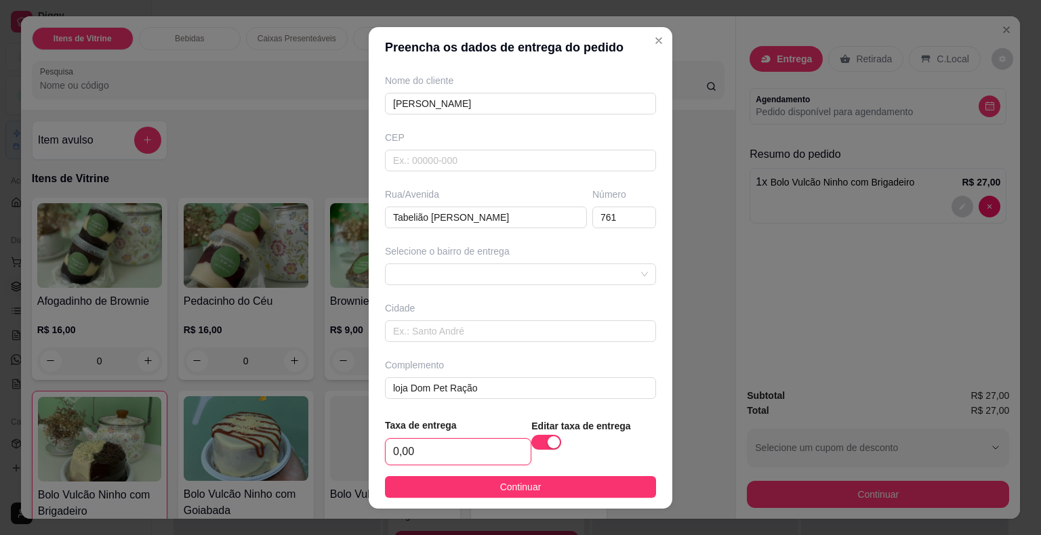
click at [483, 453] on input "0,00" at bounding box center [458, 452] width 145 height 26
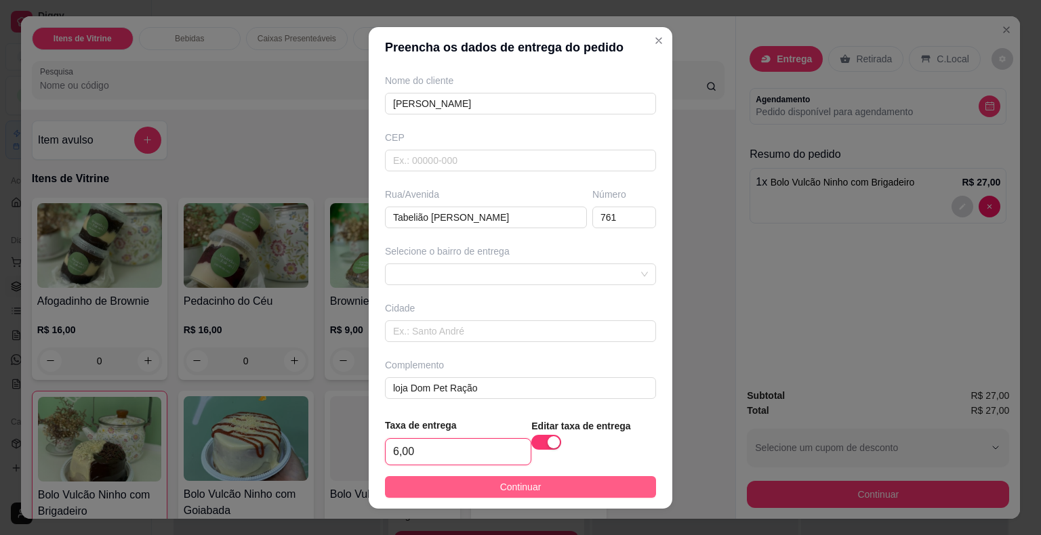
type input "6,00"
click at [483, 478] on button "Continuar" at bounding box center [520, 487] width 271 height 22
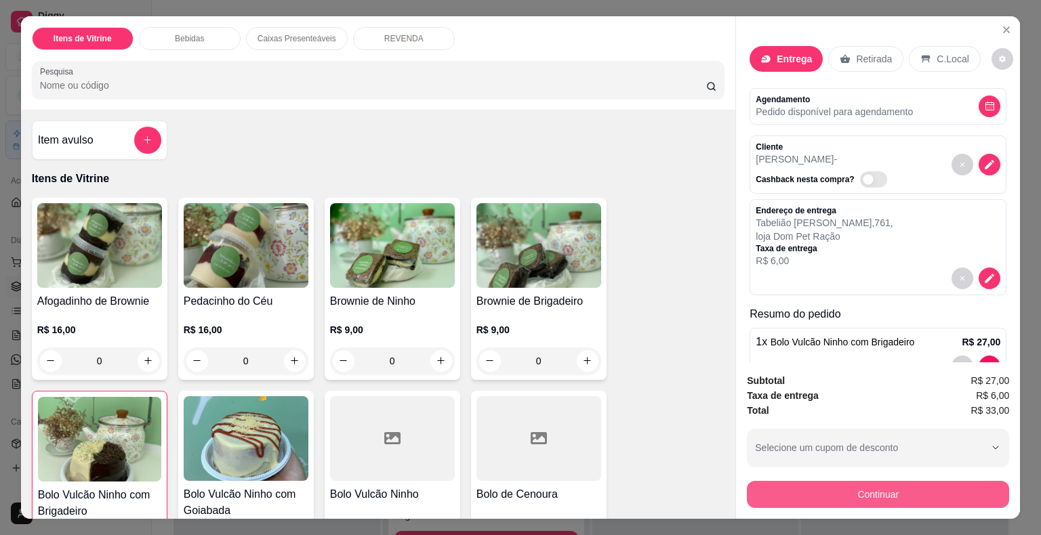
click at [756, 501] on button "Continuar" at bounding box center [878, 494] width 262 height 27
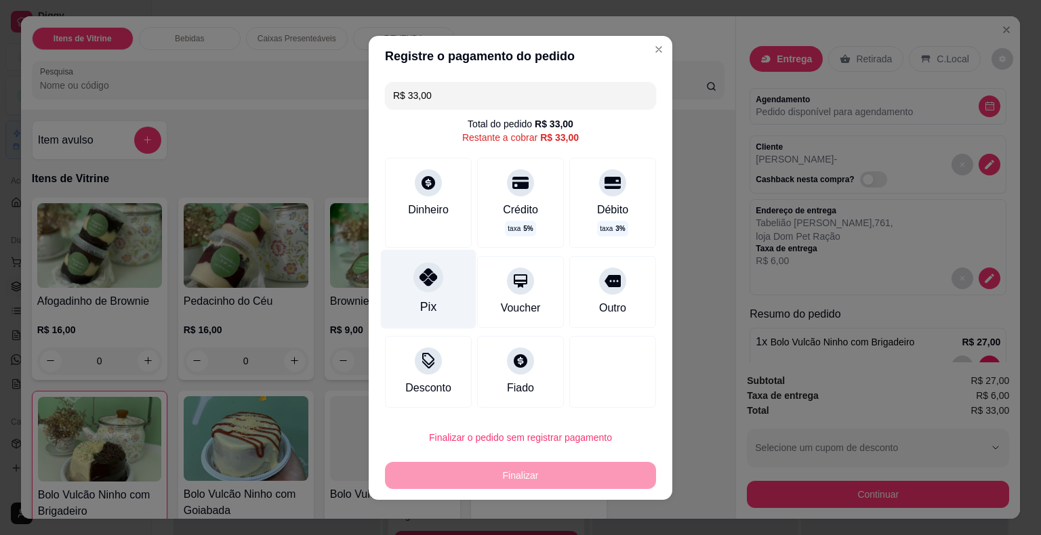
click at [428, 293] on div "Pix" at bounding box center [429, 288] width 96 height 79
type input "R$ 0,00"
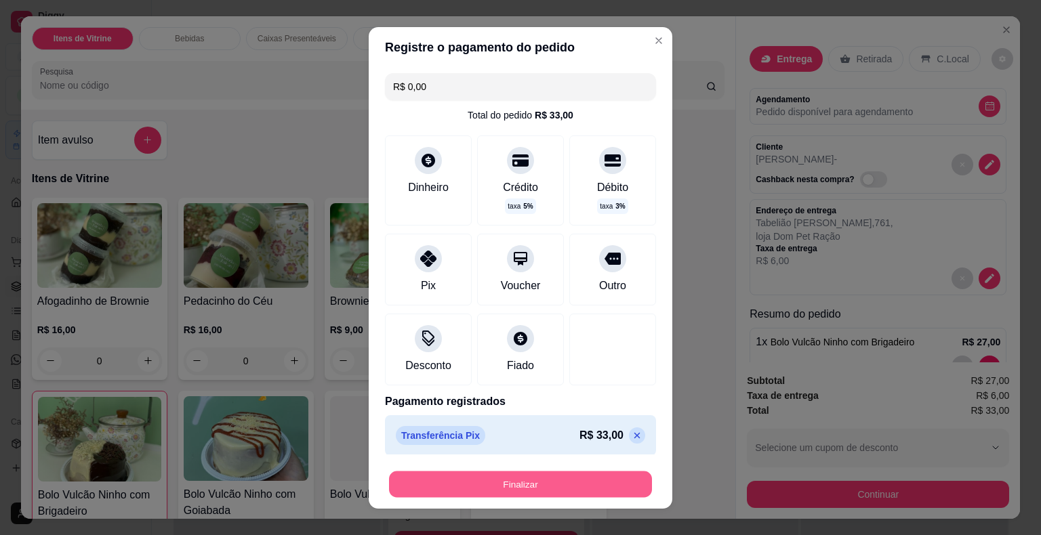
click at [499, 489] on button "Finalizar" at bounding box center [520, 484] width 263 height 26
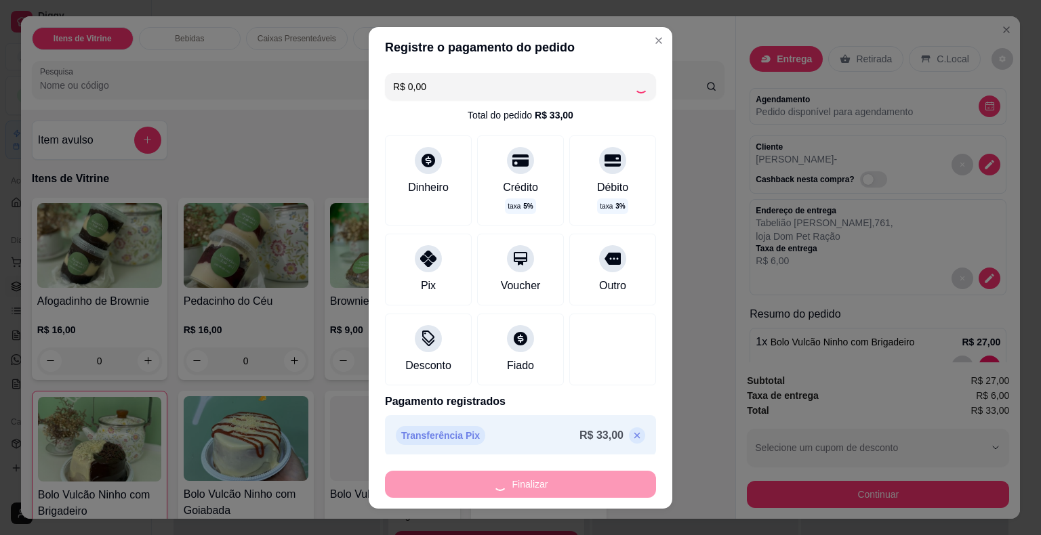
type input "0"
type input "-R$ 33,00"
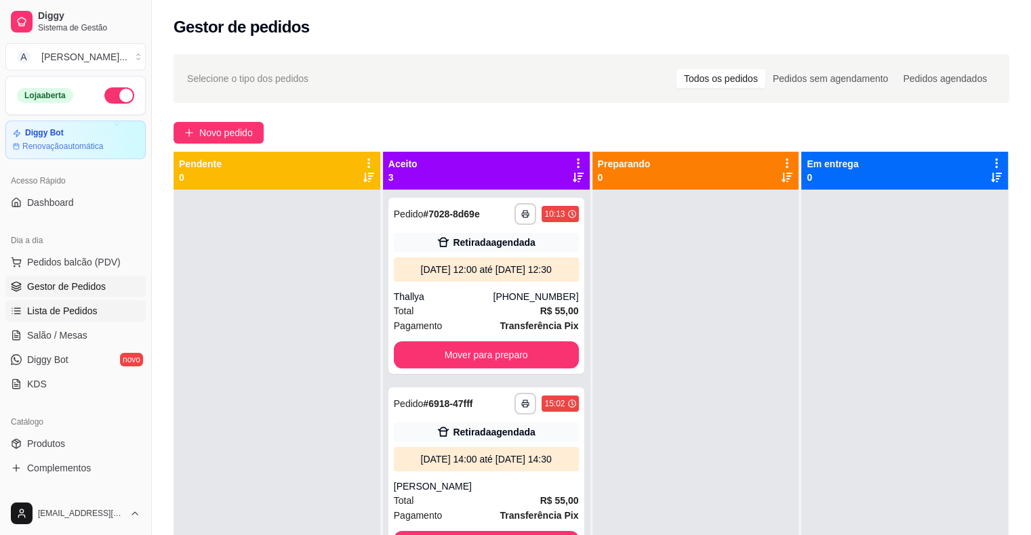
click at [74, 314] on span "Lista de Pedidos" at bounding box center [62, 311] width 70 height 14
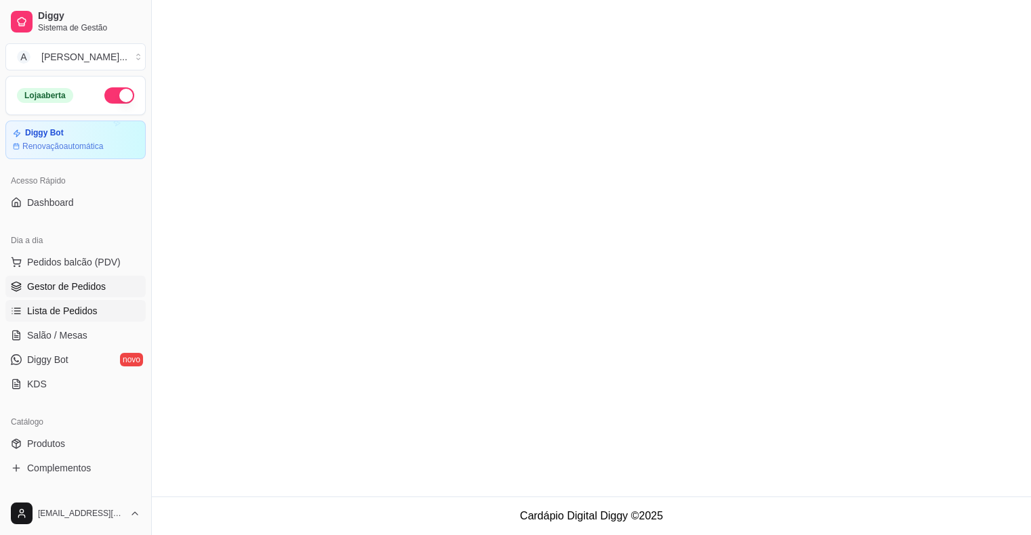
click at [83, 286] on span "Gestor de Pedidos" at bounding box center [66, 287] width 79 height 14
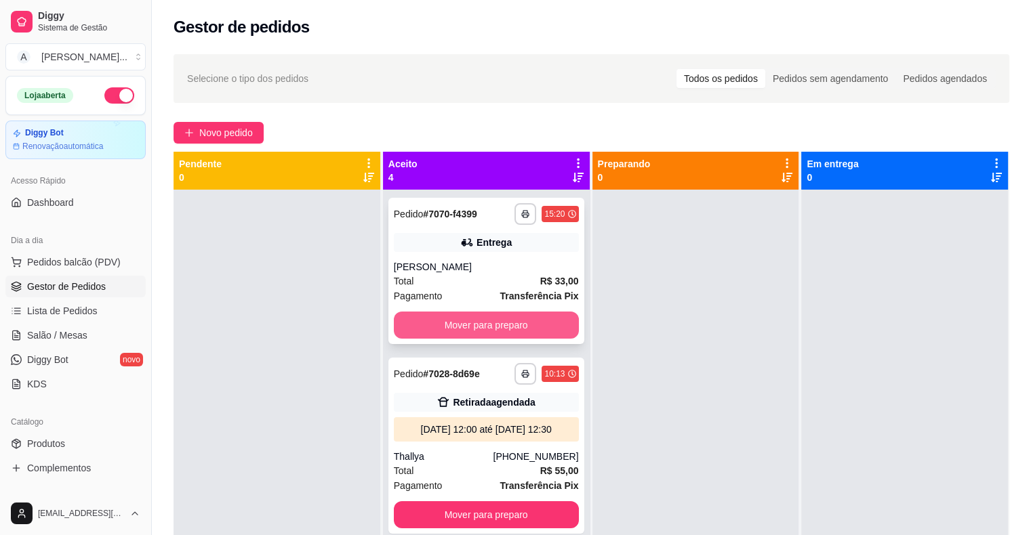
click at [445, 317] on button "Mover para preparo" at bounding box center [486, 325] width 185 height 27
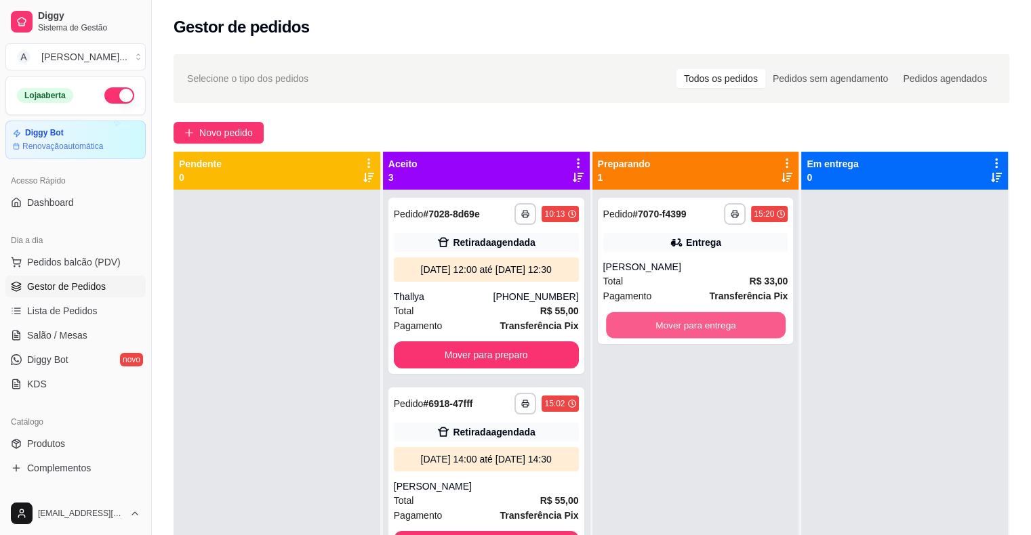
click at [647, 324] on button "Mover para entrega" at bounding box center [696, 325] width 180 height 26
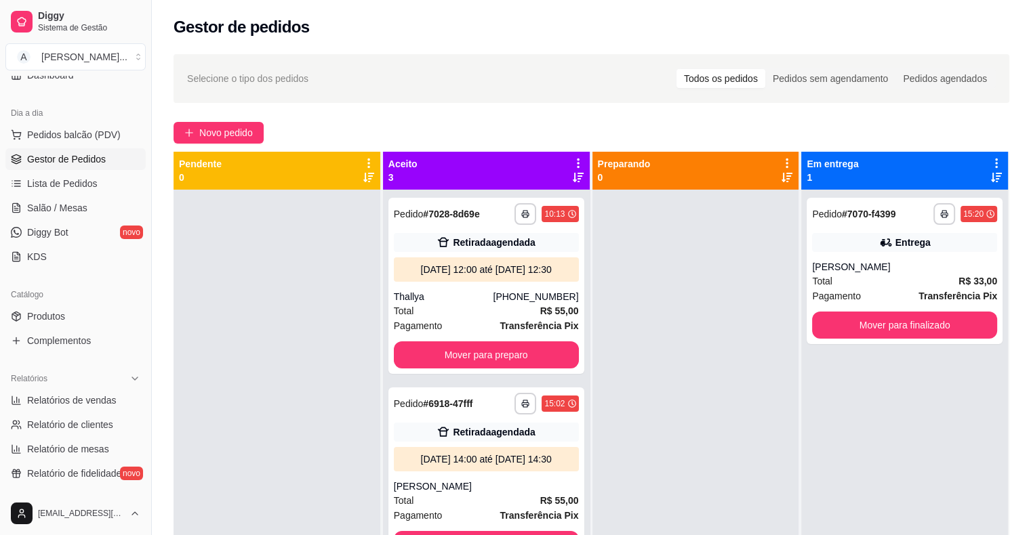
scroll to position [136, 0]
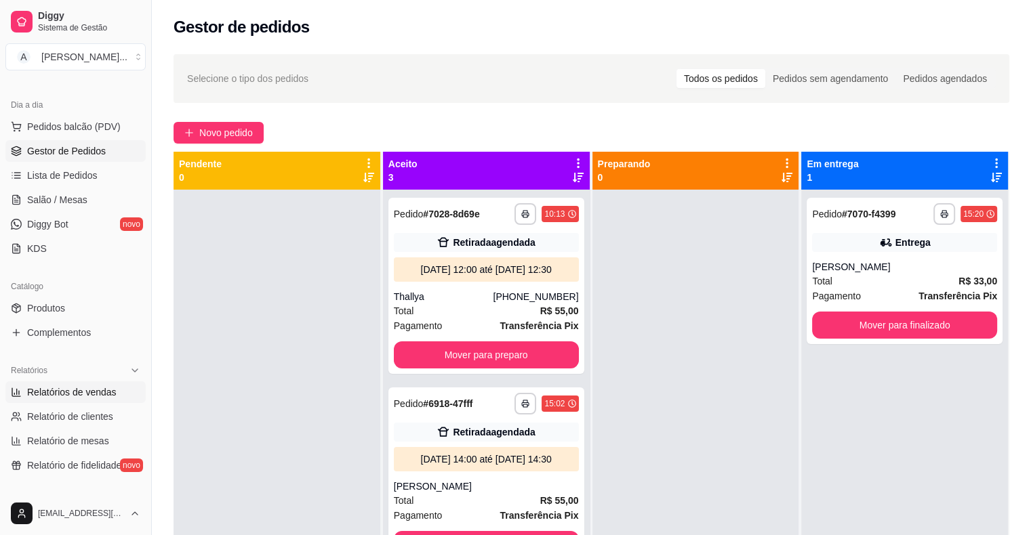
click at [83, 394] on span "Relatórios de vendas" at bounding box center [71, 393] width 89 height 14
select select "ALL"
select select "0"
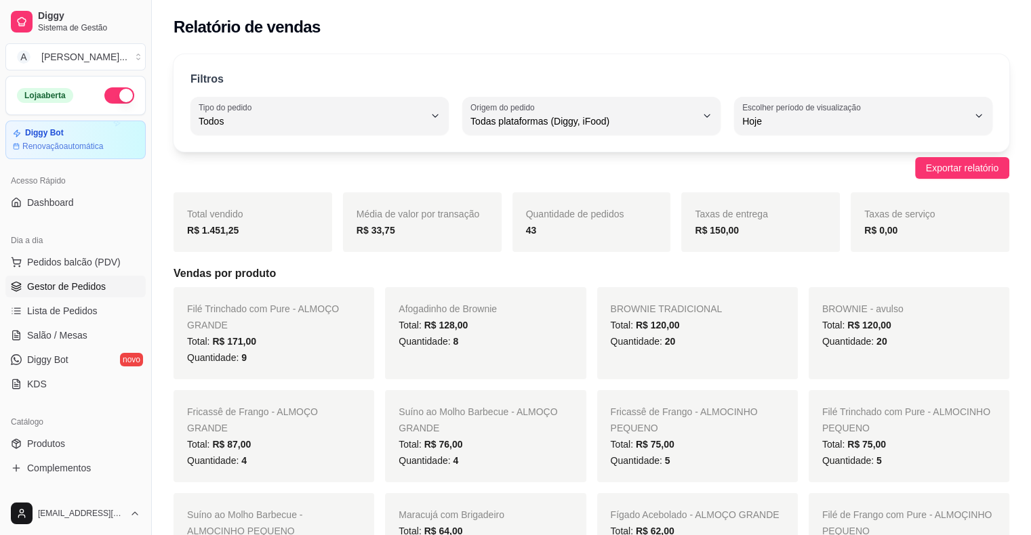
click at [79, 280] on span "Gestor de Pedidos" at bounding box center [66, 287] width 79 height 14
